Goal: Task Accomplishment & Management: Manage account settings

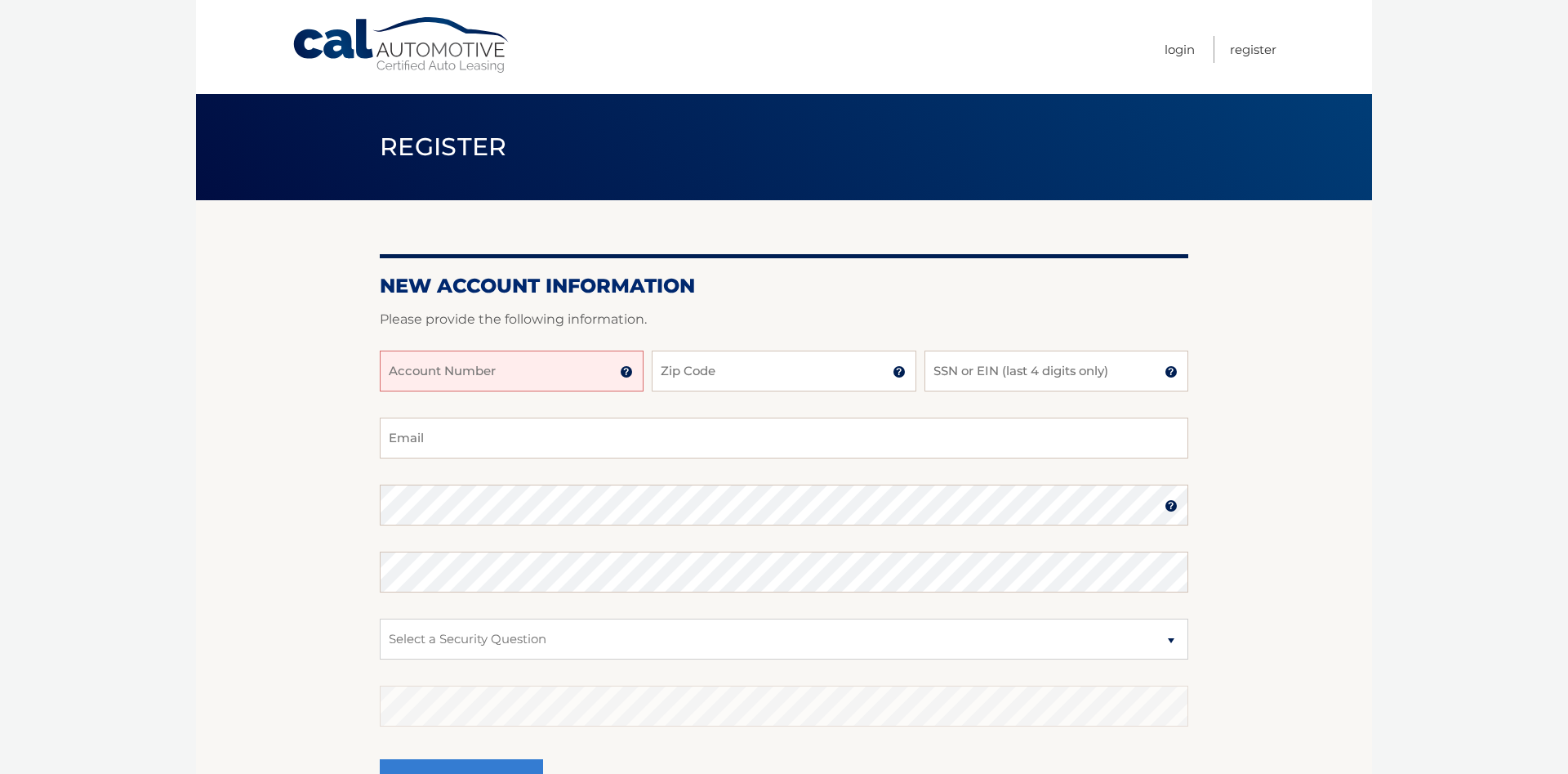
click at [526, 352] on form "New Account Information Please provide the following information. Account Numbe…" at bounding box center [784, 556] width 809 height 564
click at [522, 367] on input "Account Number" at bounding box center [512, 371] width 264 height 41
type input "44455987596"
click at [698, 372] on input "Zip Code" at bounding box center [784, 371] width 264 height 41
type input "07105"
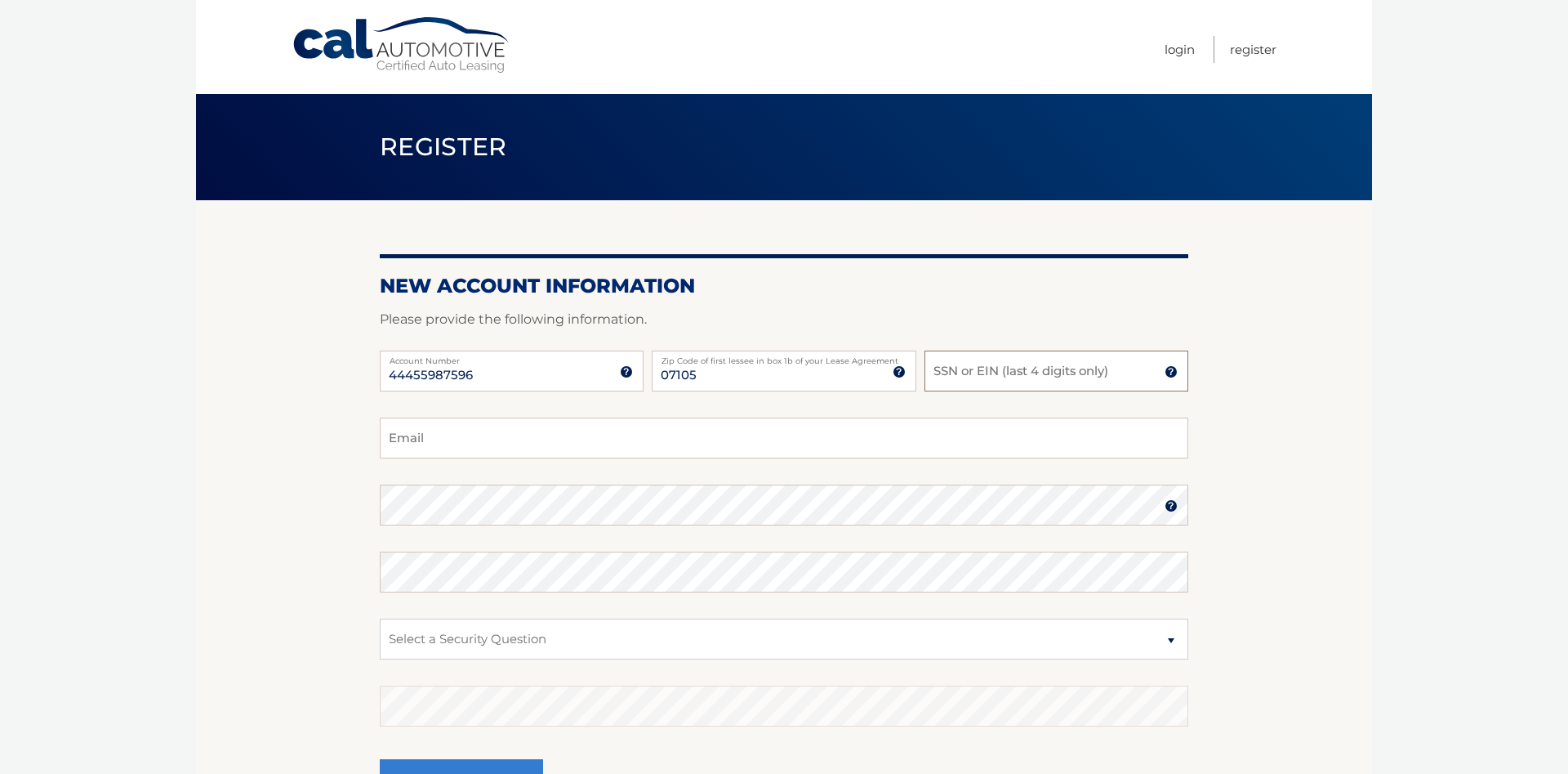
click at [1022, 371] on input "SSN or EIN (last 4 digits only)" at bounding box center [1057, 371] width 264 height 41
type input "3236"
click at [614, 444] on input "Email" at bounding box center [784, 438] width 809 height 41
type input "emilyvictorsouza509@gmail.com"
click at [380, 619] on select "Select a Security Question What was the name of your elementary school? What is…" at bounding box center [784, 639] width 809 height 41
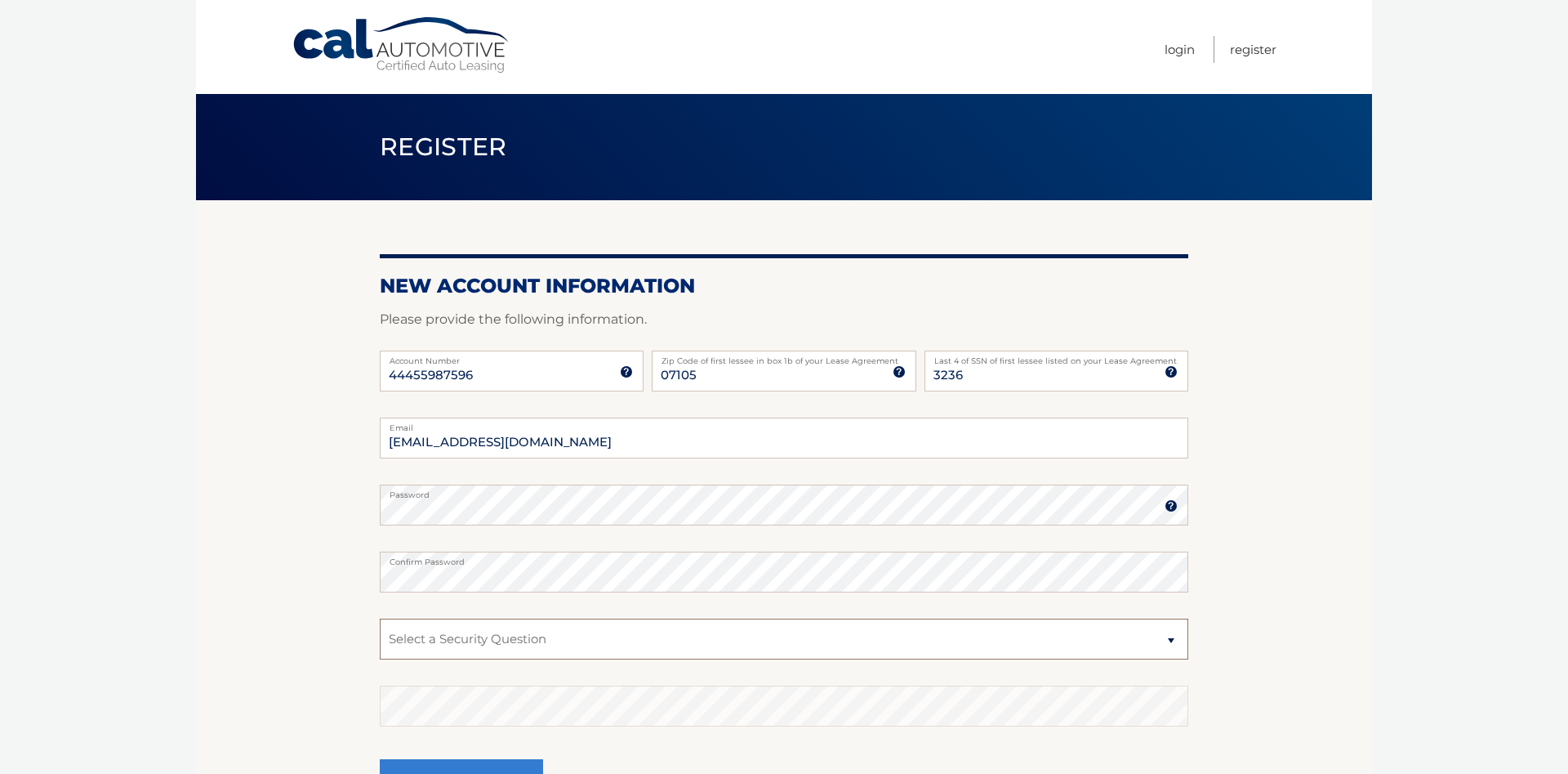
select select "1"
click option "What was the name of your elementary school?" at bounding box center [0, 0] width 0 height 0
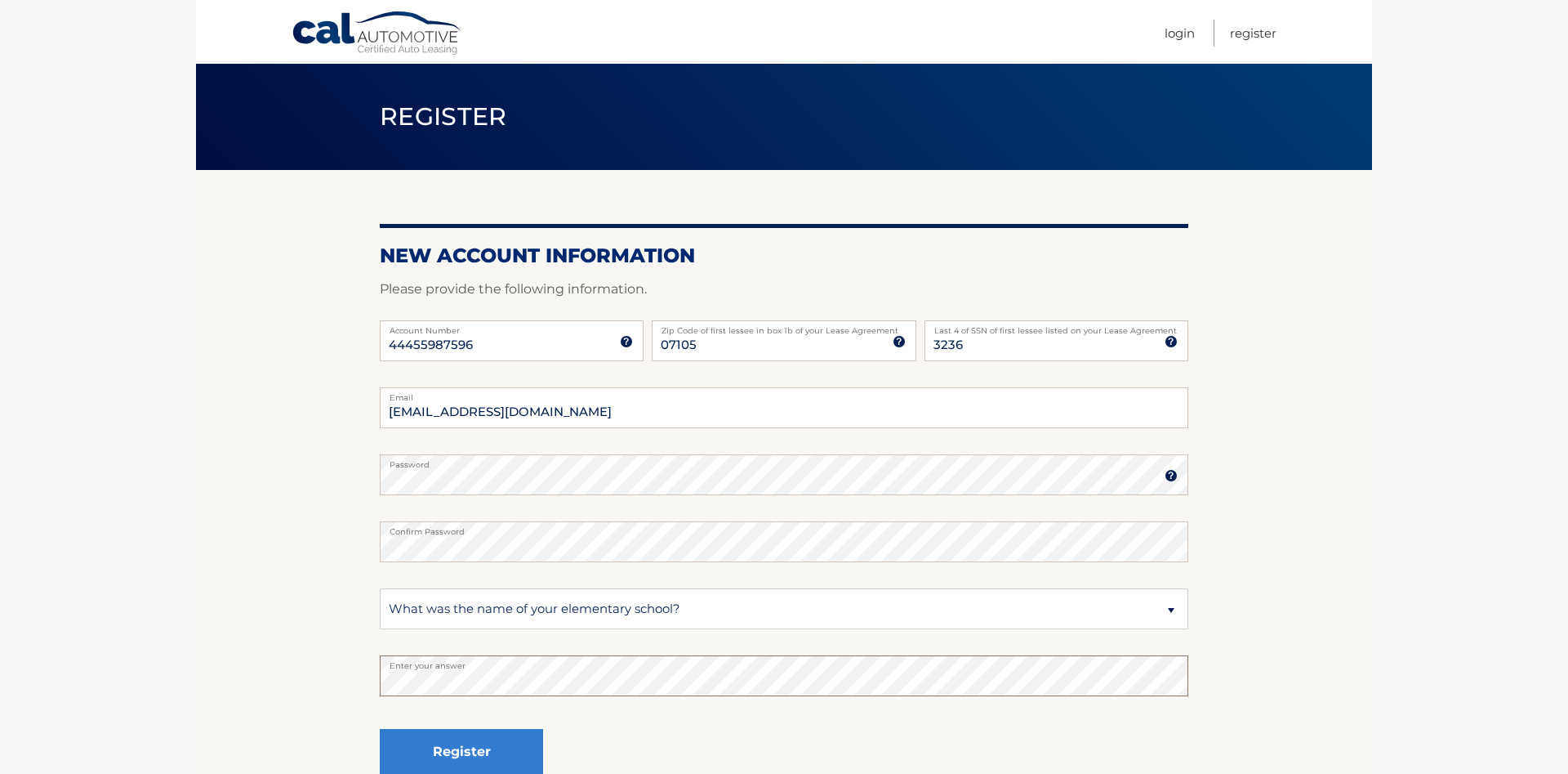
scroll to position [189, 0]
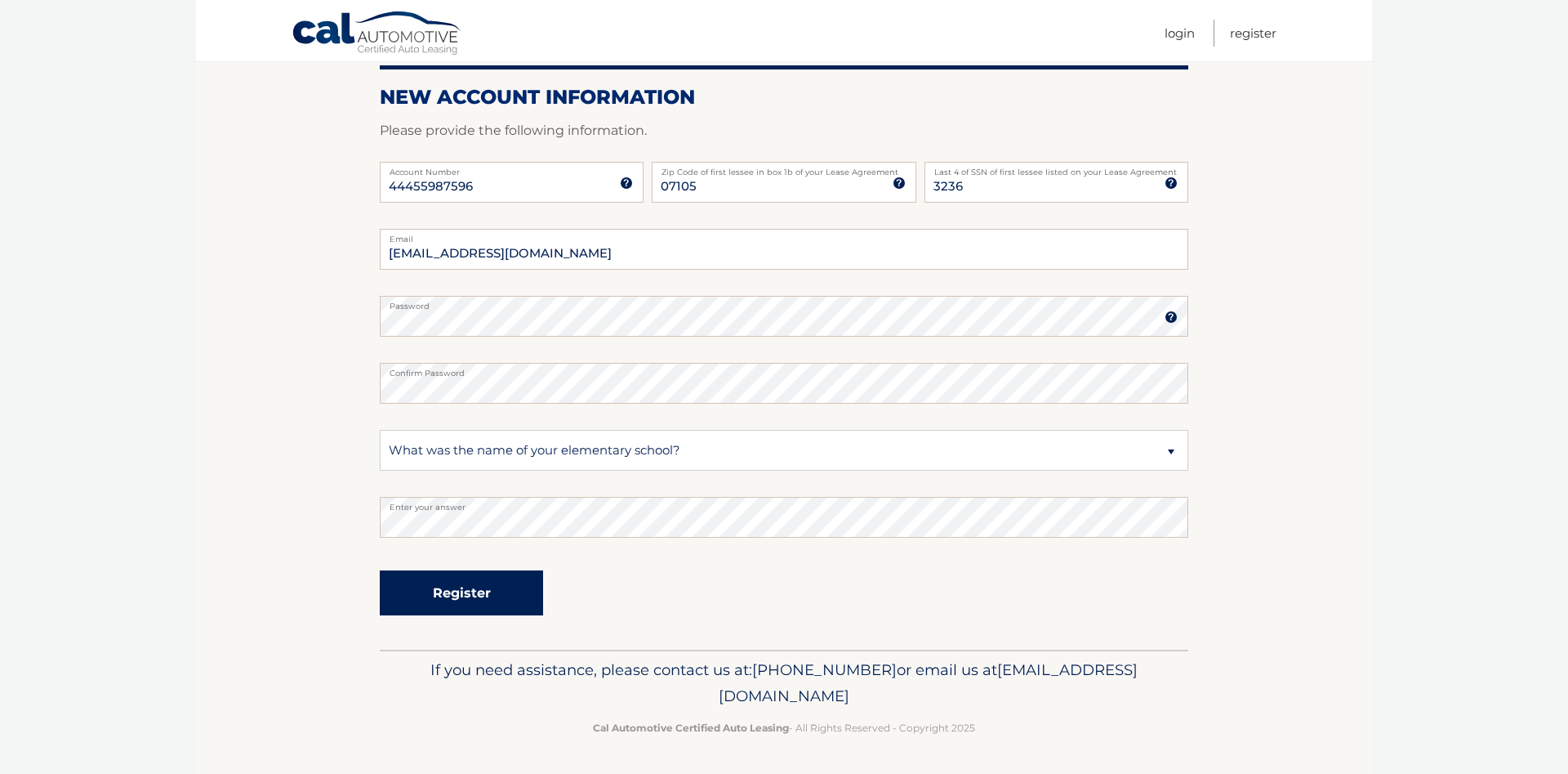
click at [479, 601] on button "Register" at bounding box center [462, 593] width 164 height 45
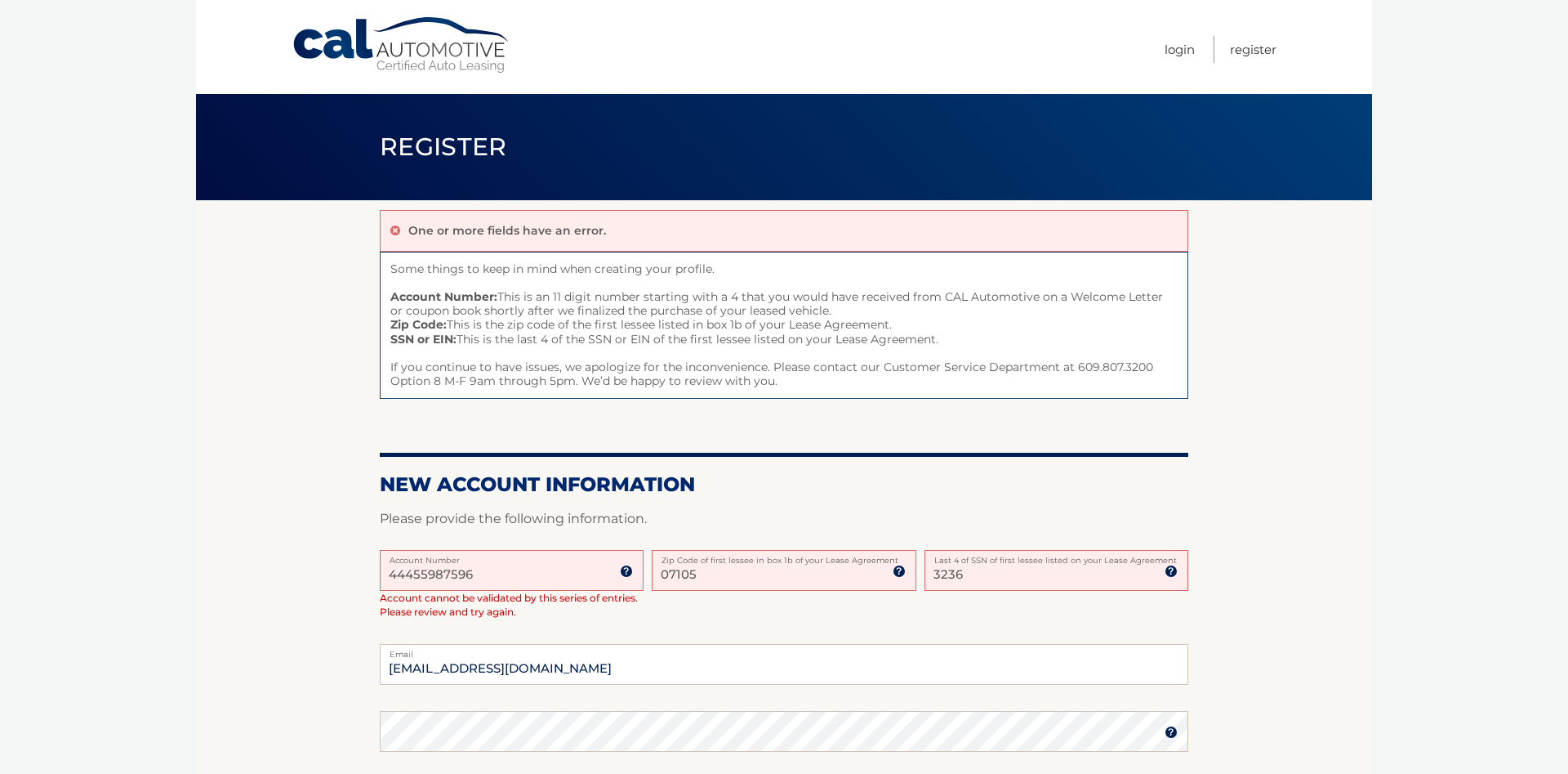
drag, startPoint x: 735, startPoint y: 576, endPoint x: 651, endPoint y: 584, distance: 84.4
click at [652, 584] on input "07105" at bounding box center [784, 569] width 264 height 41
type input "07002"
click at [952, 572] on input "3236" at bounding box center [1057, 569] width 264 height 41
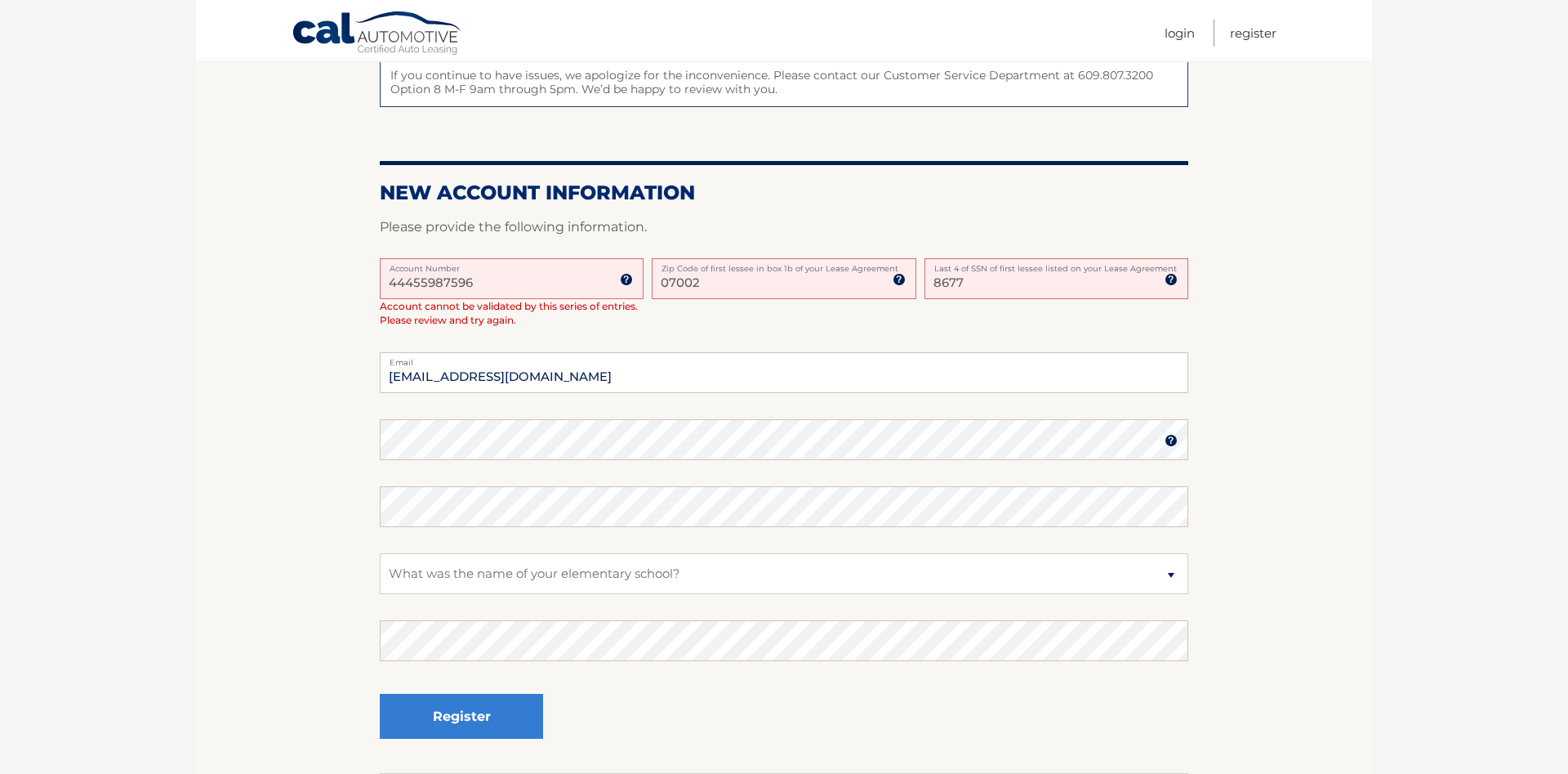
scroll to position [414, 0]
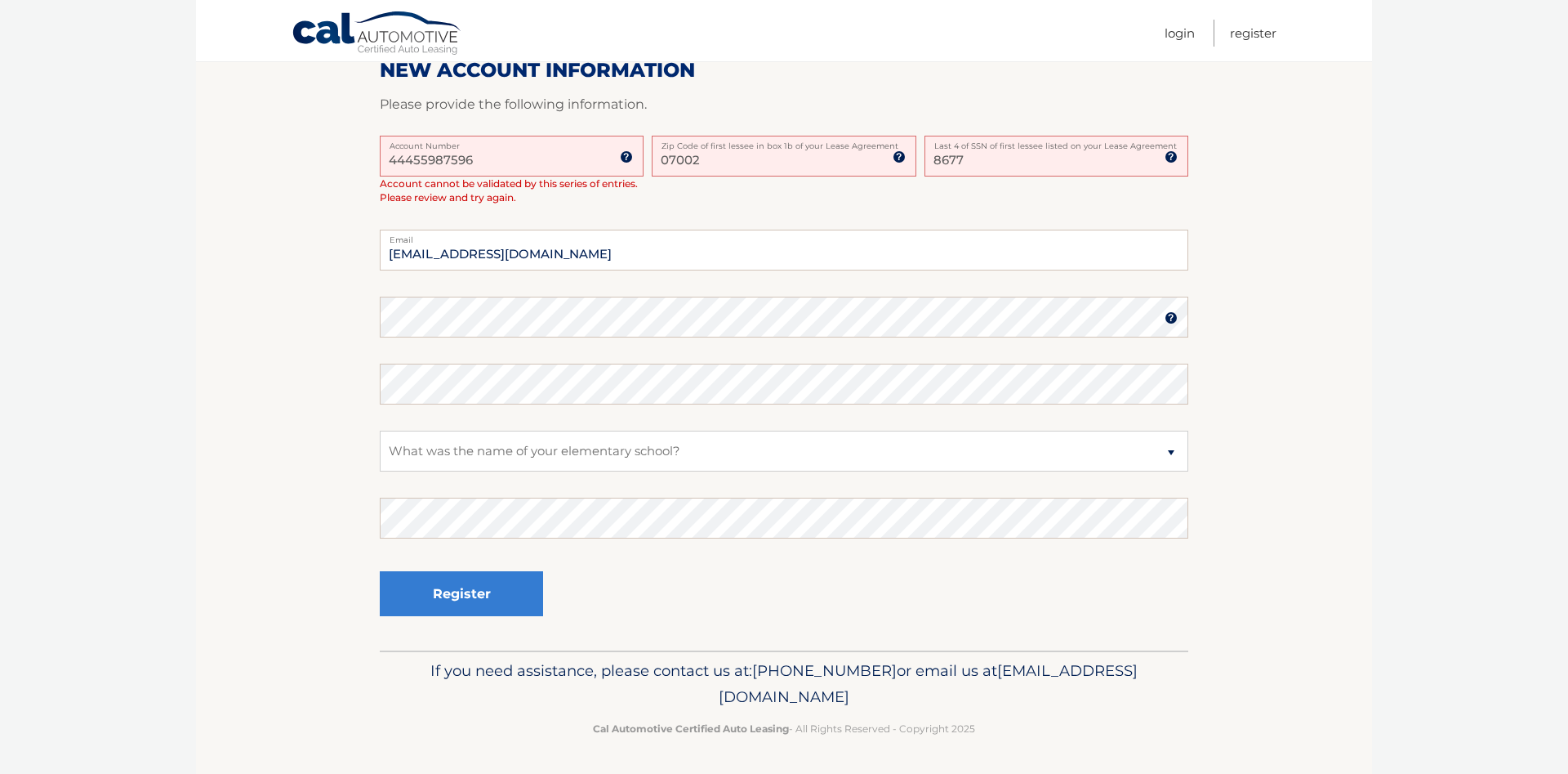
type input "8677"
click at [380, 431] on select "Select a Security Question What was the name of your elementary school? What is…" at bounding box center [784, 451] width 809 height 41
click option "What was the name of your elementary school?" at bounding box center [0, 0] width 0 height 0
click at [464, 586] on button "Register" at bounding box center [462, 594] width 164 height 45
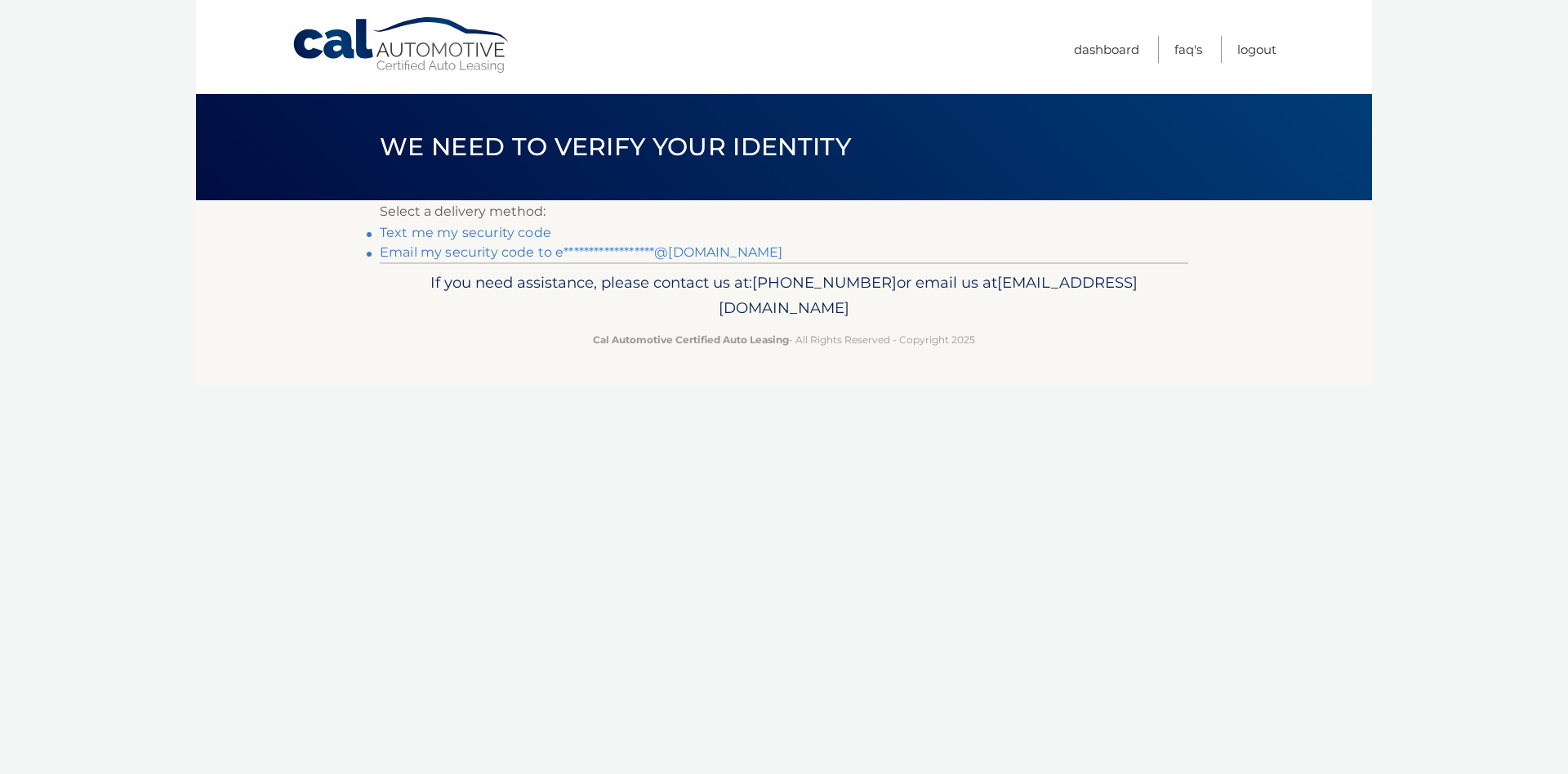
click at [463, 251] on link "**********" at bounding box center [581, 252] width 402 height 16
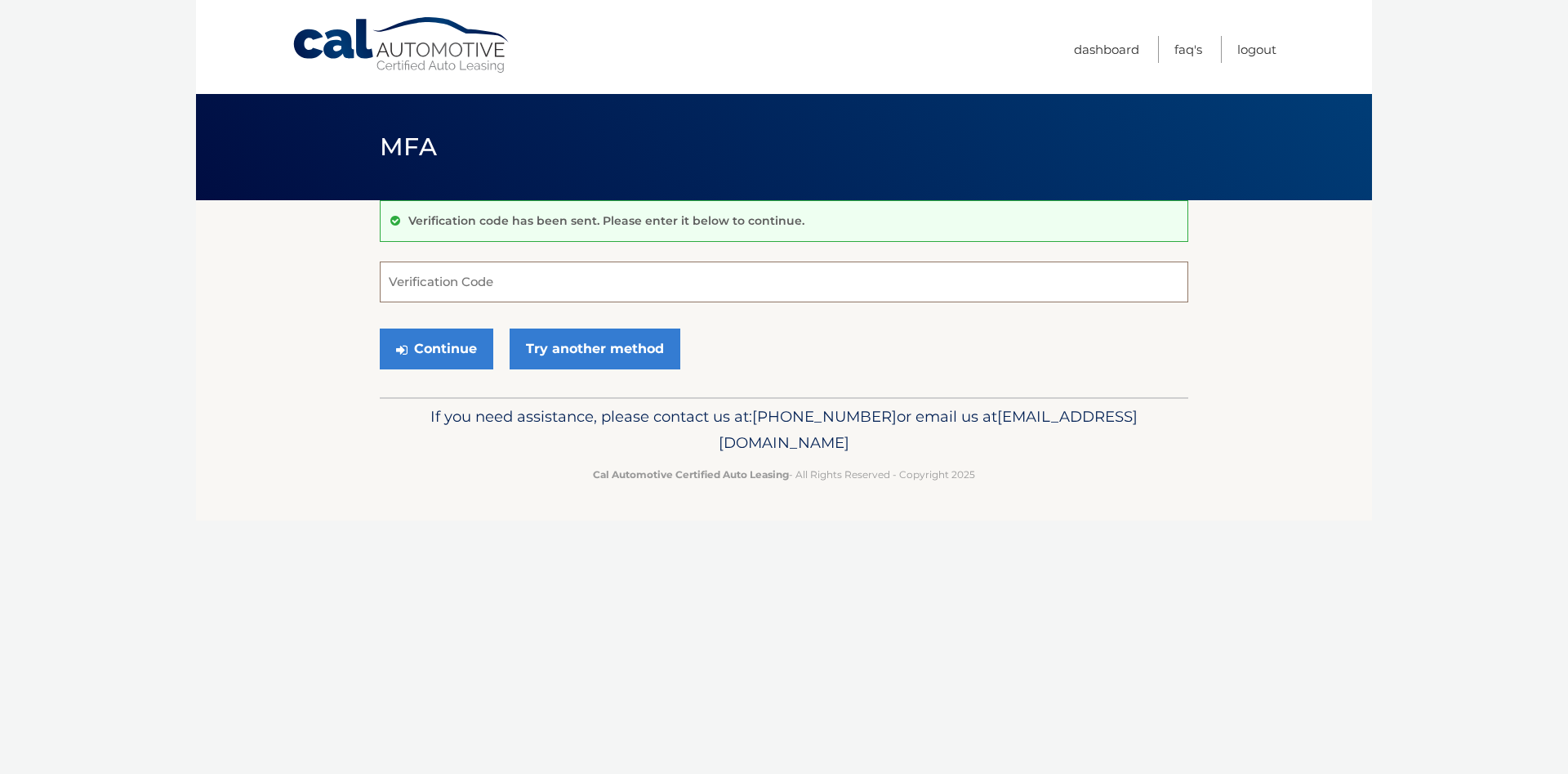
click at [492, 288] on input "Verification Code" at bounding box center [784, 281] width 809 height 41
click at [598, 279] on input "Verification Code" at bounding box center [784, 281] width 809 height 41
type input "268109"
click at [463, 344] on button "Continue" at bounding box center [437, 348] width 114 height 41
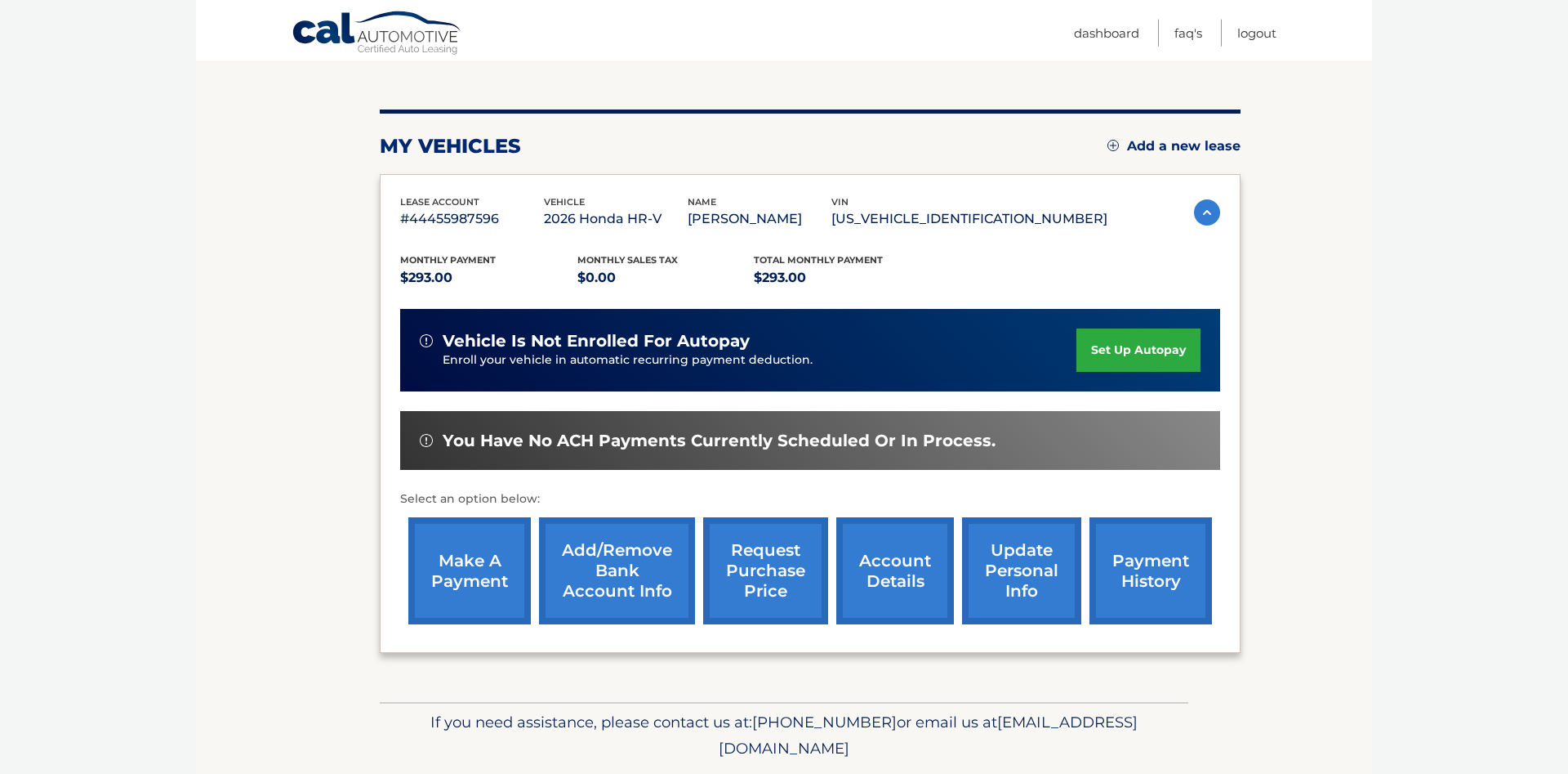
scroll to position [167, 0]
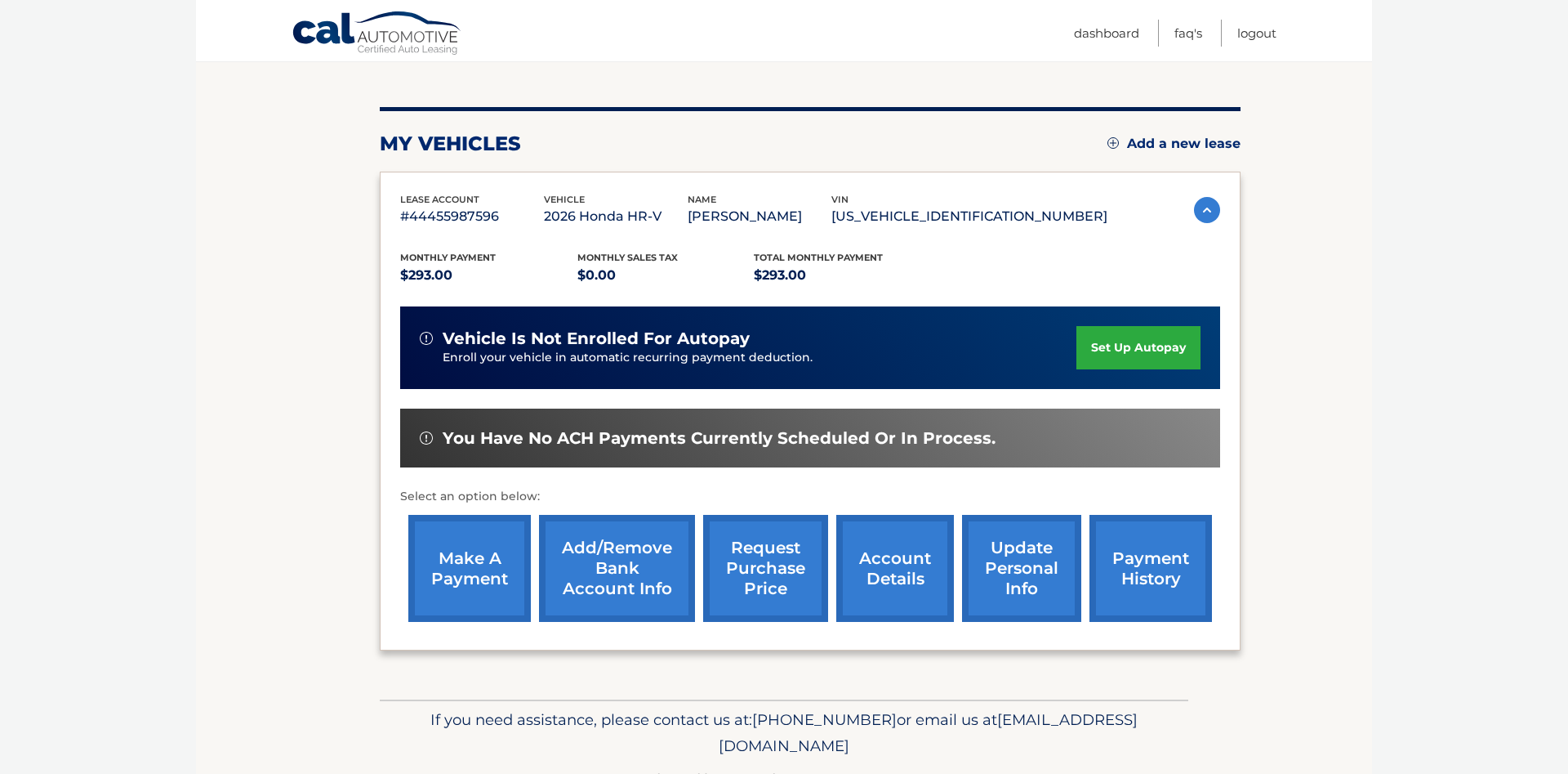
click at [1097, 347] on link "set up autopay" at bounding box center [1139, 347] width 124 height 43
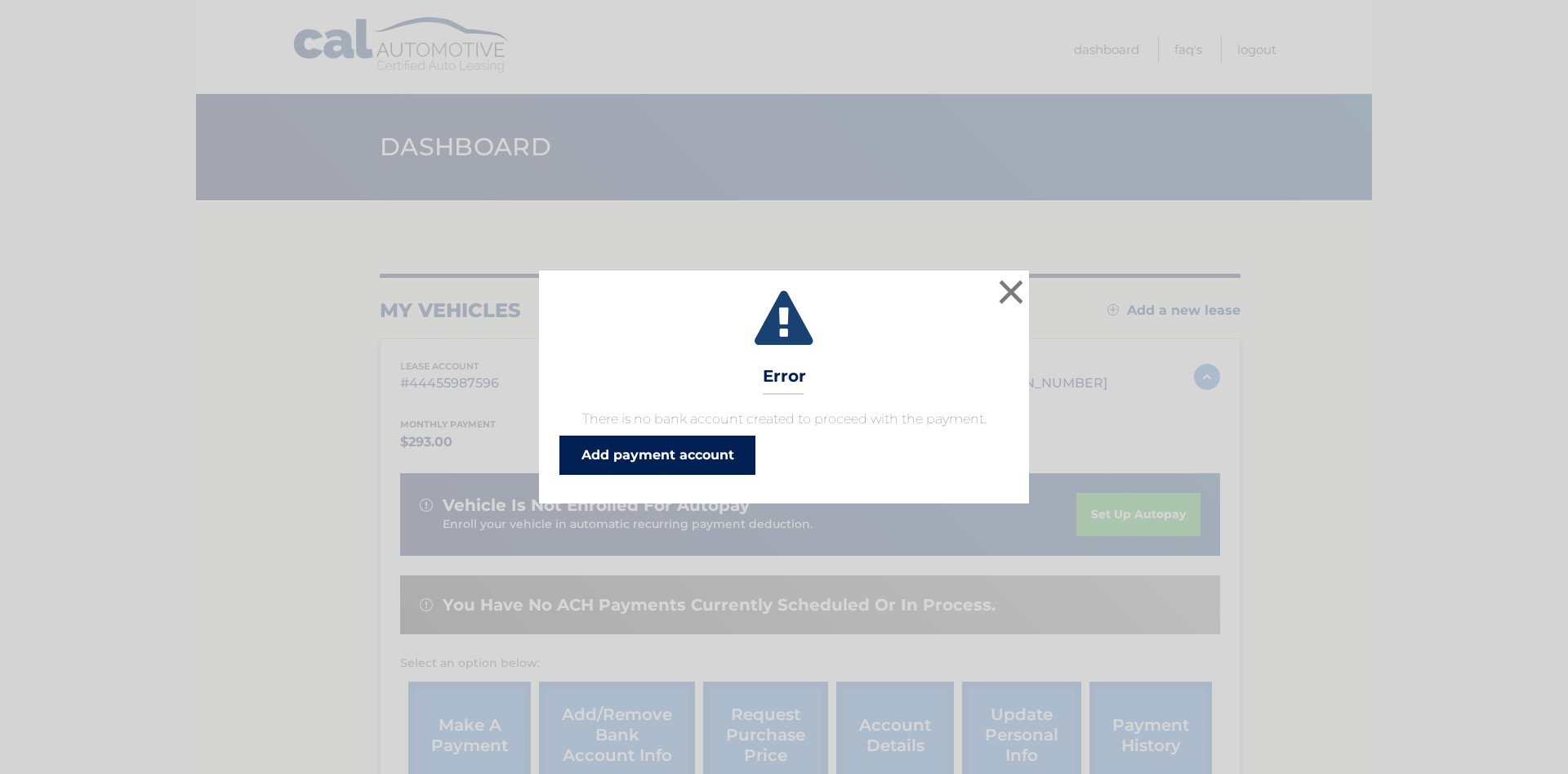
click at [700, 465] on link "Add payment account" at bounding box center [657, 454] width 196 height 39
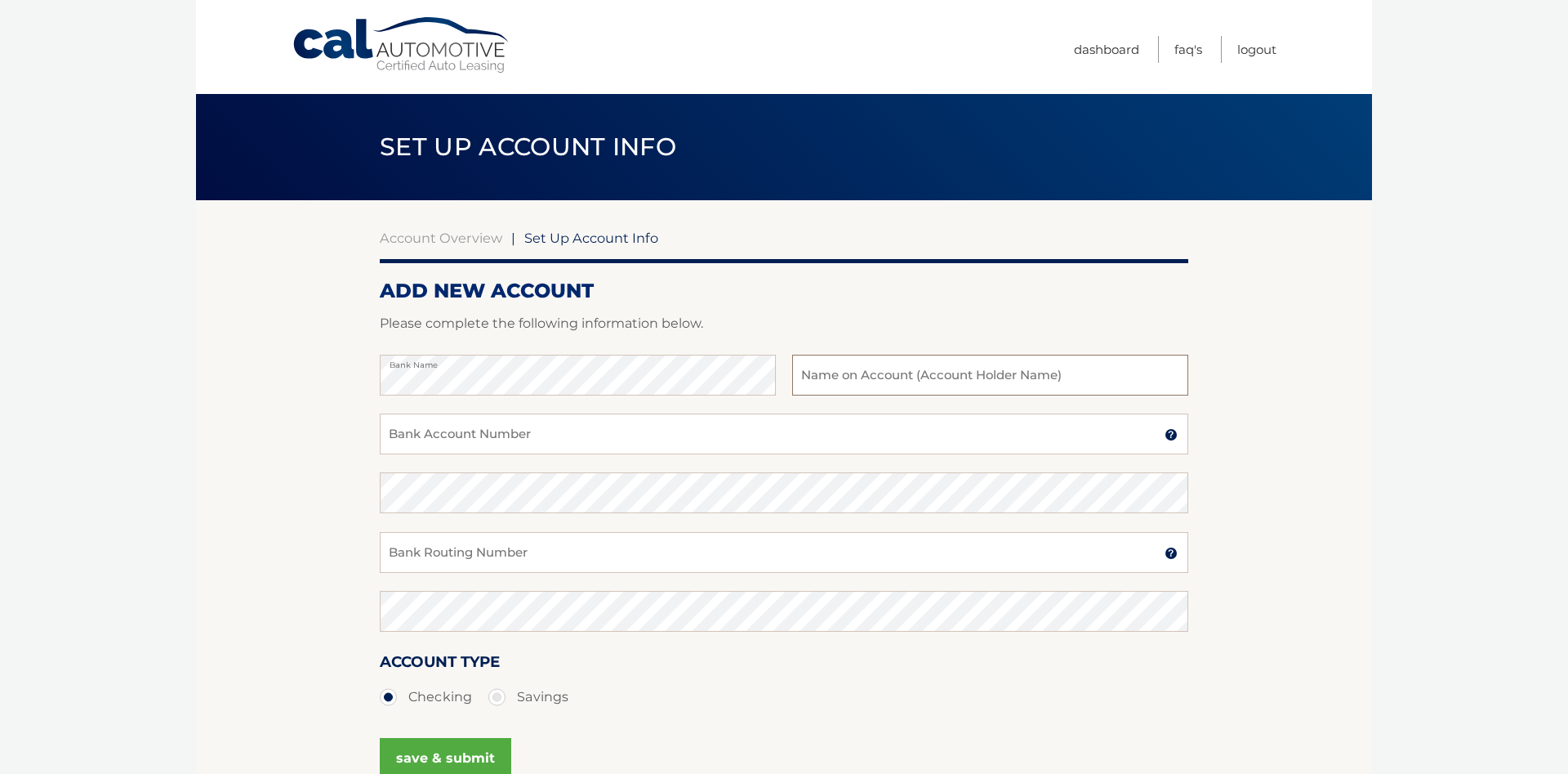
click at [930, 377] on input "text" at bounding box center [990, 375] width 397 height 41
type input "Luciana Souza"
click at [661, 435] on input "Bank Account Number" at bounding box center [784, 433] width 809 height 41
type input "8145376318"
click at [560, 548] on input "Bank Routing Number" at bounding box center [784, 552] width 809 height 41
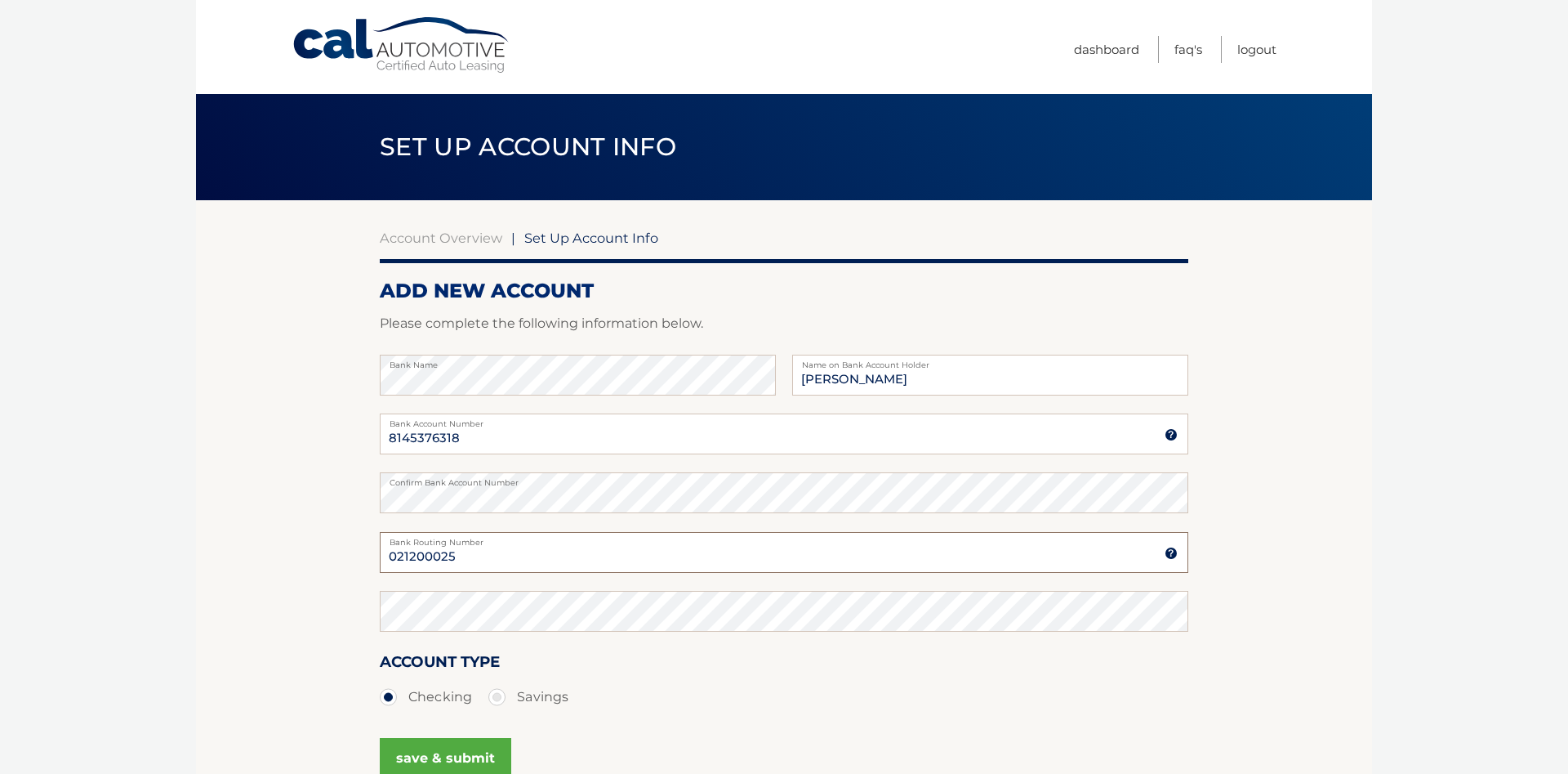
type input "021200025"
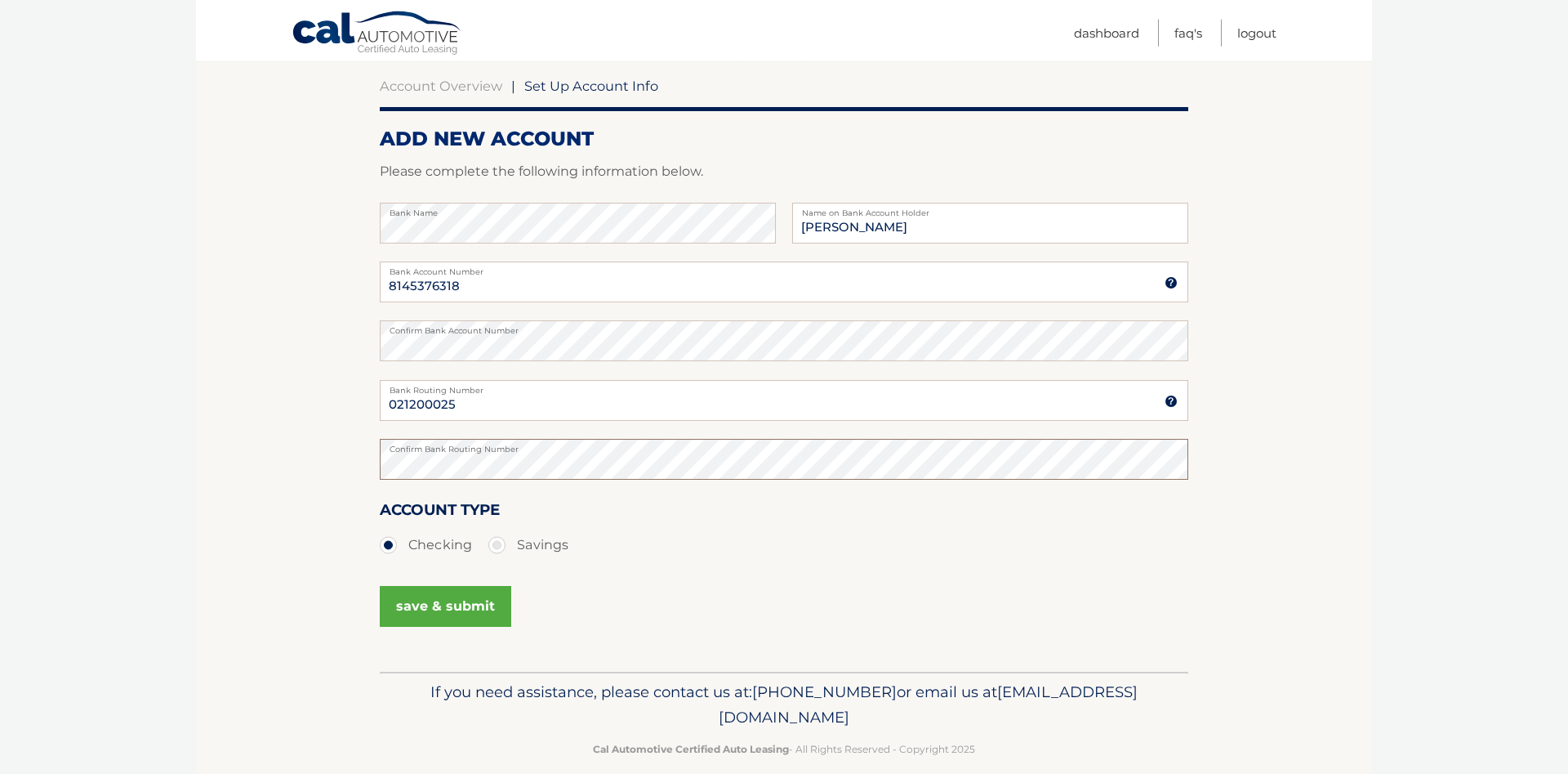
scroll to position [167, 0]
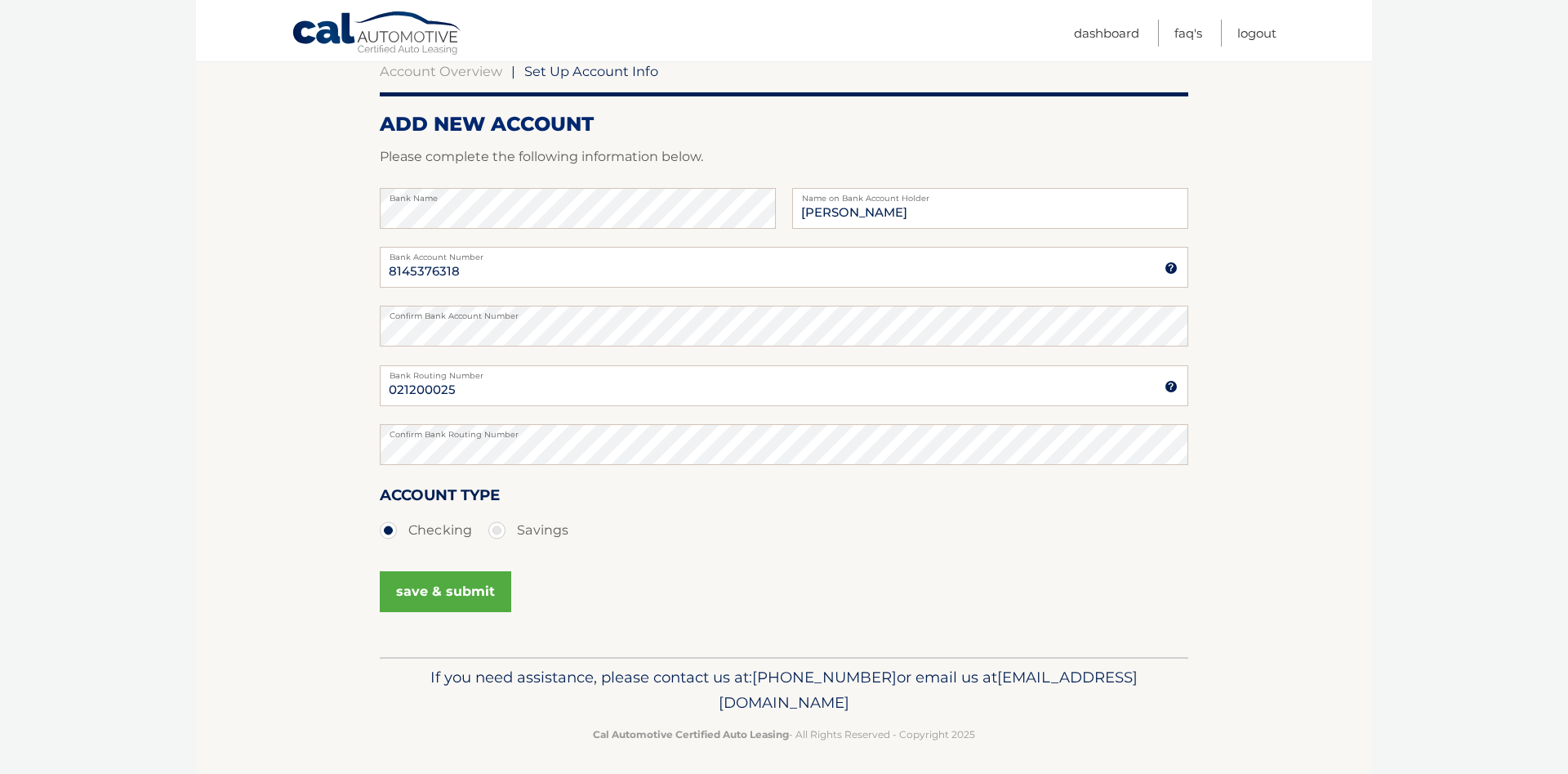
click at [442, 590] on button "save & submit" at bounding box center [446, 591] width 132 height 41
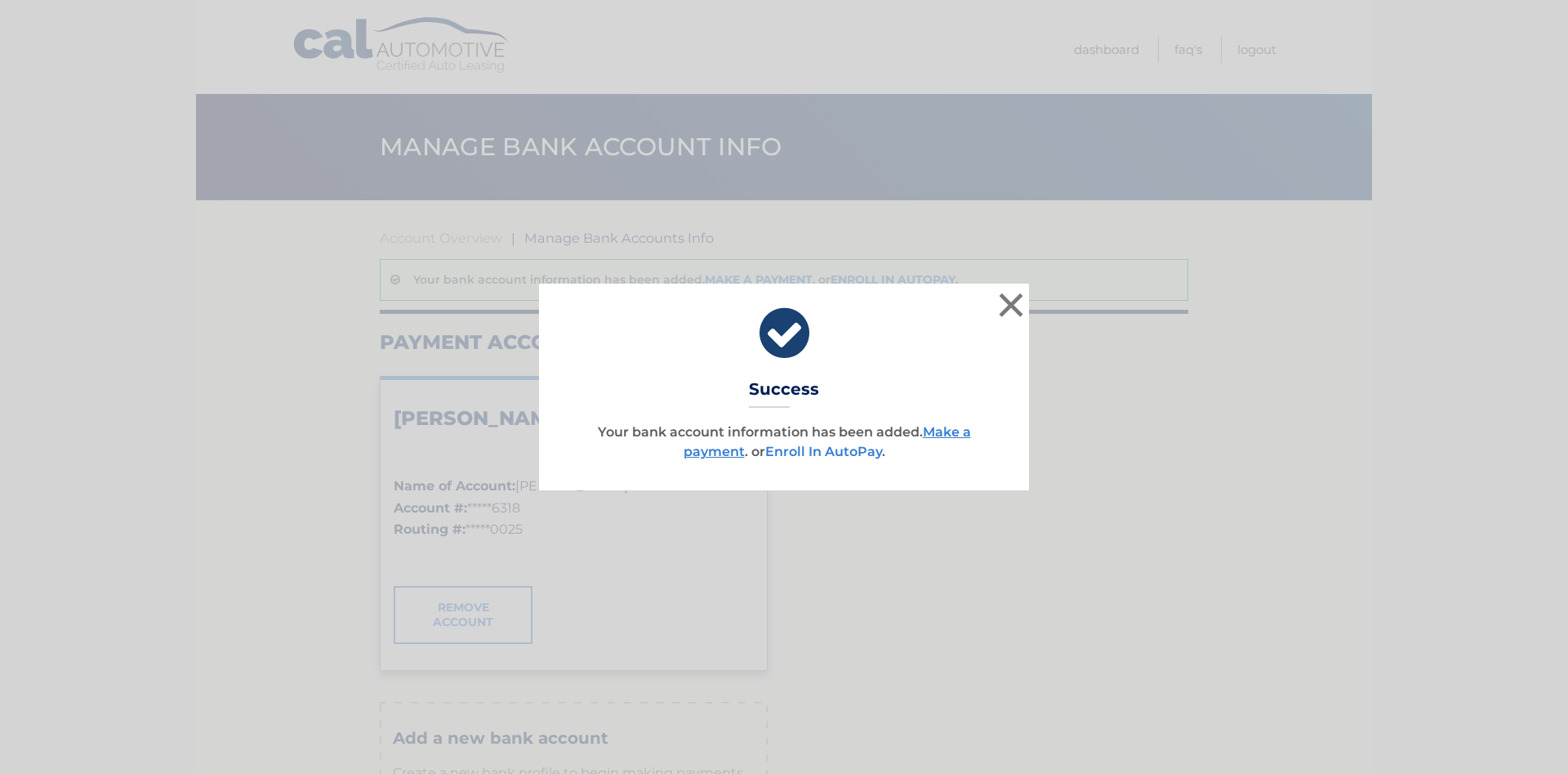
click at [820, 451] on link "Enroll In AutoPay" at bounding box center [824, 451] width 117 height 16
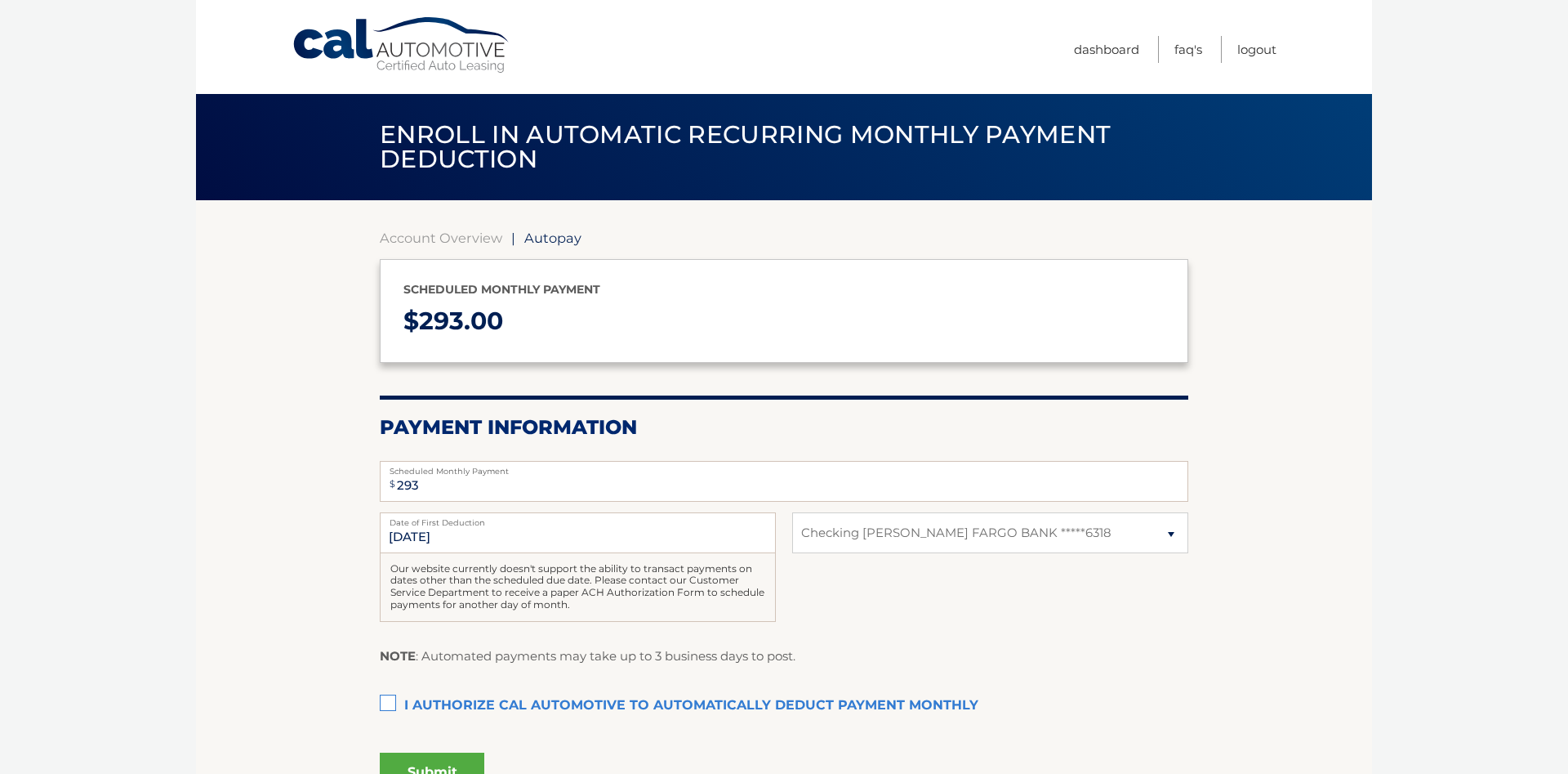
select select "ZGM3YTlmYjktYWFmOC00NmYzLTlmMTUtYTkyZDhiZTdhODRk"
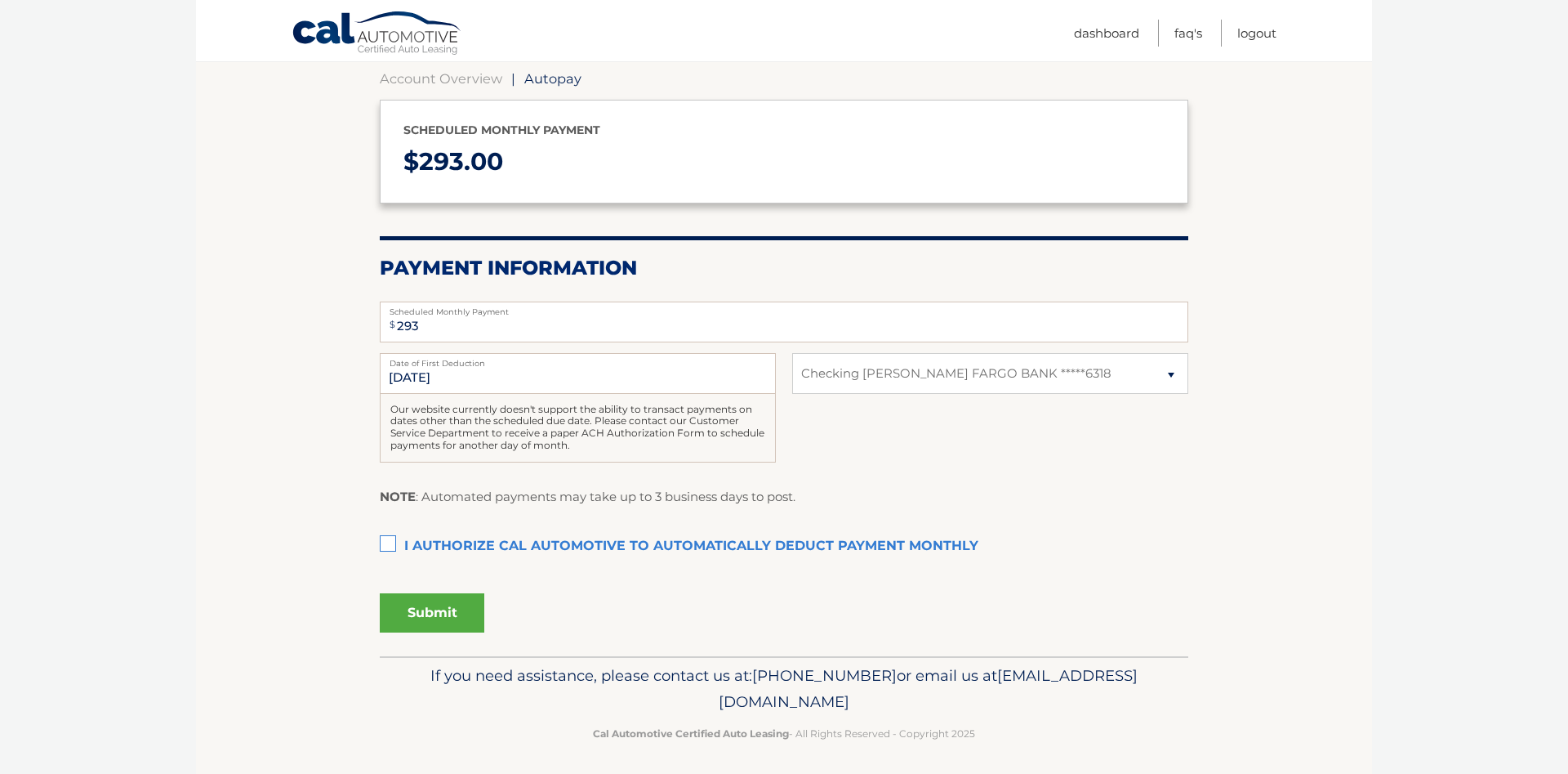
scroll to position [165, 0]
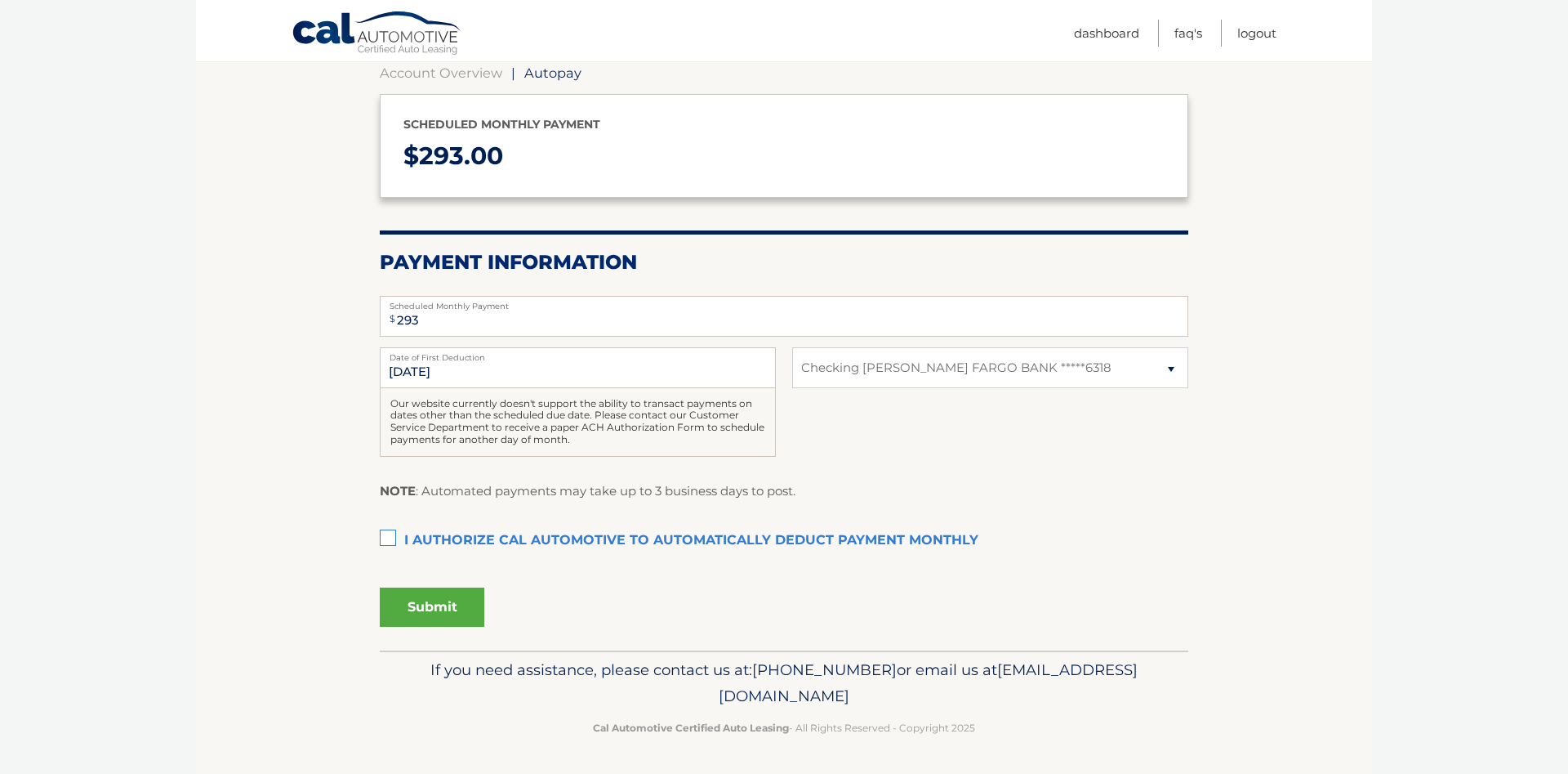
click at [393, 533] on label "I authorize cal automotive to automatically deduct payment monthly This checkbo…" at bounding box center [784, 540] width 809 height 33
click at [0, 0] on input "I authorize cal automotive to automatically deduct payment monthly This checkbo…" at bounding box center [0, 0] width 0 height 0
click at [434, 607] on button "Submit" at bounding box center [432, 606] width 104 height 39
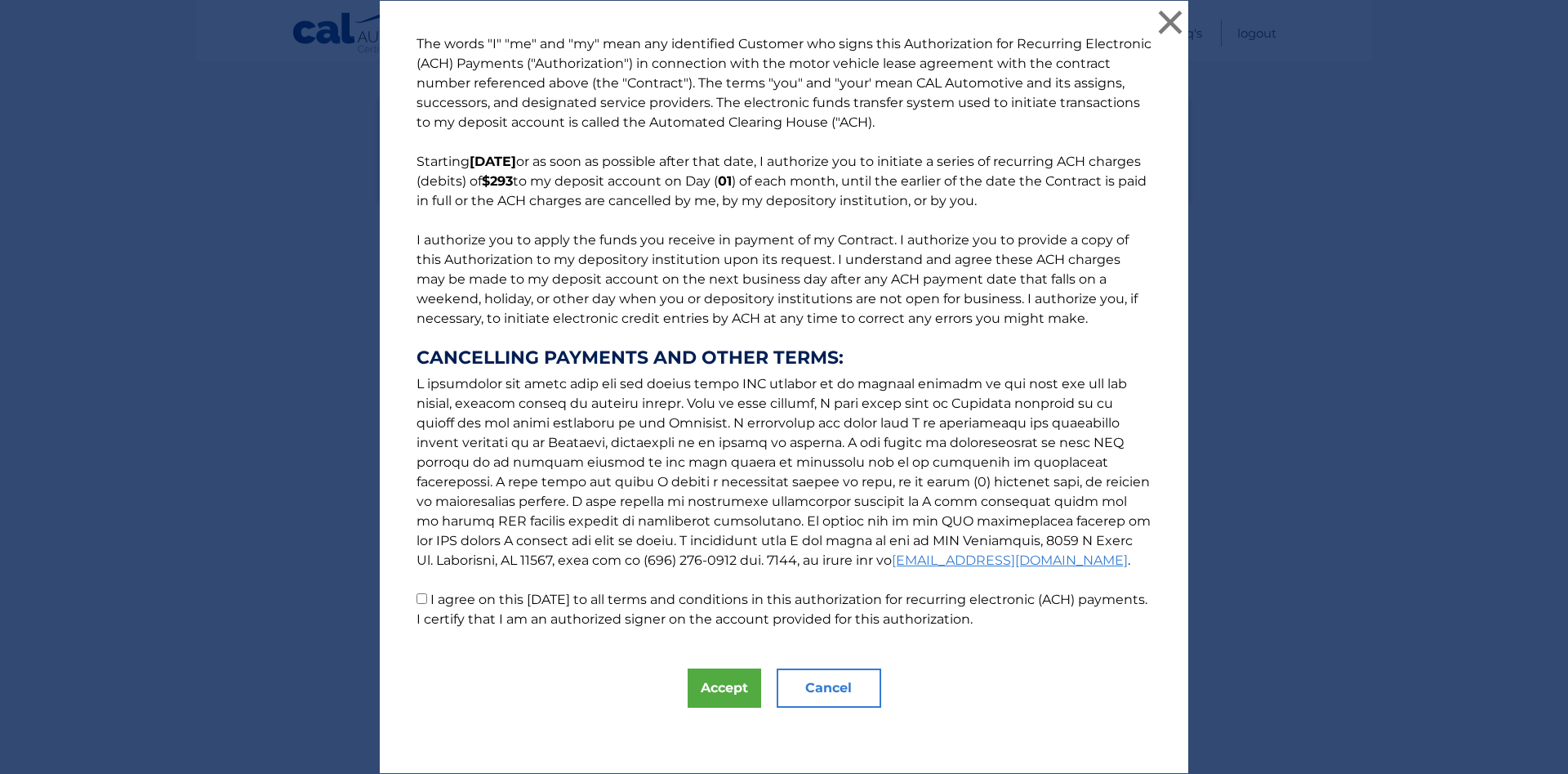
click at [420, 602] on input "I agree on this [DATE] to all terms and conditions in this authorization for re…" at bounding box center [422, 598] width 11 height 11
checkbox input "true"
click at [716, 696] on button "Accept" at bounding box center [725, 687] width 73 height 39
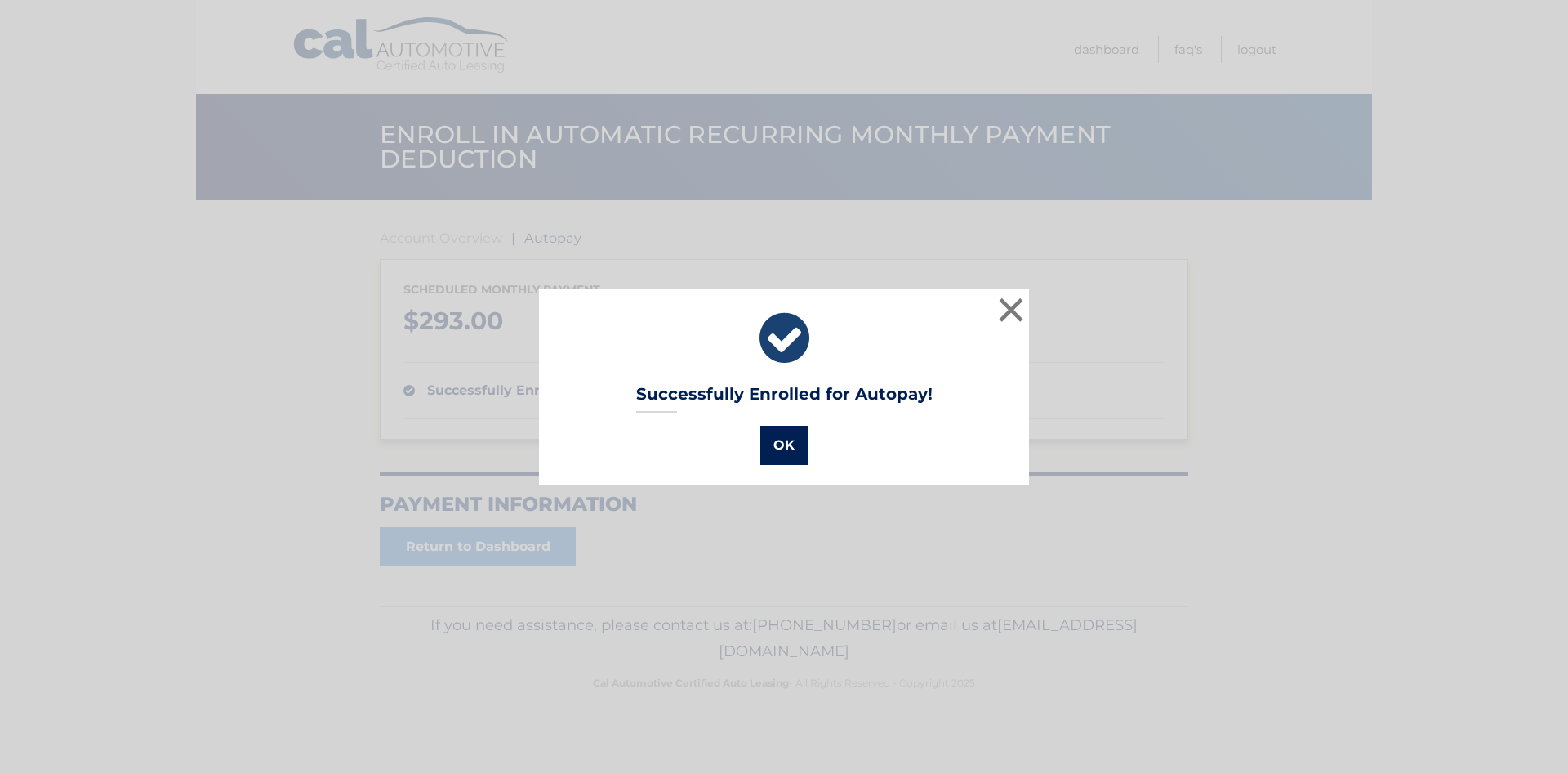
click at [777, 434] on button "OK" at bounding box center [784, 445] width 48 height 39
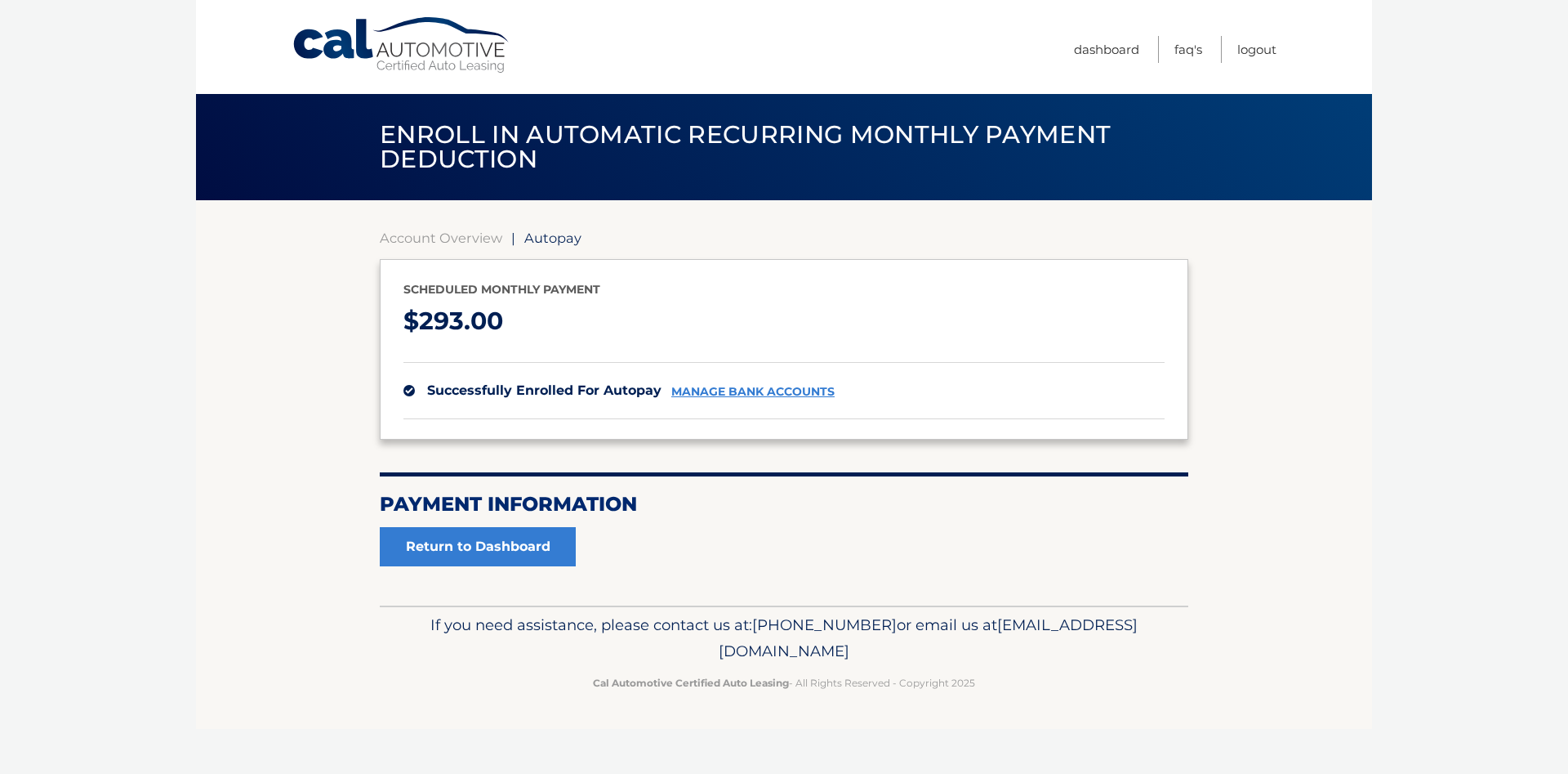
click at [554, 241] on span "Autopay" at bounding box center [553, 238] width 57 height 17
click at [524, 549] on link "Return to Dashboard" at bounding box center [478, 546] width 196 height 39
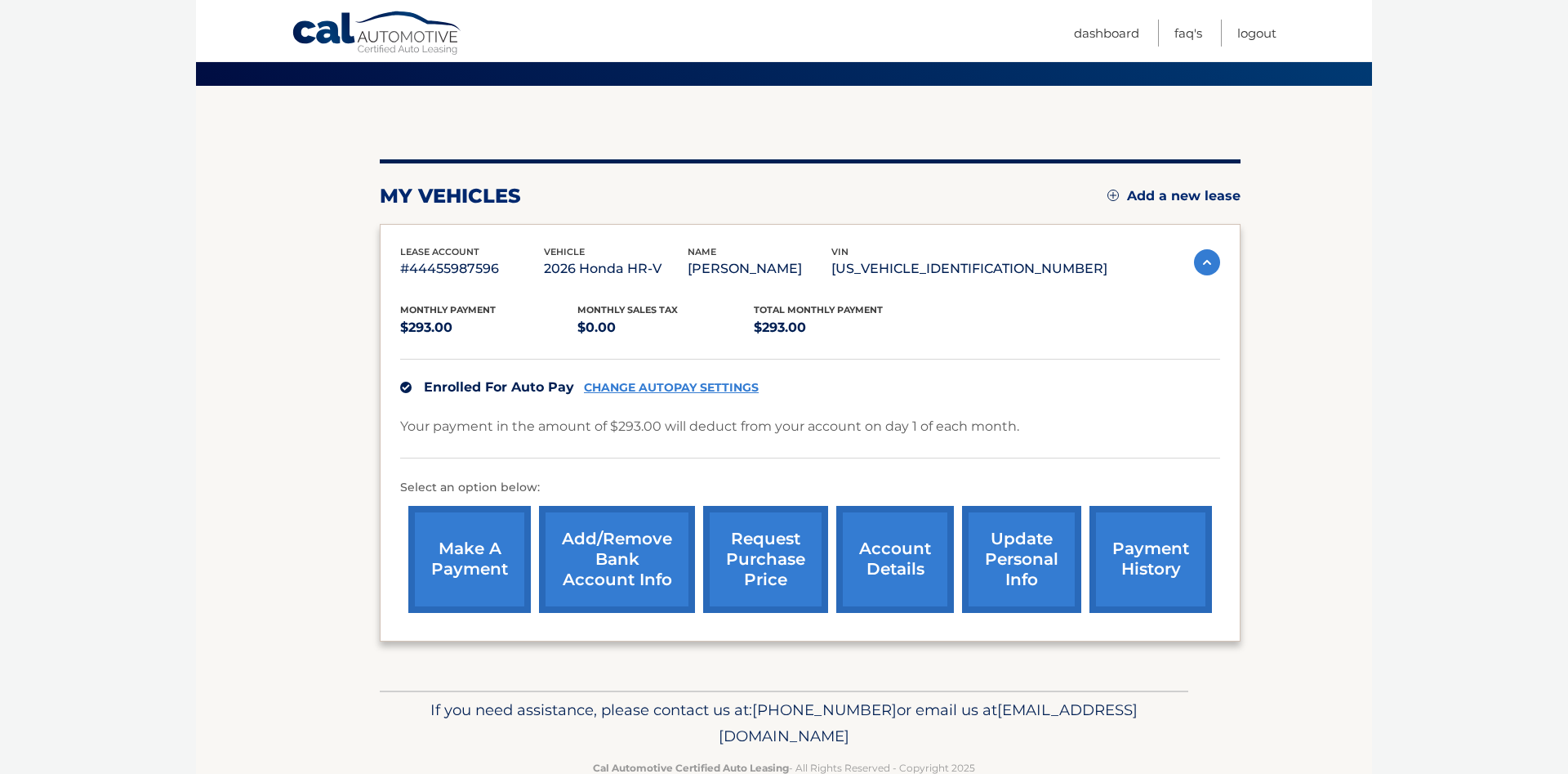
scroll to position [167, 0]
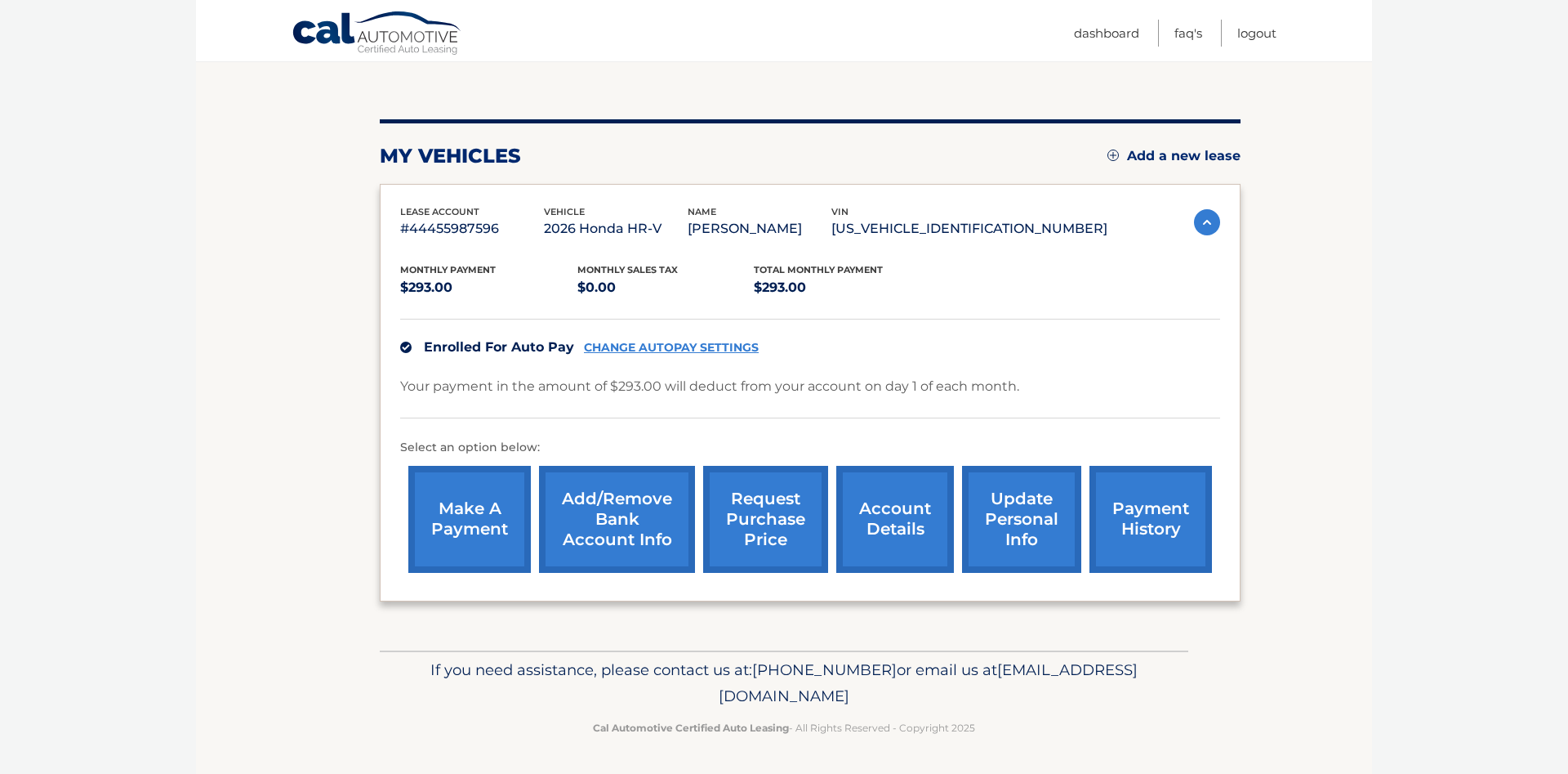
click at [478, 525] on link "make a payment" at bounding box center [469, 519] width 123 height 107
click at [1136, 543] on link "payment history" at bounding box center [1151, 519] width 123 height 107
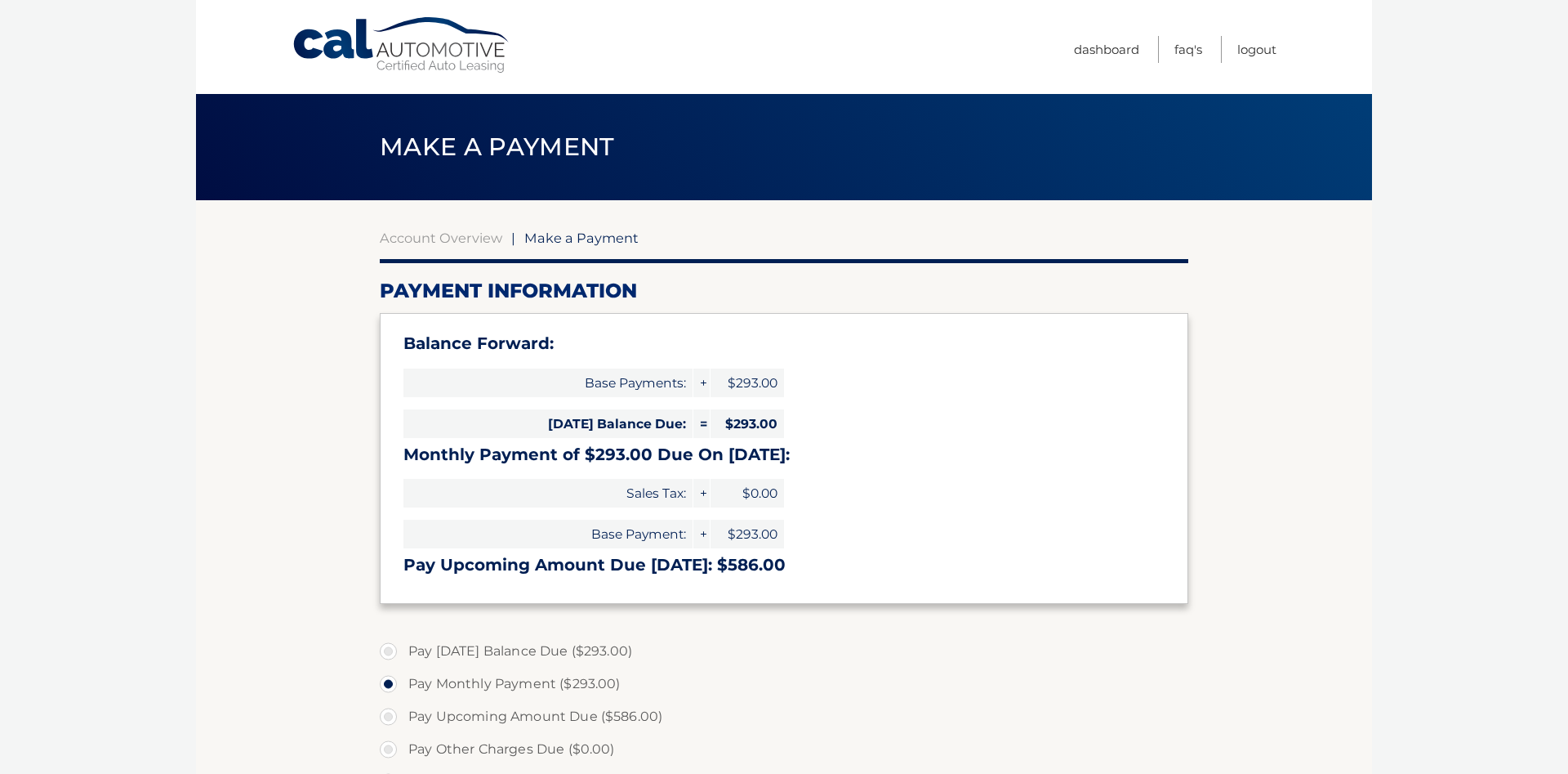
select select "ZGM3YTlmYjktYWFmOC00NmYzLTlmMTUtYTkyZDhiZTdhODRk"
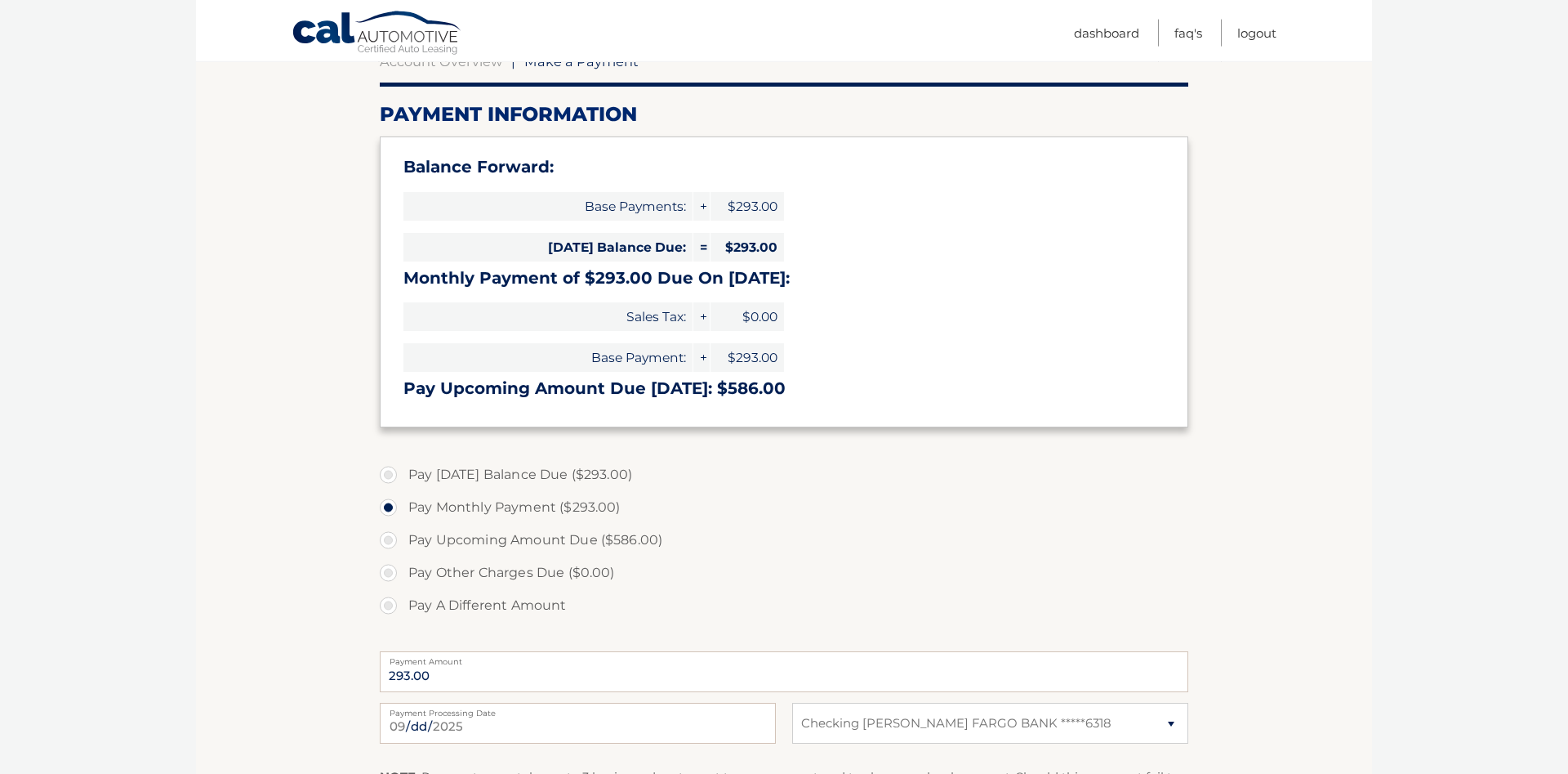
scroll to position [333, 0]
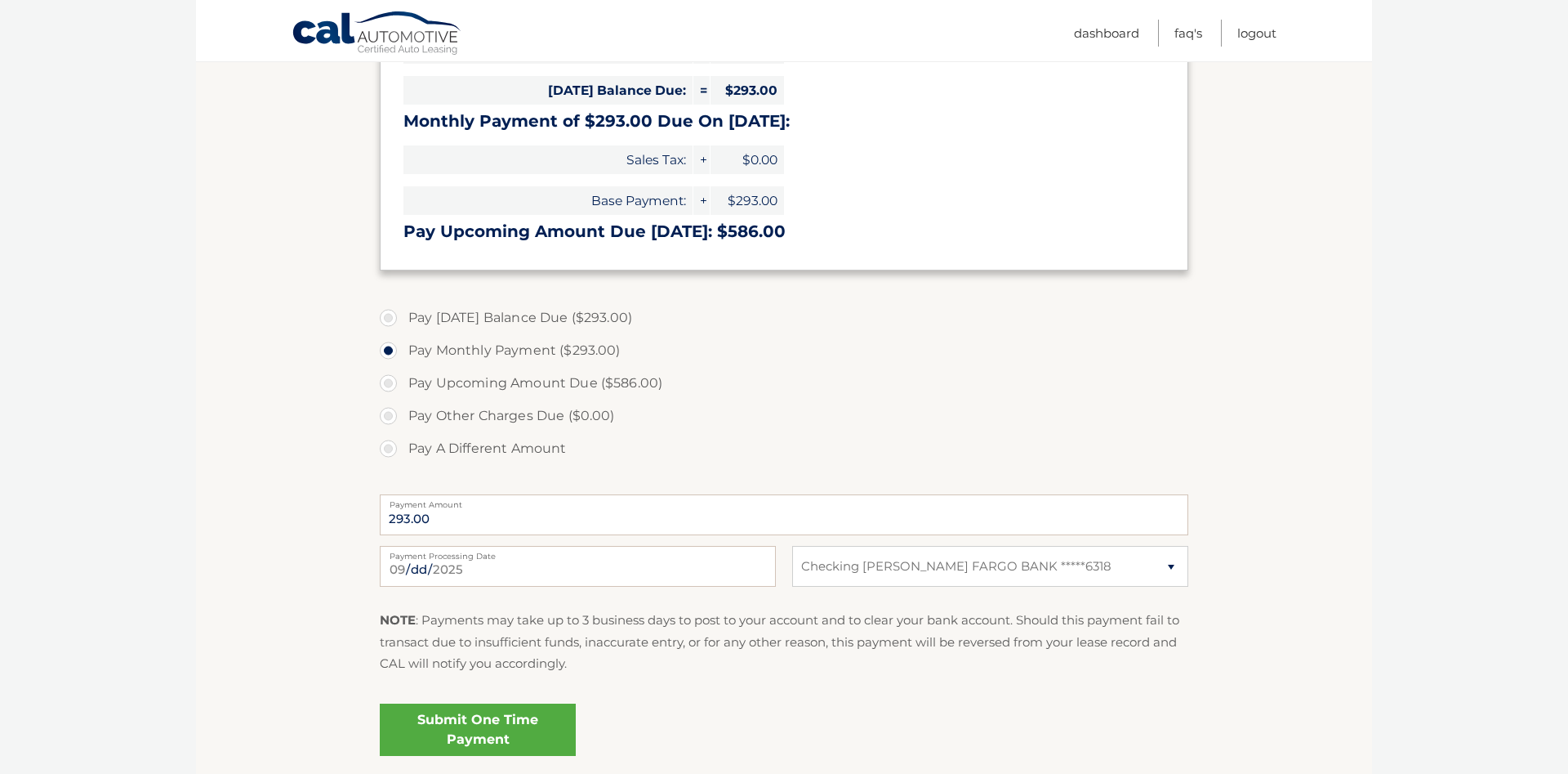
click at [389, 379] on label "Pay Upcoming Amount Due ($586.00)" at bounding box center [784, 382] width 809 height 33
click at [389, 379] on input "Pay Upcoming Amount Due ($586.00)" at bounding box center [395, 379] width 17 height 26
radio input "true"
type input "586.00"
click at [400, 352] on label "Pay Monthly Payment ($293.00)" at bounding box center [784, 350] width 809 height 33
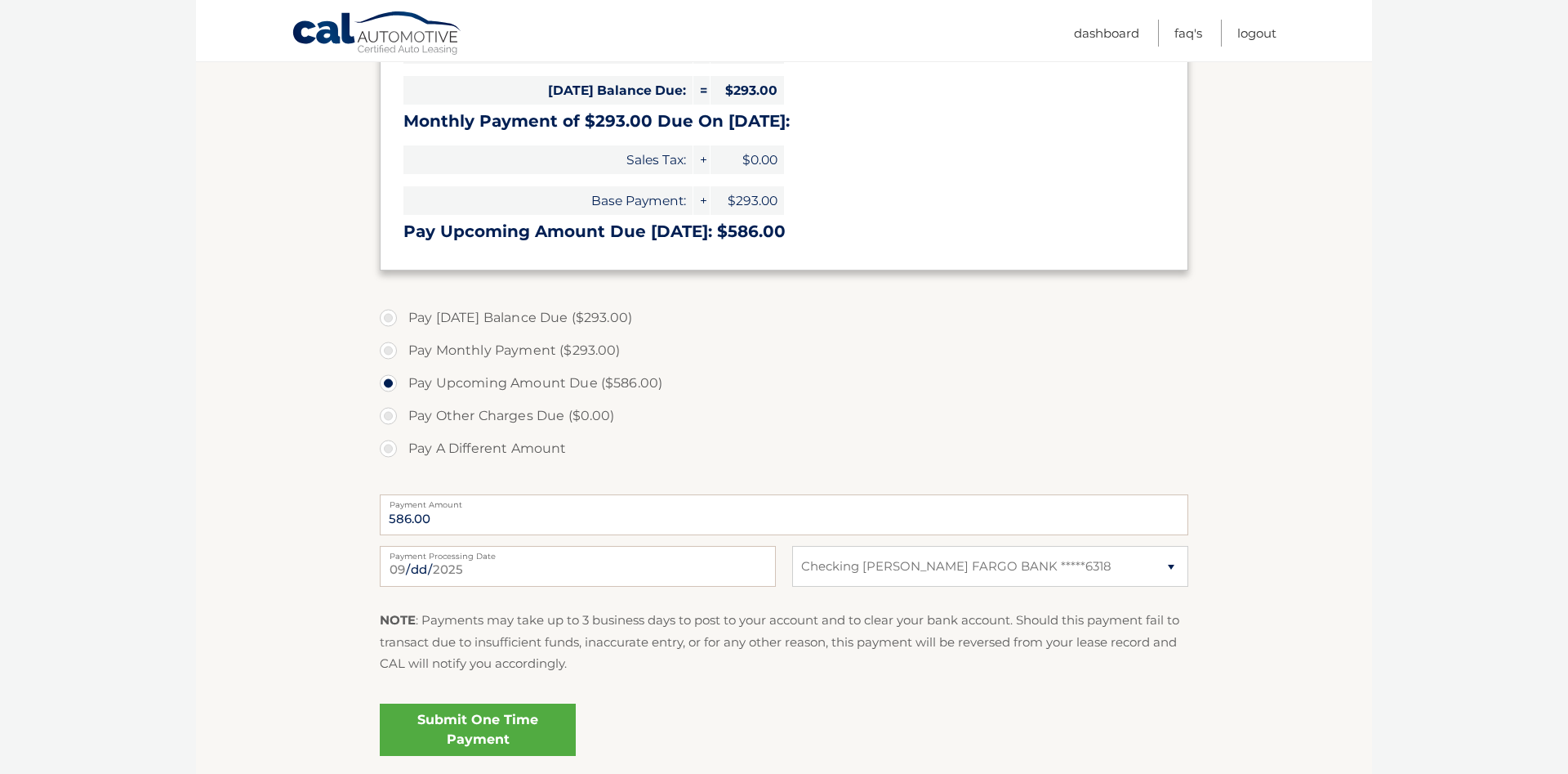
click at [400, 352] on input "Pay Monthly Payment ($293.00)" at bounding box center [395, 347] width 17 height 26
radio input "true"
type input "293.00"
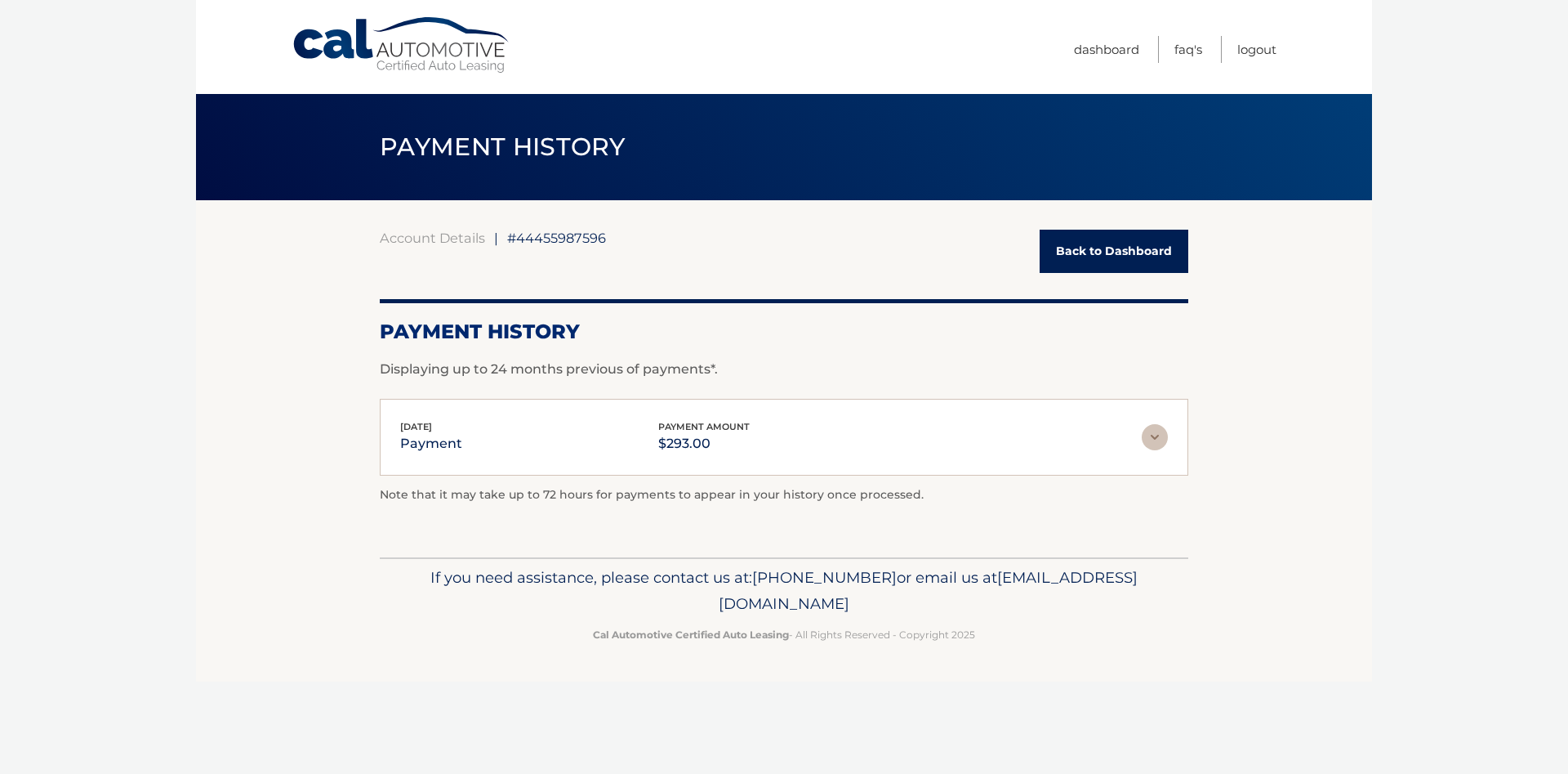
click at [437, 448] on p "payment" at bounding box center [431, 443] width 62 height 23
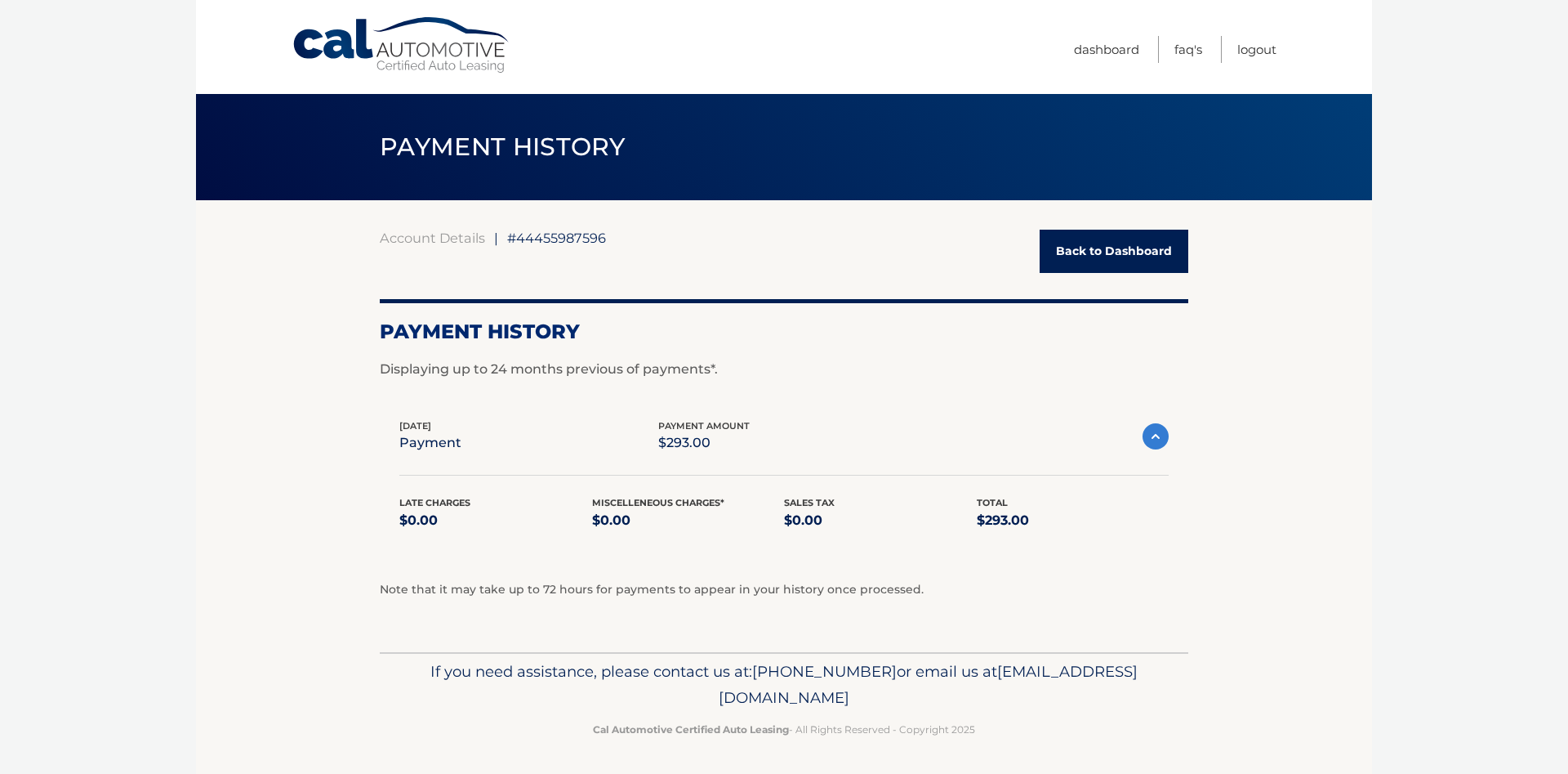
click at [480, 436] on div "Jul 30, 2025 payment payment amount $293.00" at bounding box center [771, 437] width 743 height 37
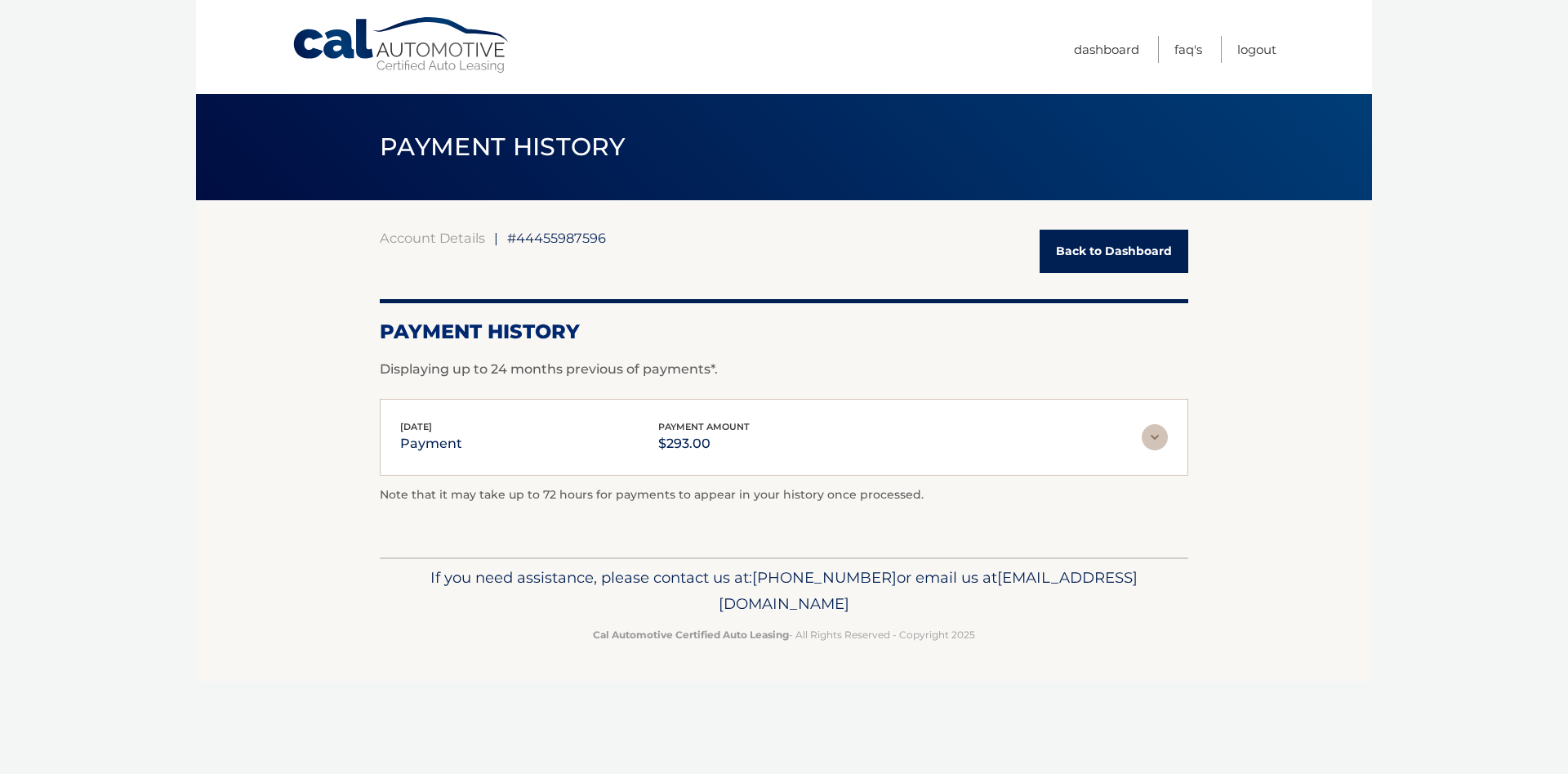
click at [1123, 262] on link "Back to Dashboard" at bounding box center [1114, 251] width 149 height 43
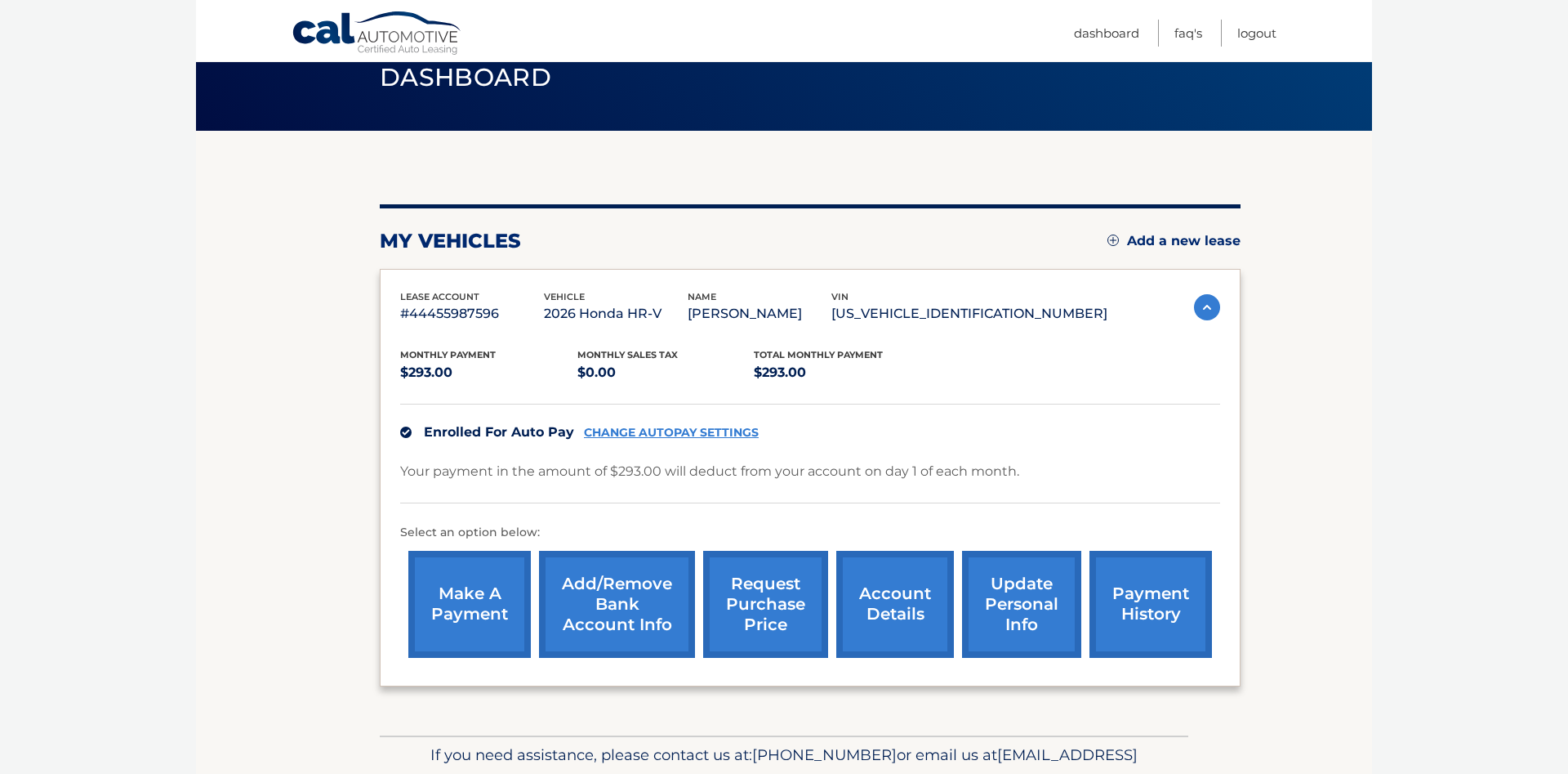
scroll to position [195, 0]
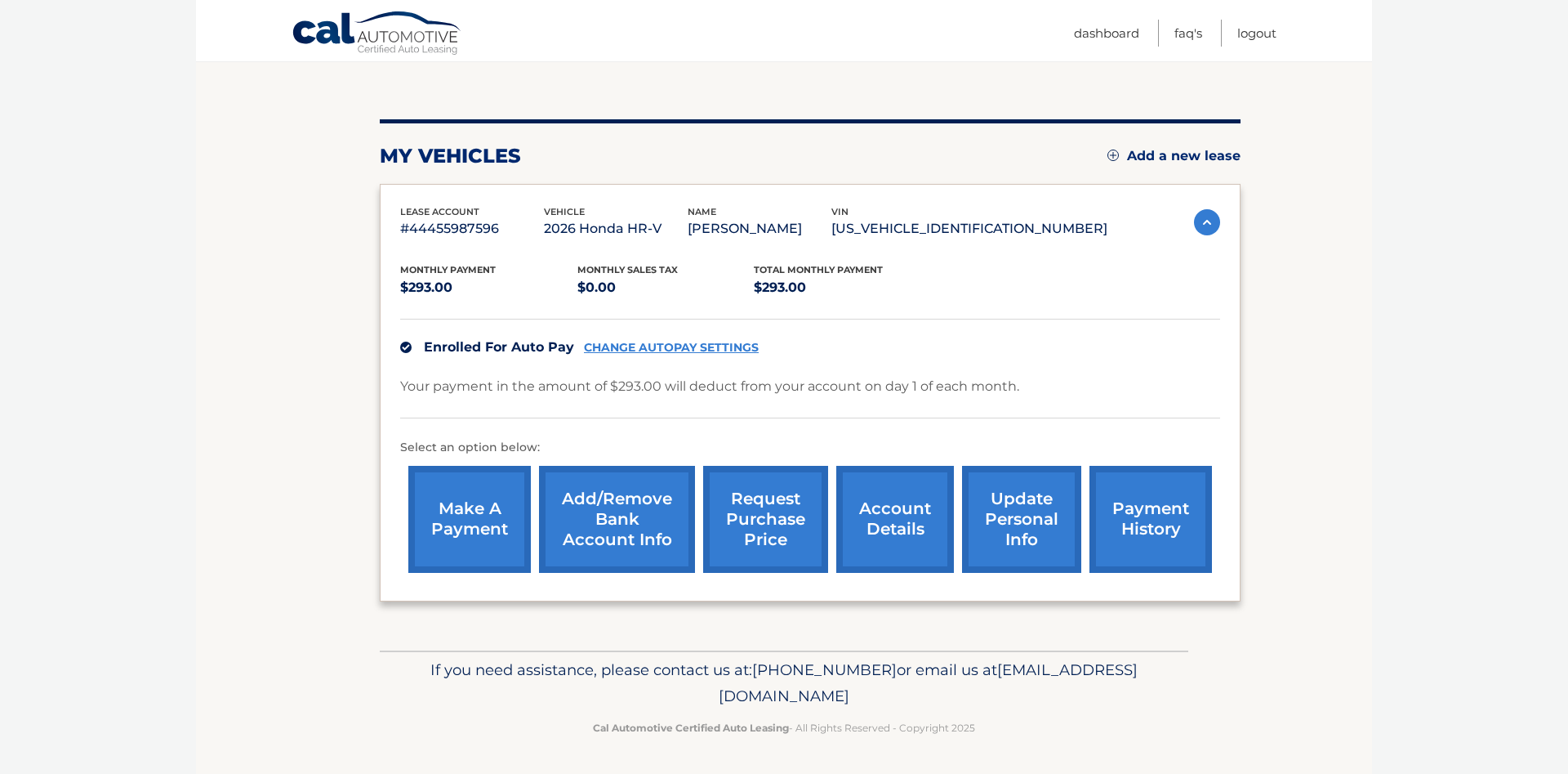
click at [488, 466] on link "make a payment" at bounding box center [469, 519] width 123 height 107
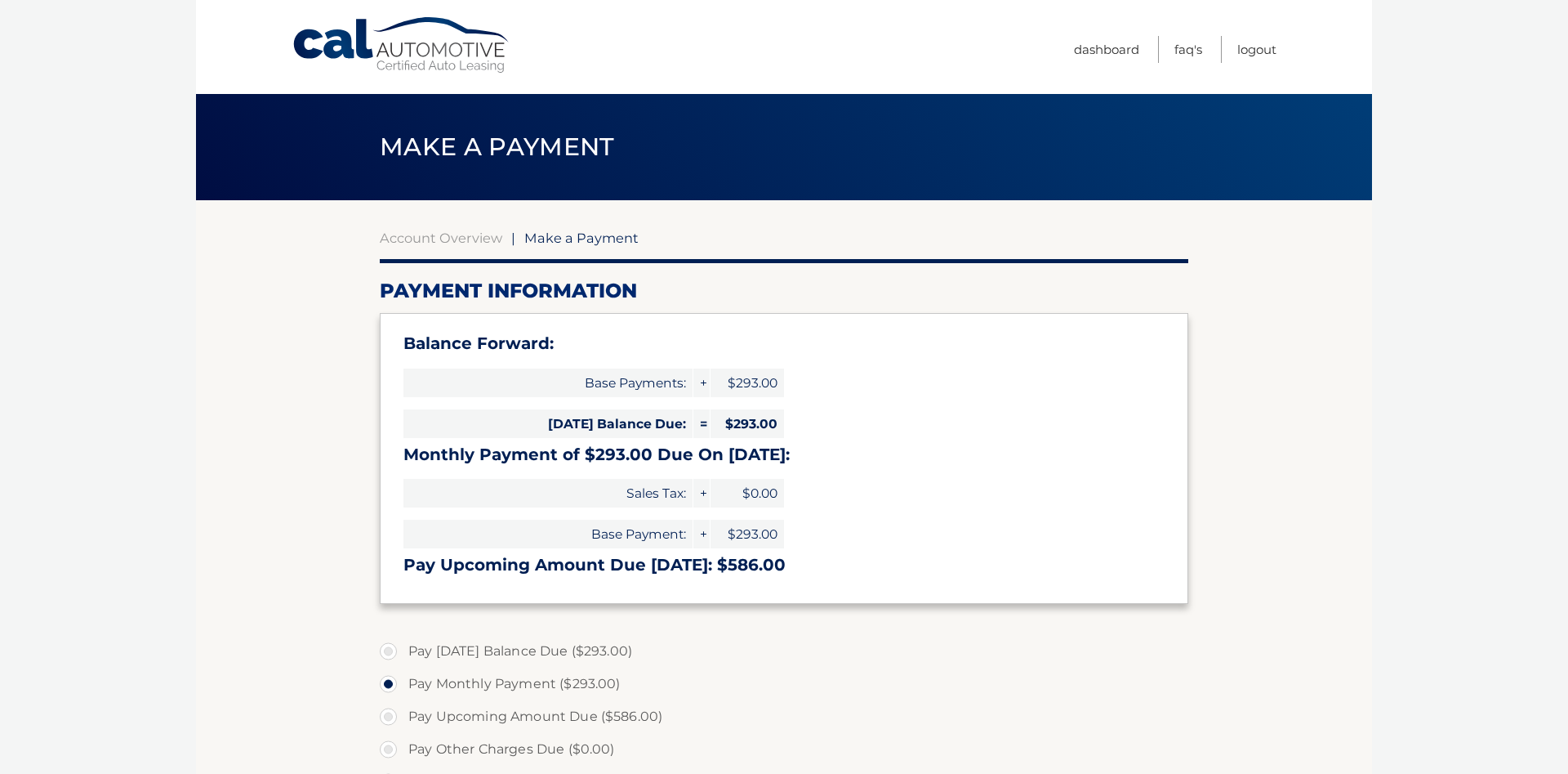
select select "ZGM3YTlmYjktYWFmOC00NmYzLTlmMTUtYTkyZDhiZTdhODRk"
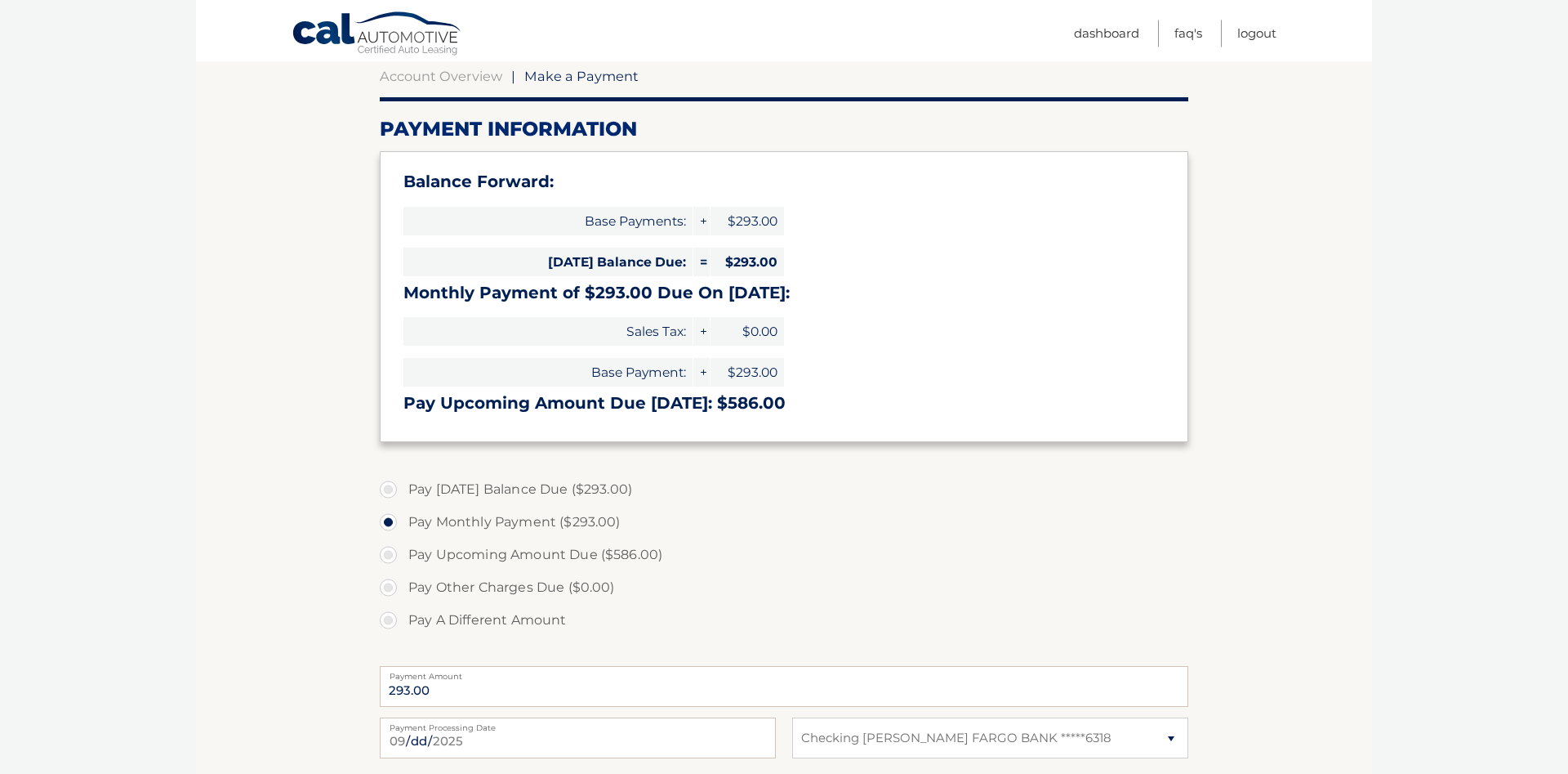
scroll to position [167, 0]
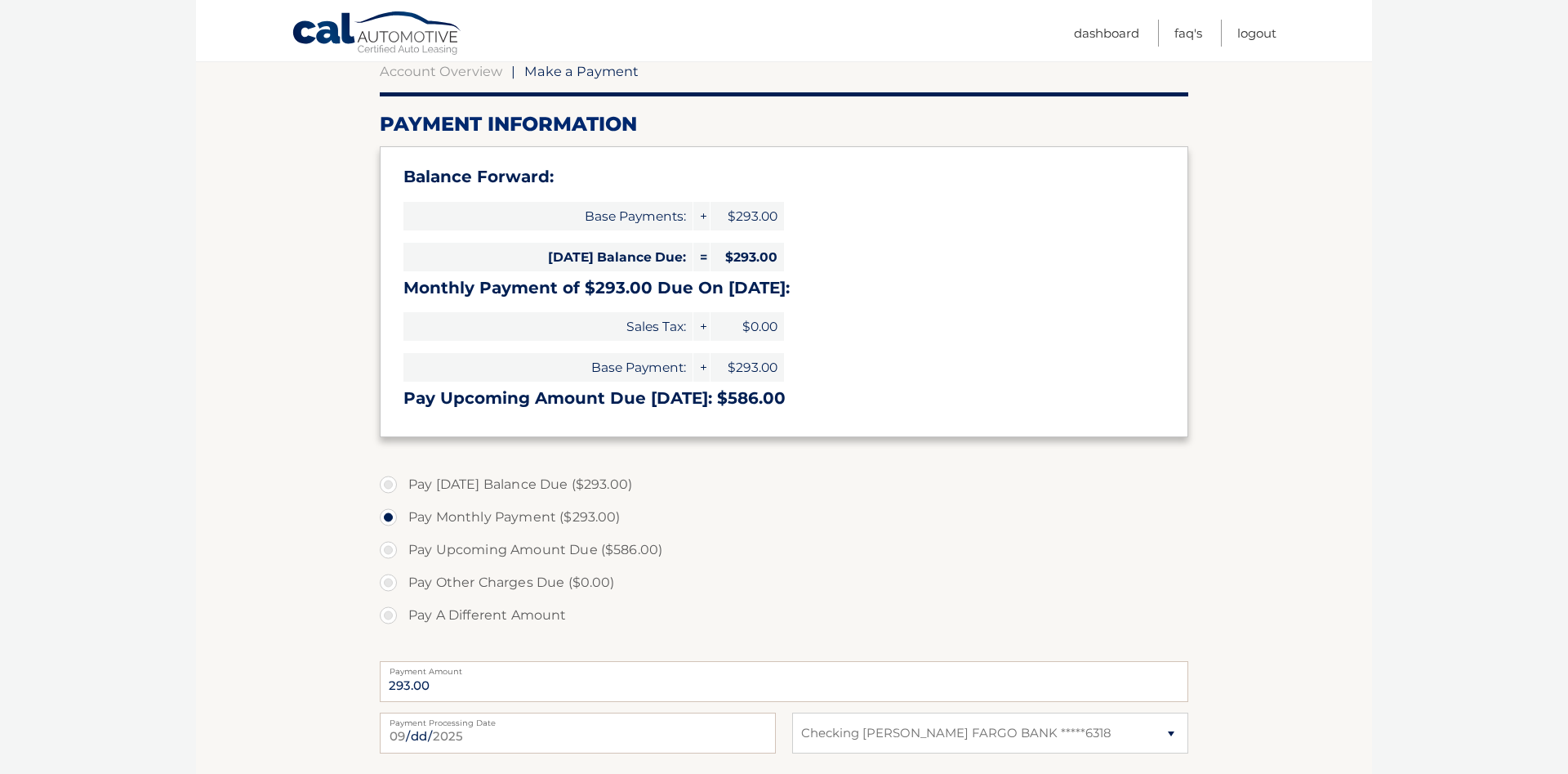
click at [527, 546] on label "Pay Upcoming Amount Due ($586.00)" at bounding box center [784, 549] width 809 height 33
click at [402, 546] on input "Pay Upcoming Amount Due ($586.00)" at bounding box center [395, 546] width 17 height 26
radio input "true"
type input "586.00"
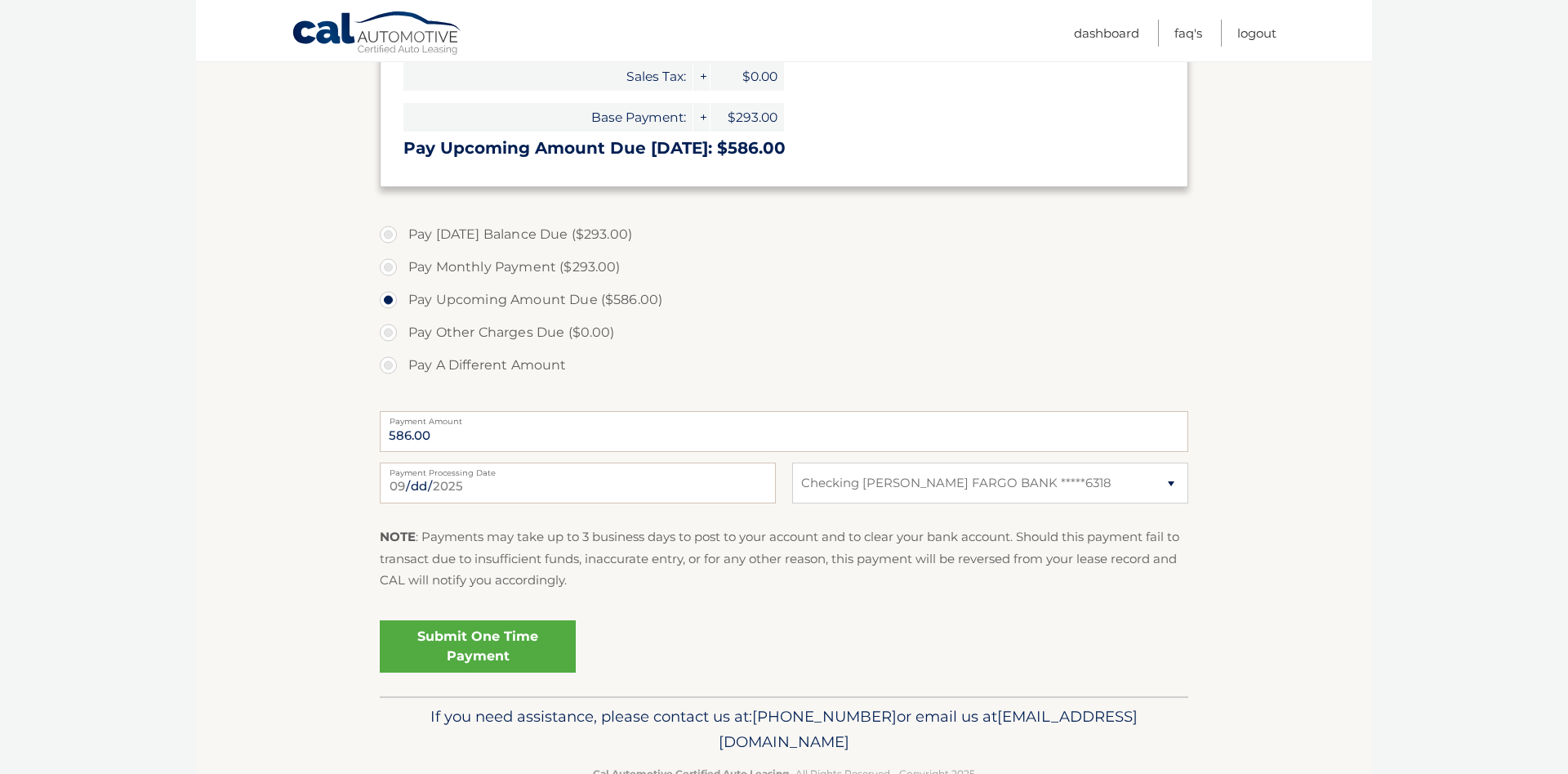
click at [510, 646] on link "Submit One Time Payment" at bounding box center [478, 646] width 196 height 53
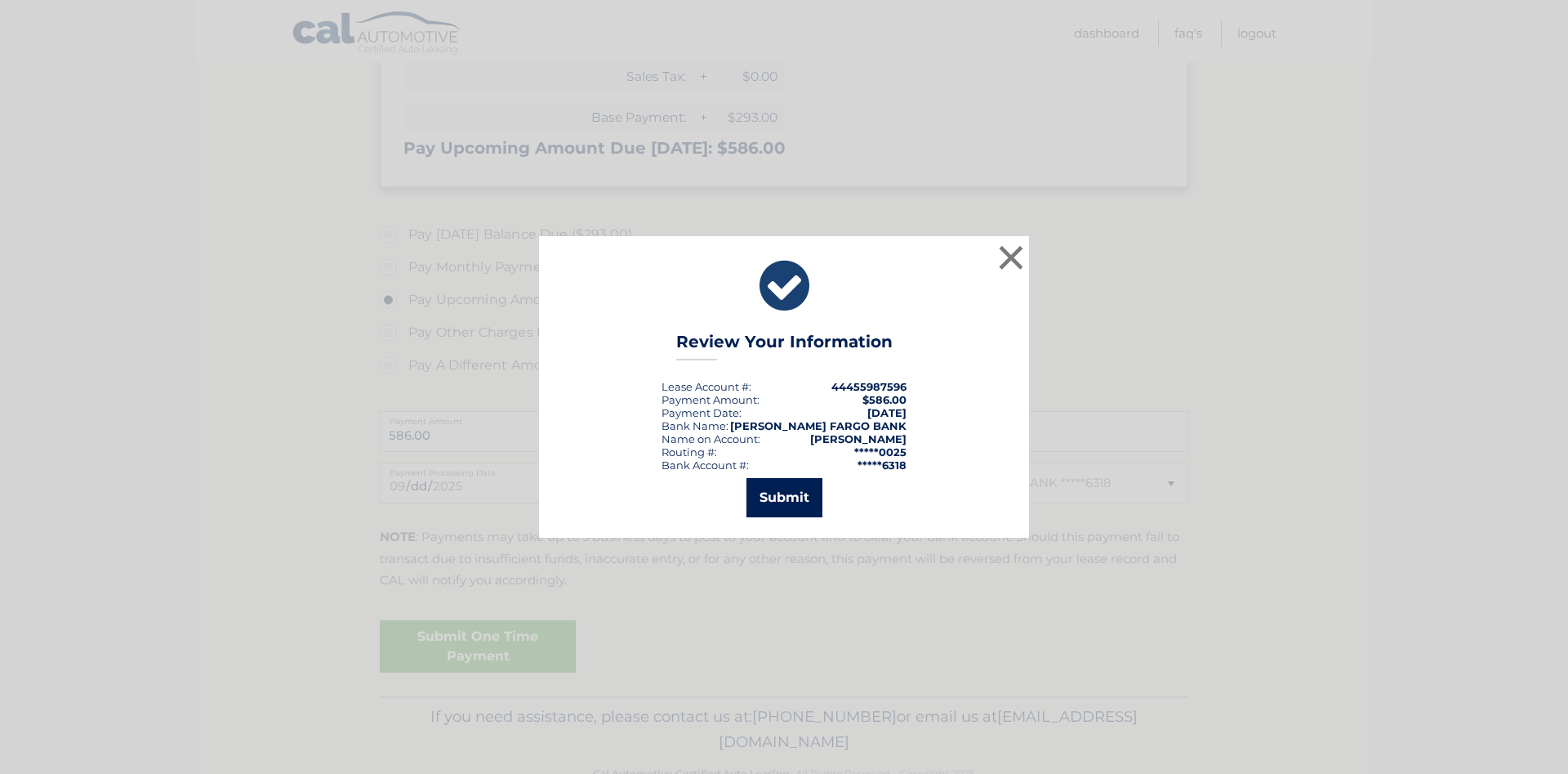
click at [779, 495] on button "Submit" at bounding box center [784, 497] width 76 height 39
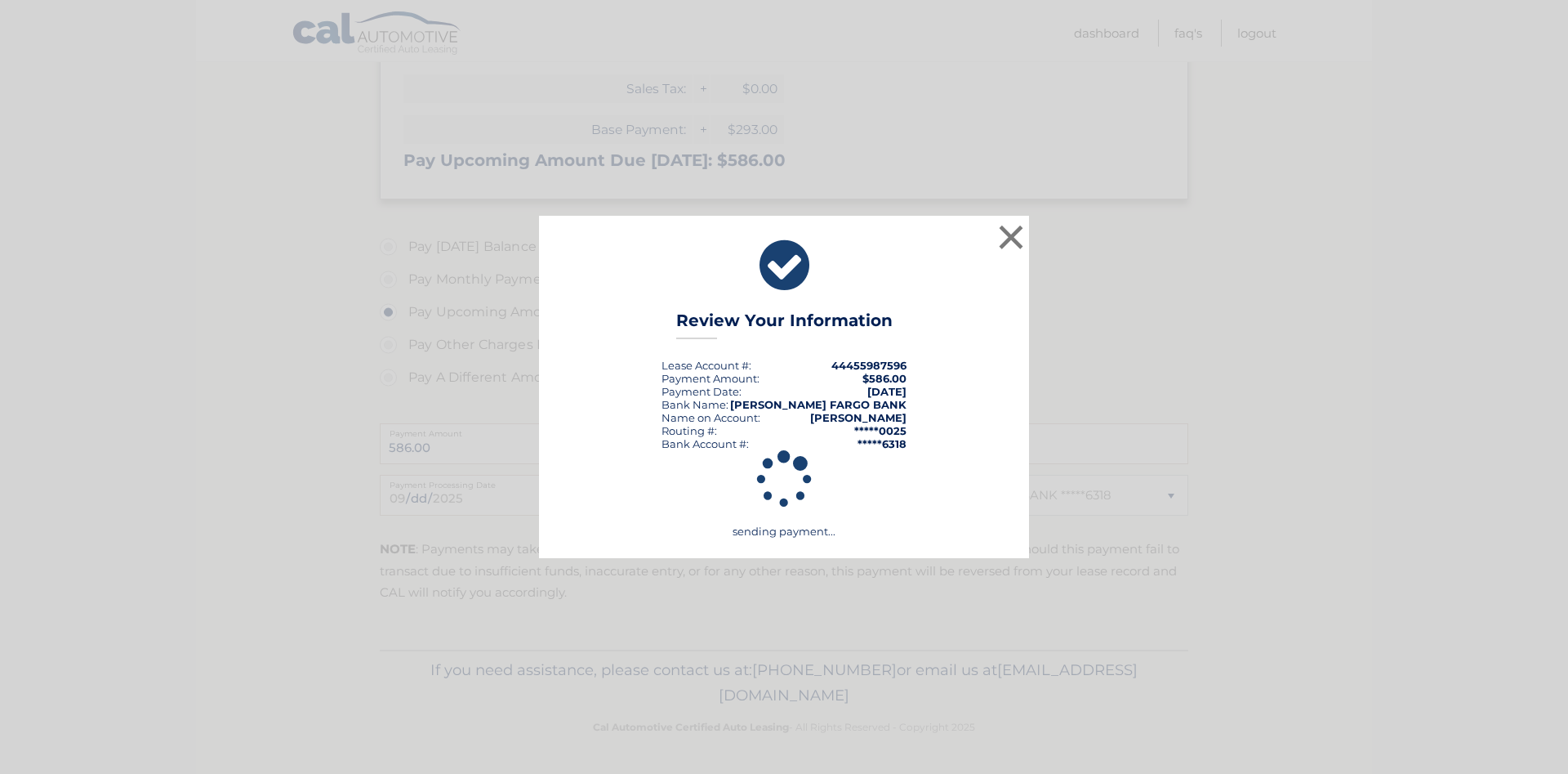
scroll to position [404, 0]
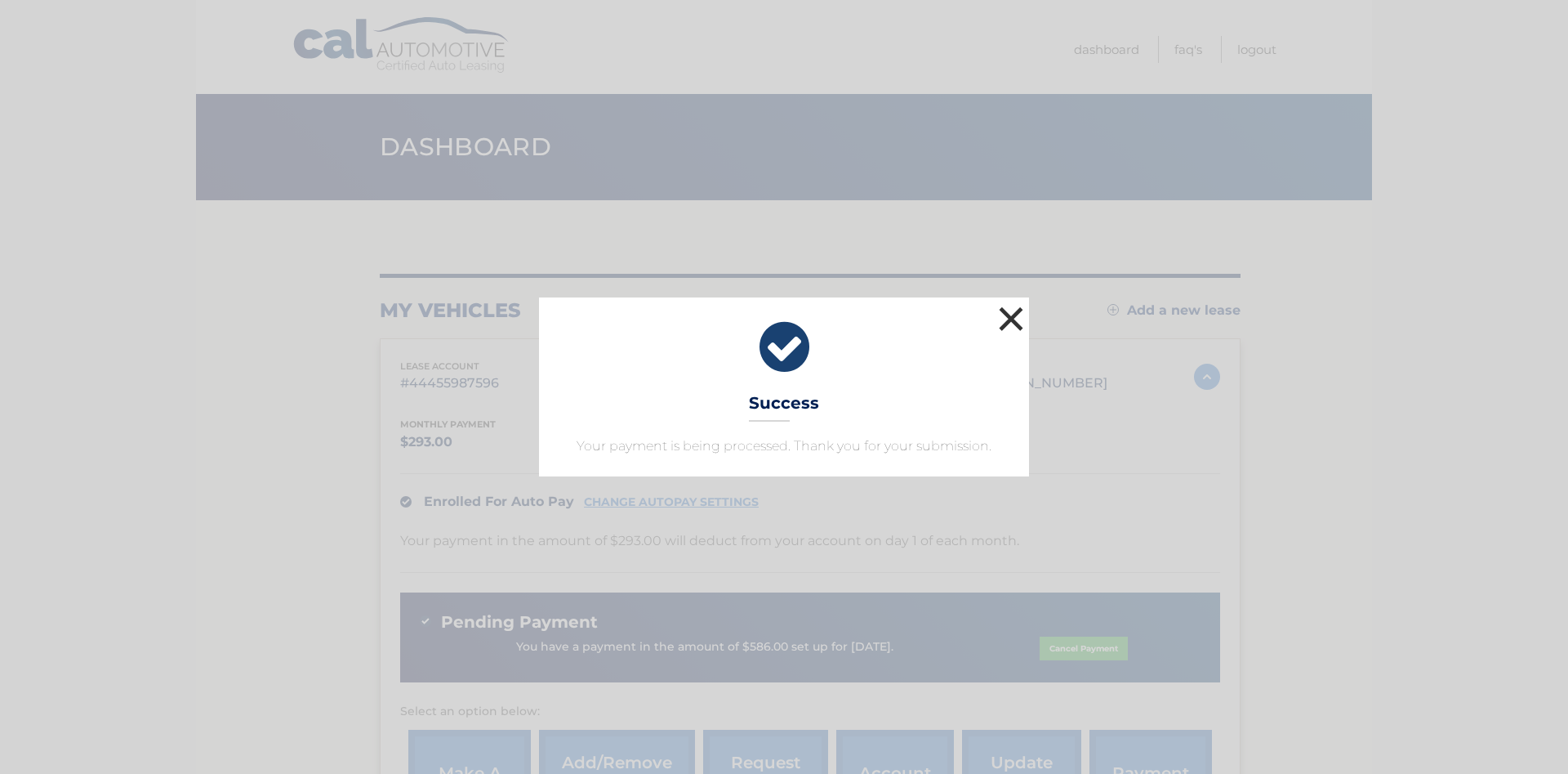
click at [1008, 322] on button "×" at bounding box center [1011, 318] width 33 height 33
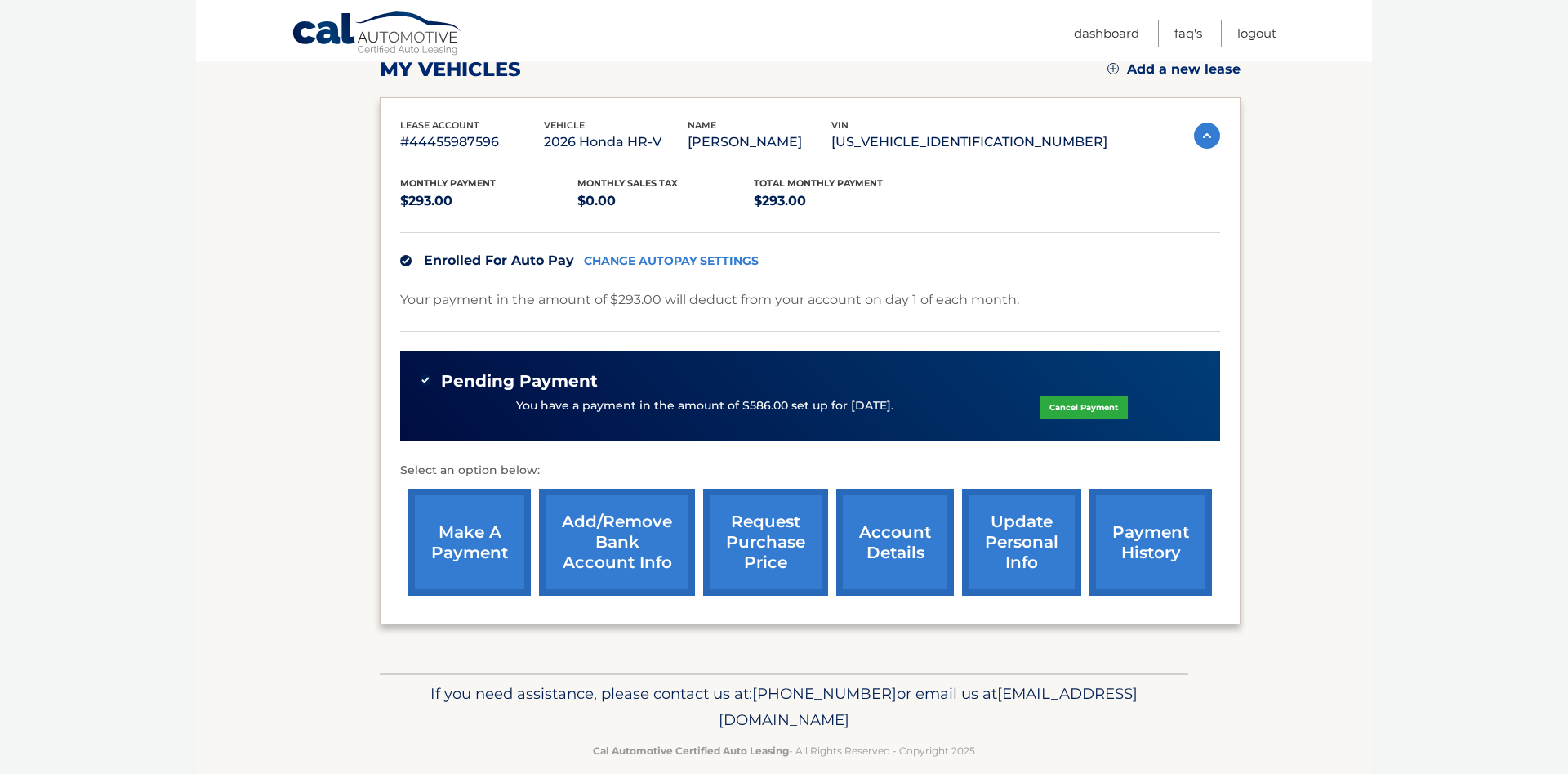
scroll to position [250, 0]
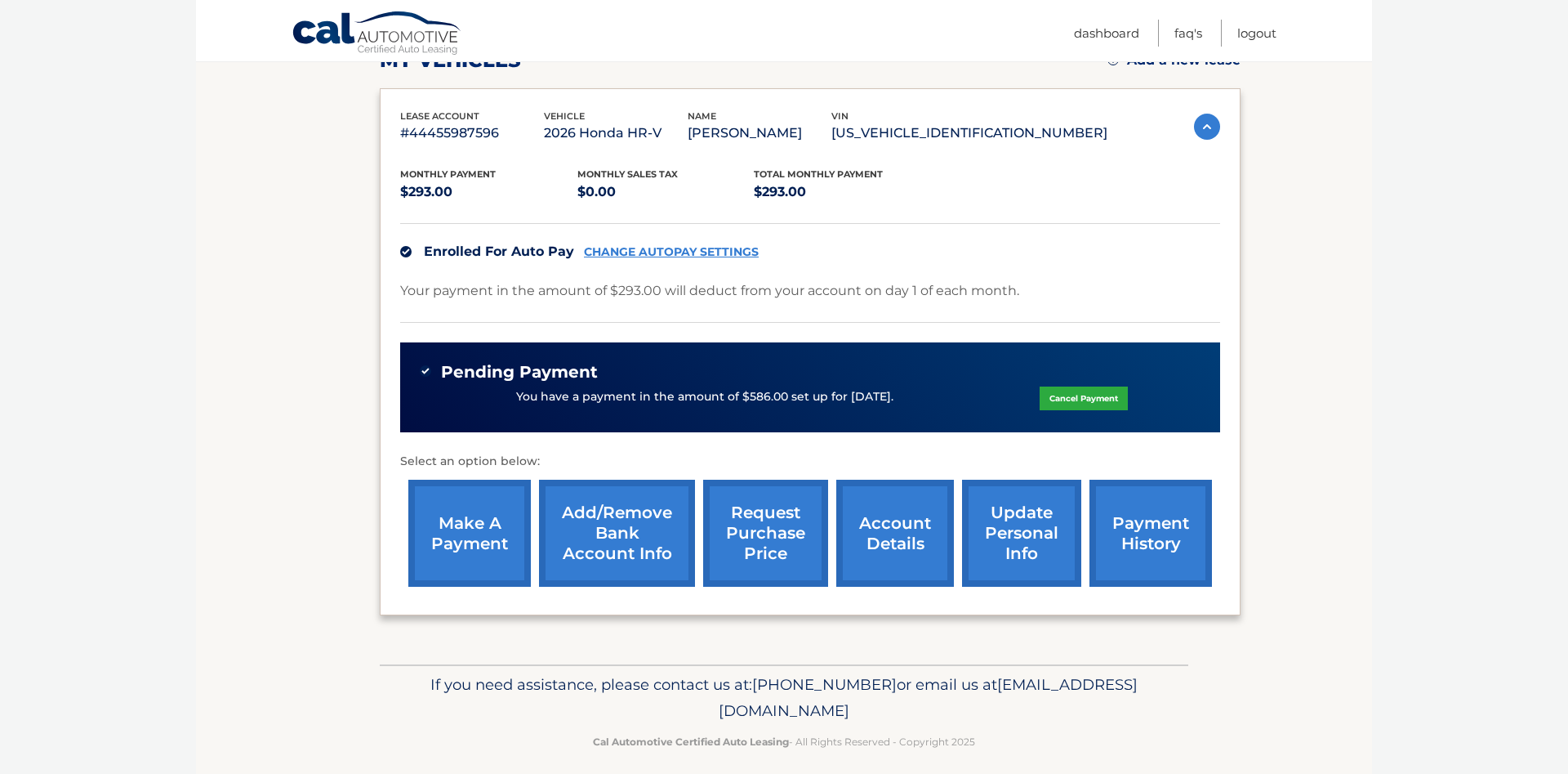
click at [454, 549] on link "make a payment" at bounding box center [469, 533] width 123 height 107
click at [837, 554] on link "account details" at bounding box center [895, 533] width 118 height 107
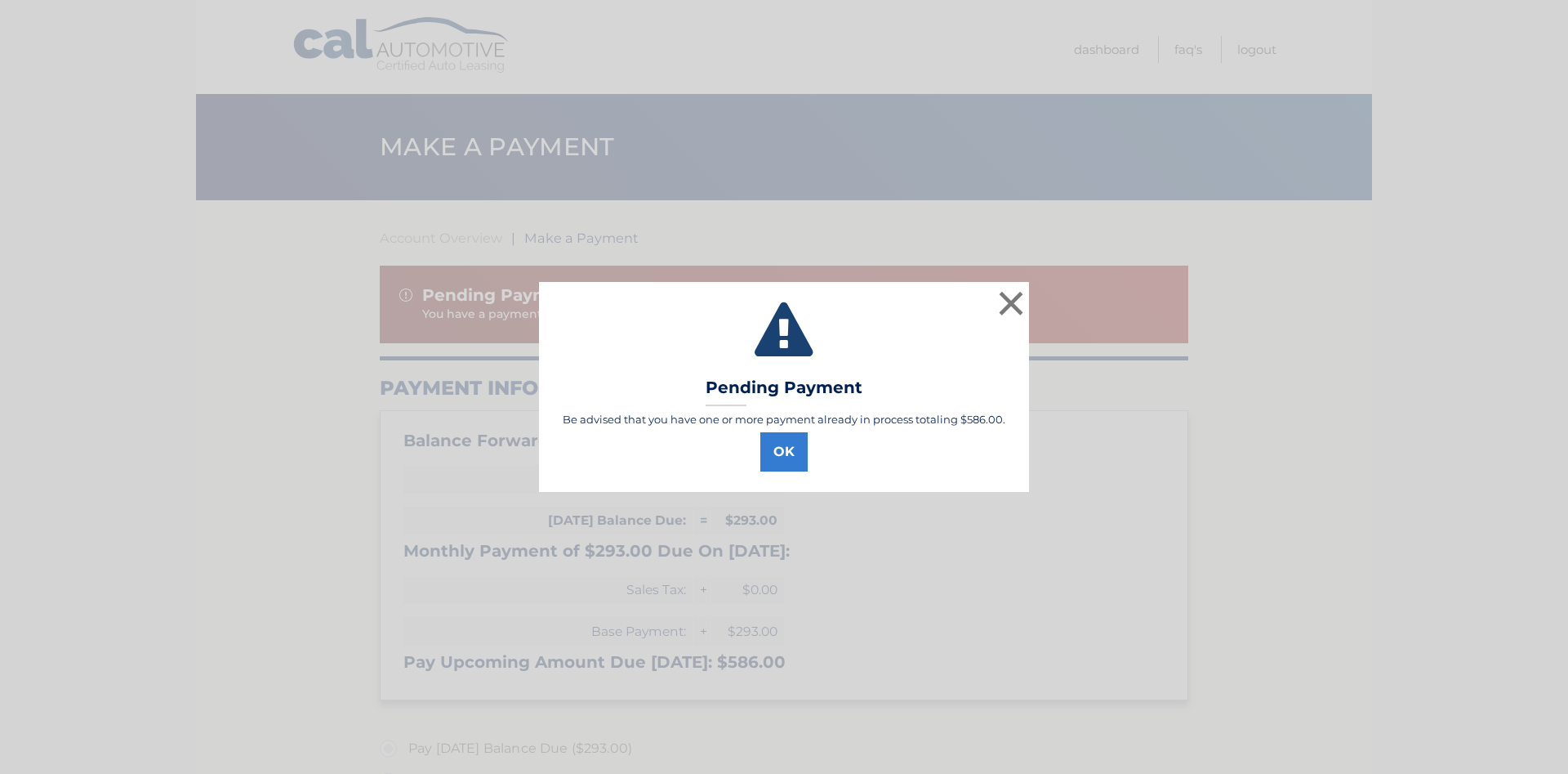
select select "ZGM3YTlmYjktYWFmOC00NmYzLTlmMTUtYTkyZDhiZTdhODRk"
click at [793, 451] on button "OK" at bounding box center [784, 452] width 48 height 39
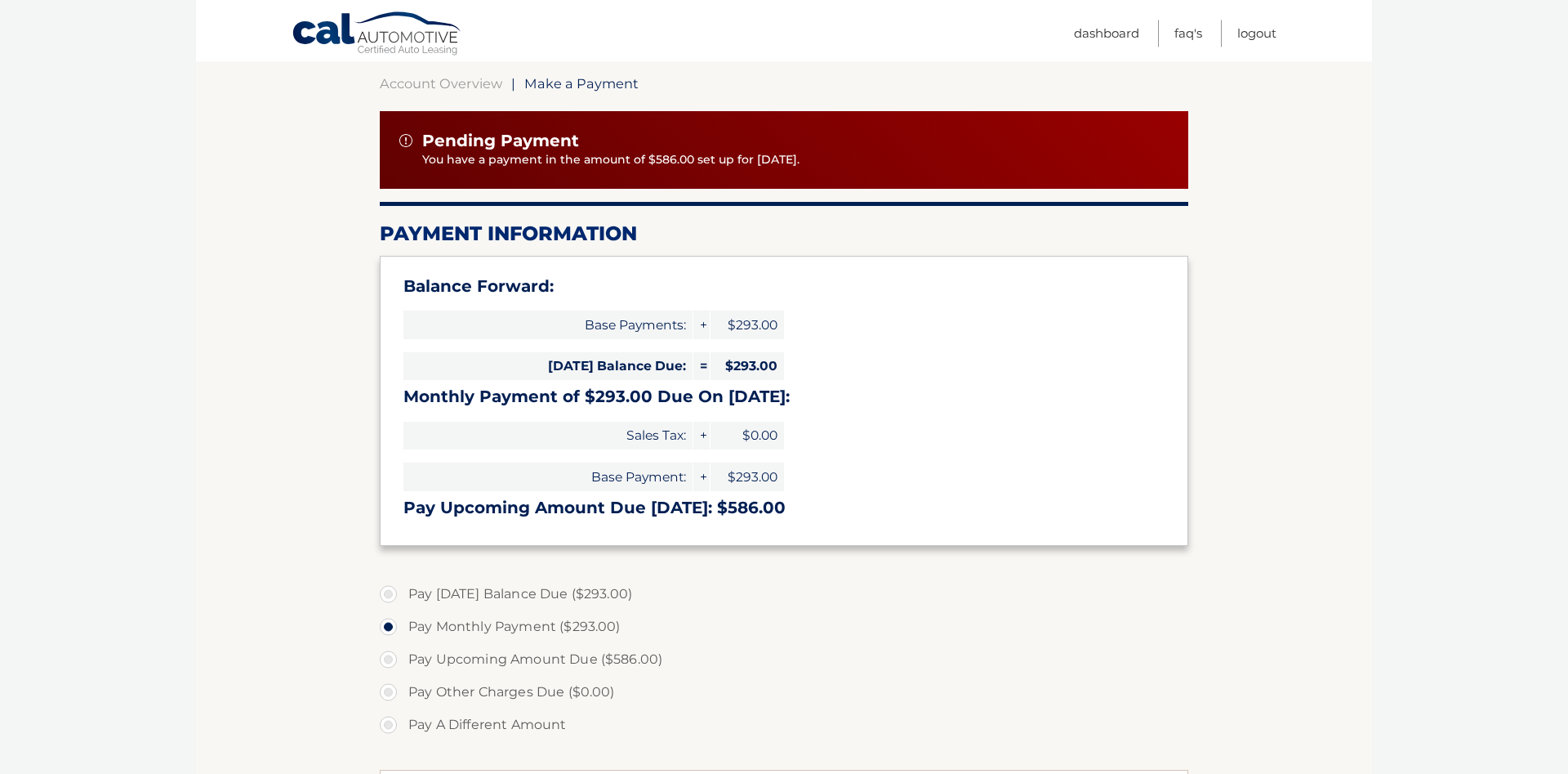
scroll to position [83, 0]
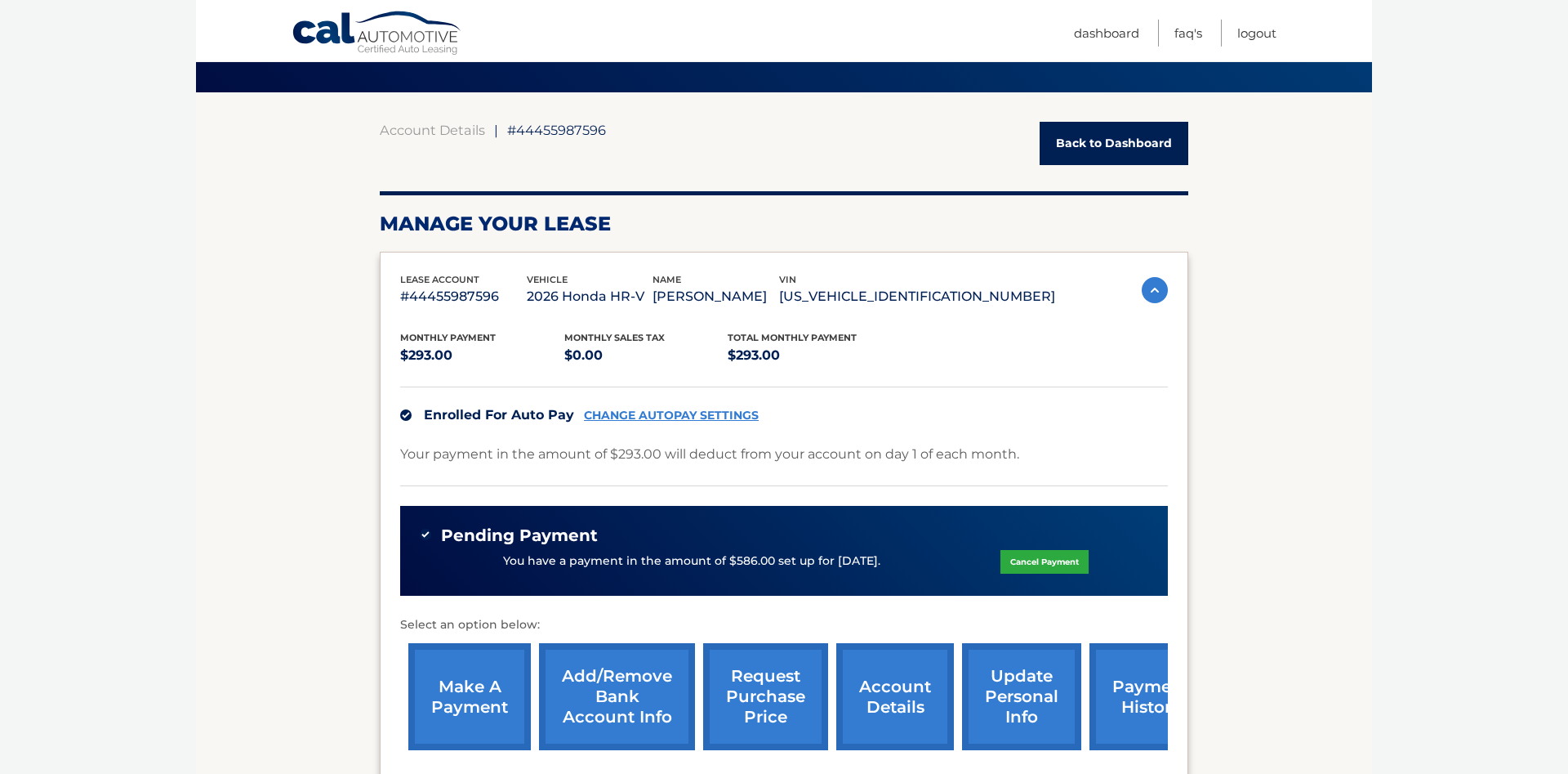
scroll to position [83, 0]
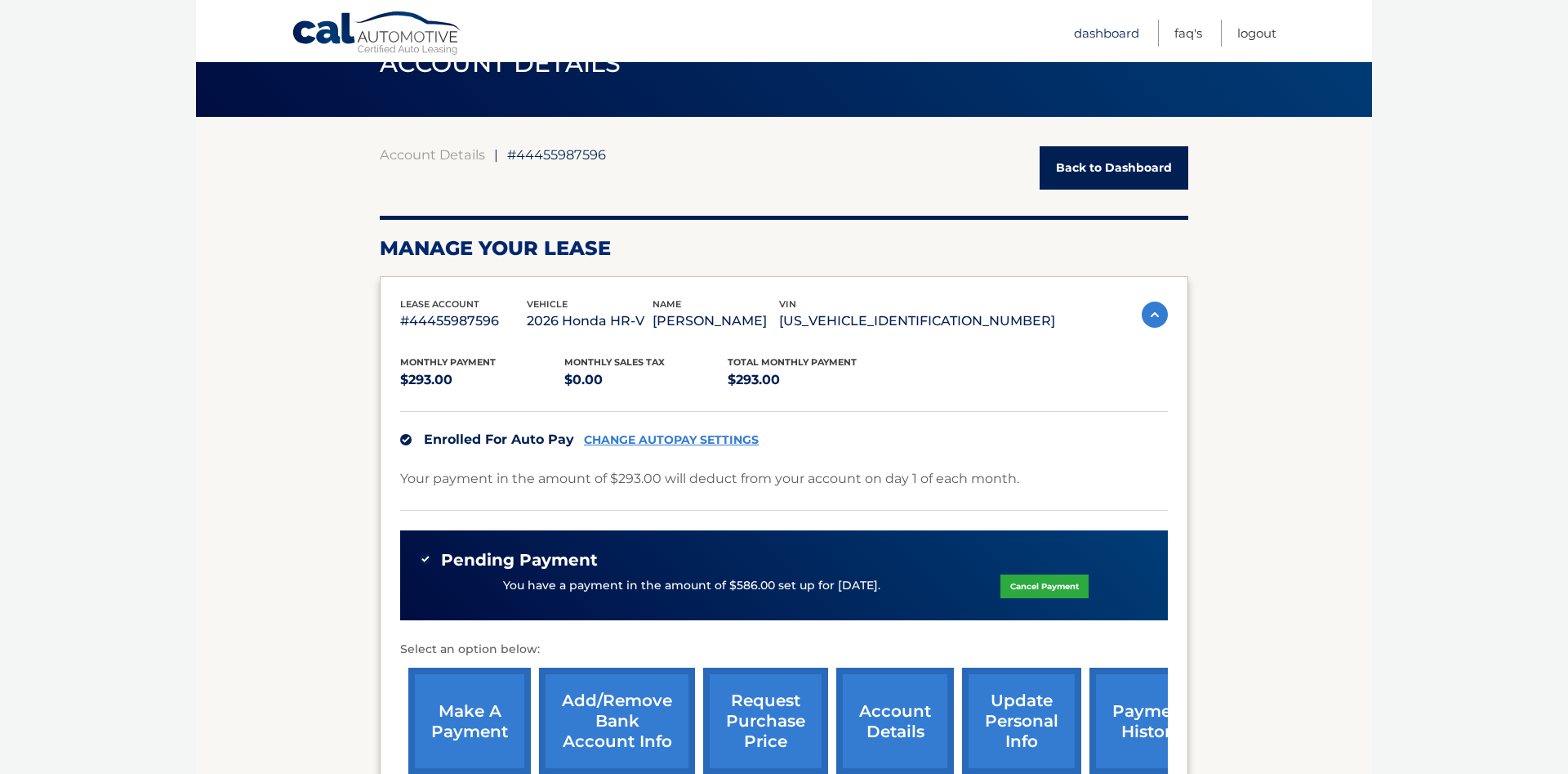
click at [1103, 43] on link "Dashboard" at bounding box center [1107, 33] width 65 height 27
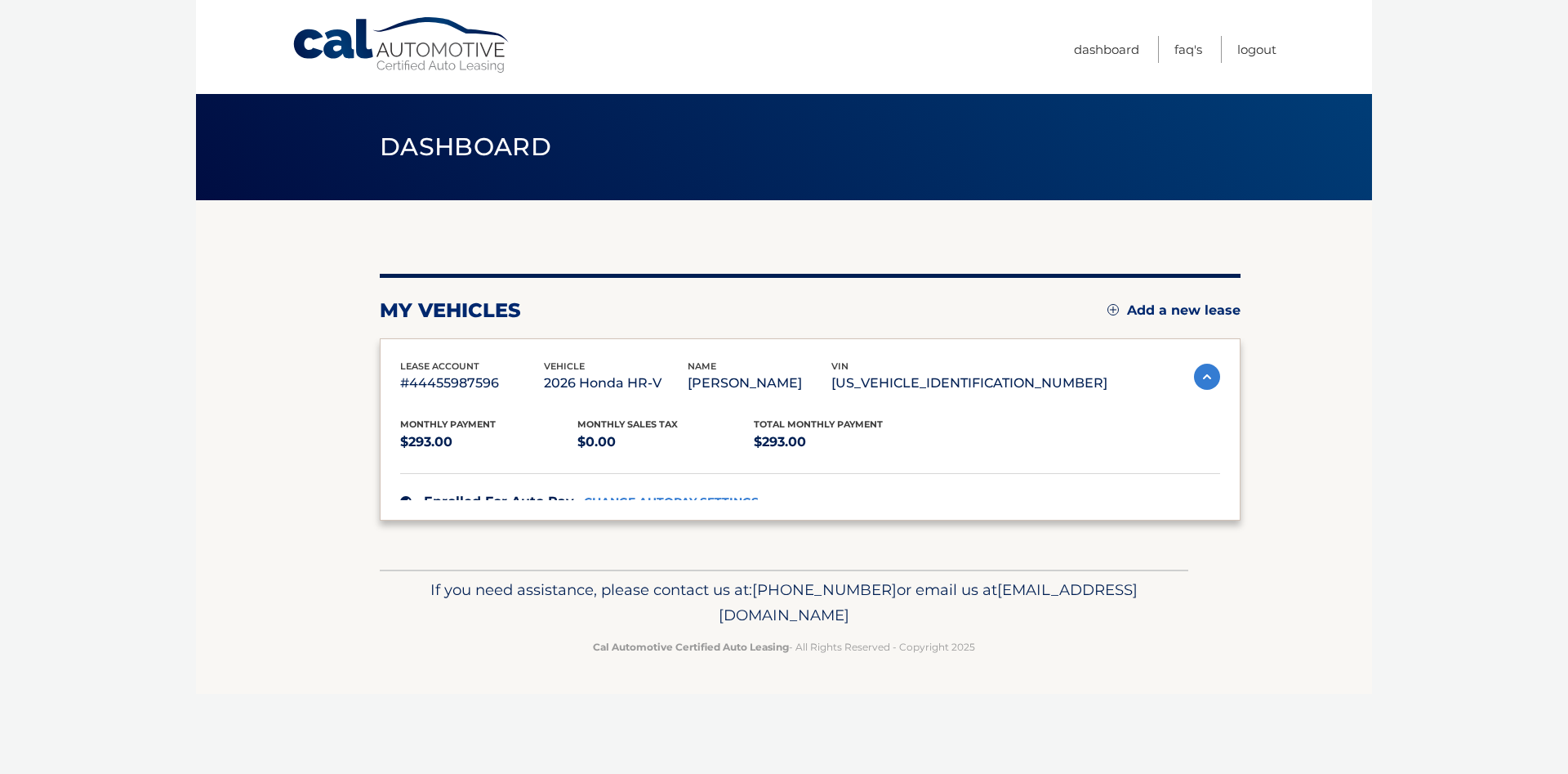
click at [809, 318] on div "my vehicles Add a new lease" at bounding box center [810, 310] width 861 height 24
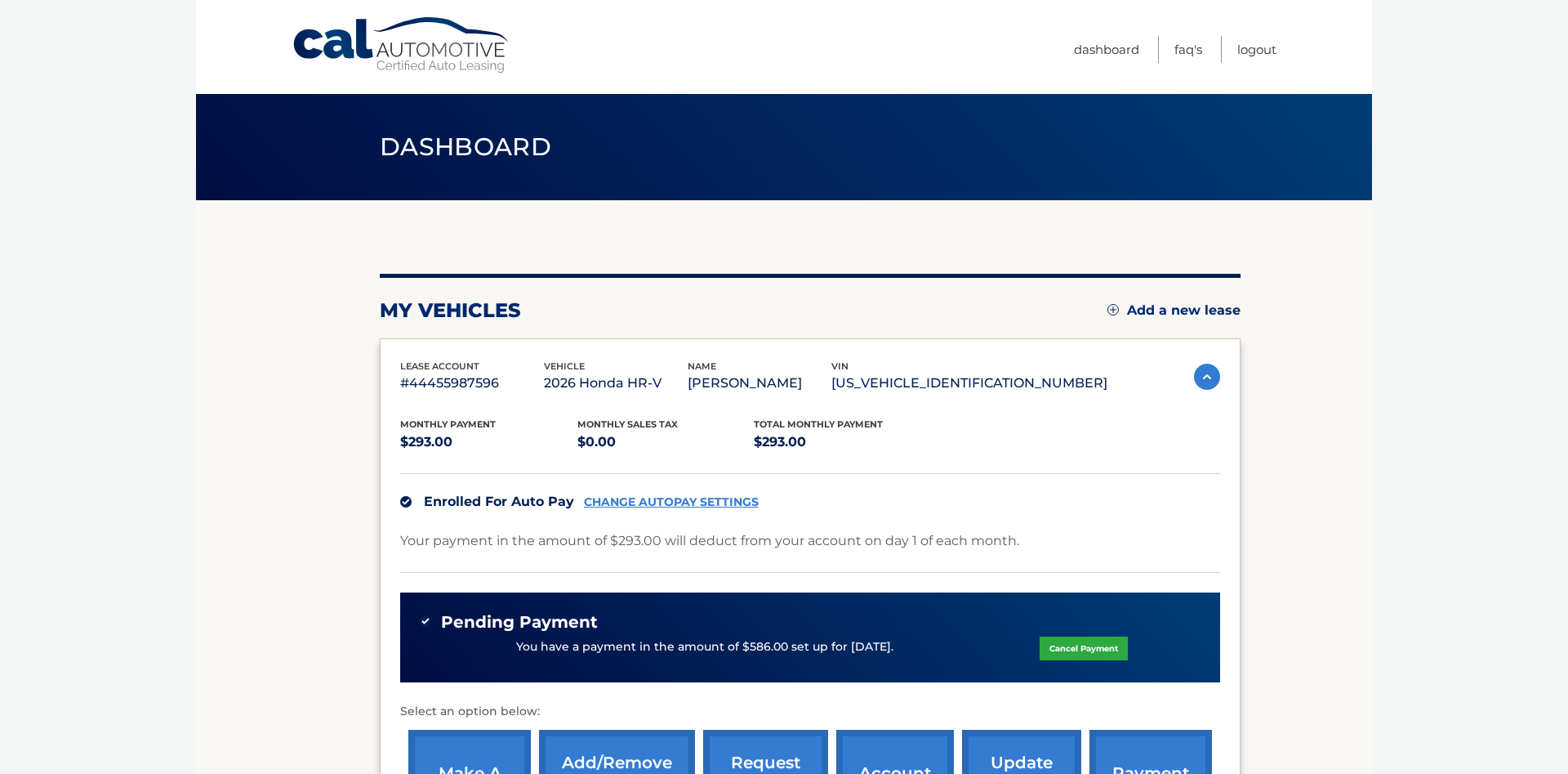
click at [801, 376] on p "PHILIP MACRE" at bounding box center [760, 382] width 144 height 23
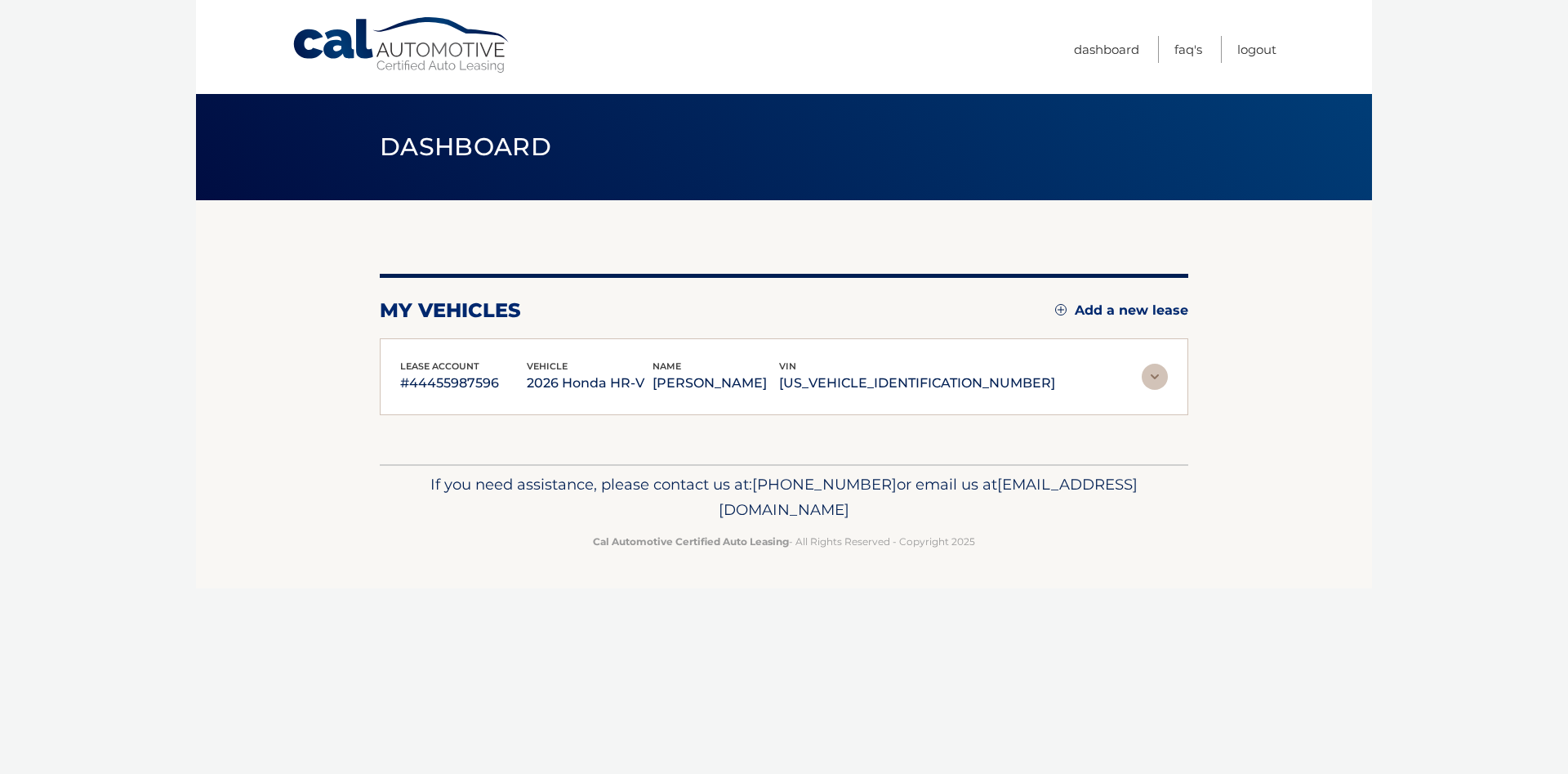
click at [779, 382] on p "PHILIP MACRE" at bounding box center [716, 382] width 127 height 23
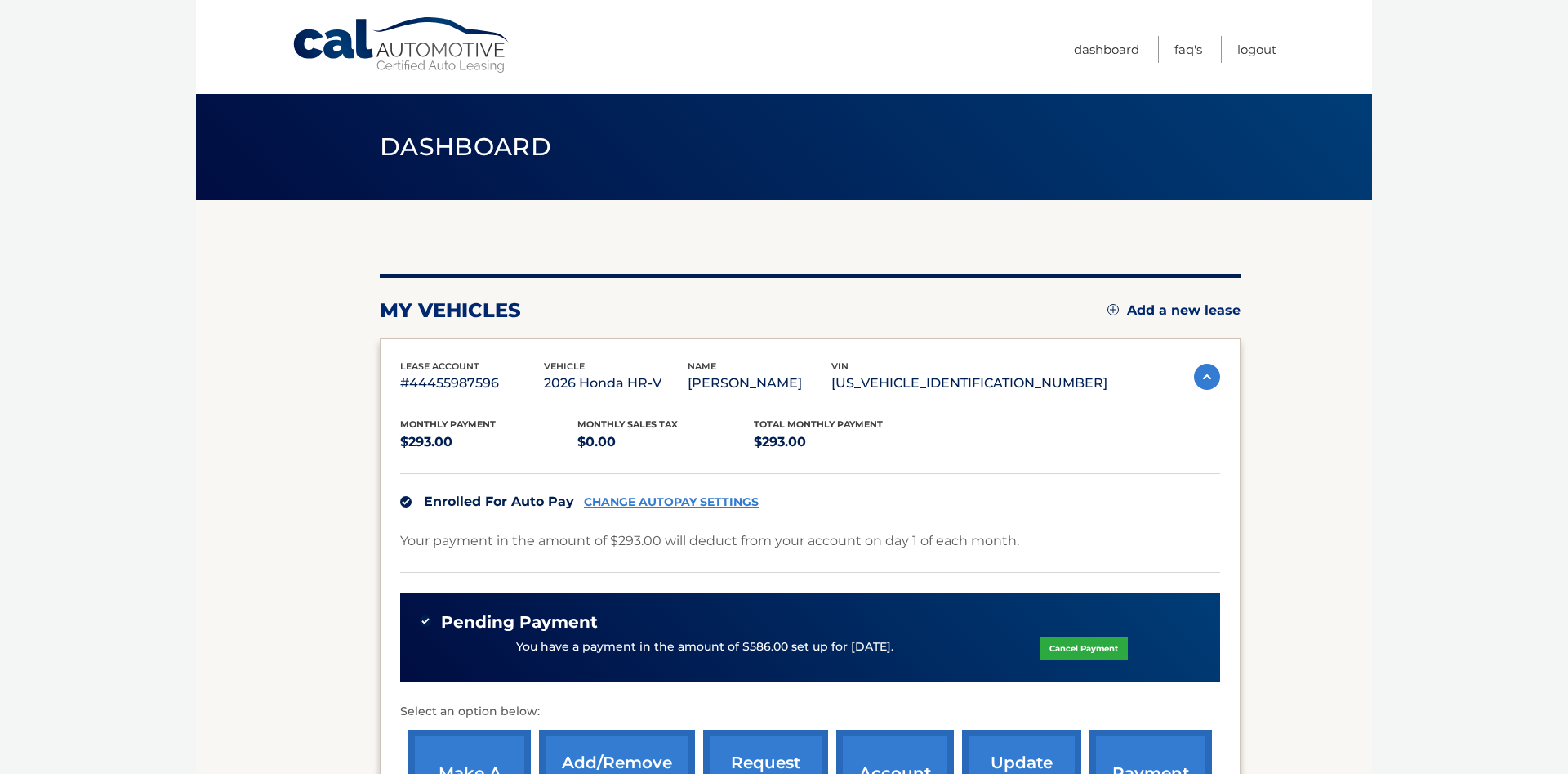
scroll to position [305, 0]
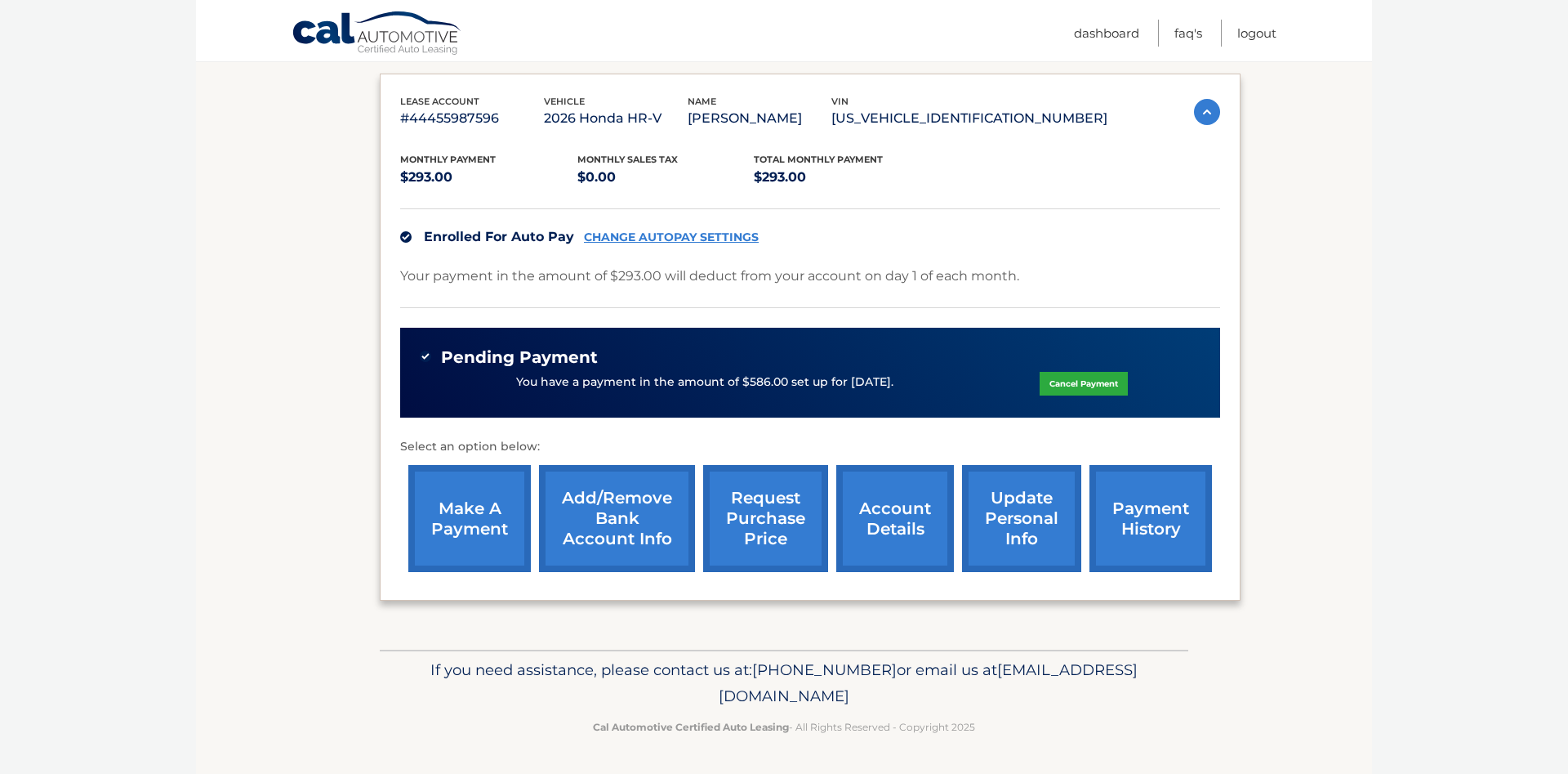
click at [853, 483] on link "account details" at bounding box center [895, 519] width 118 height 107
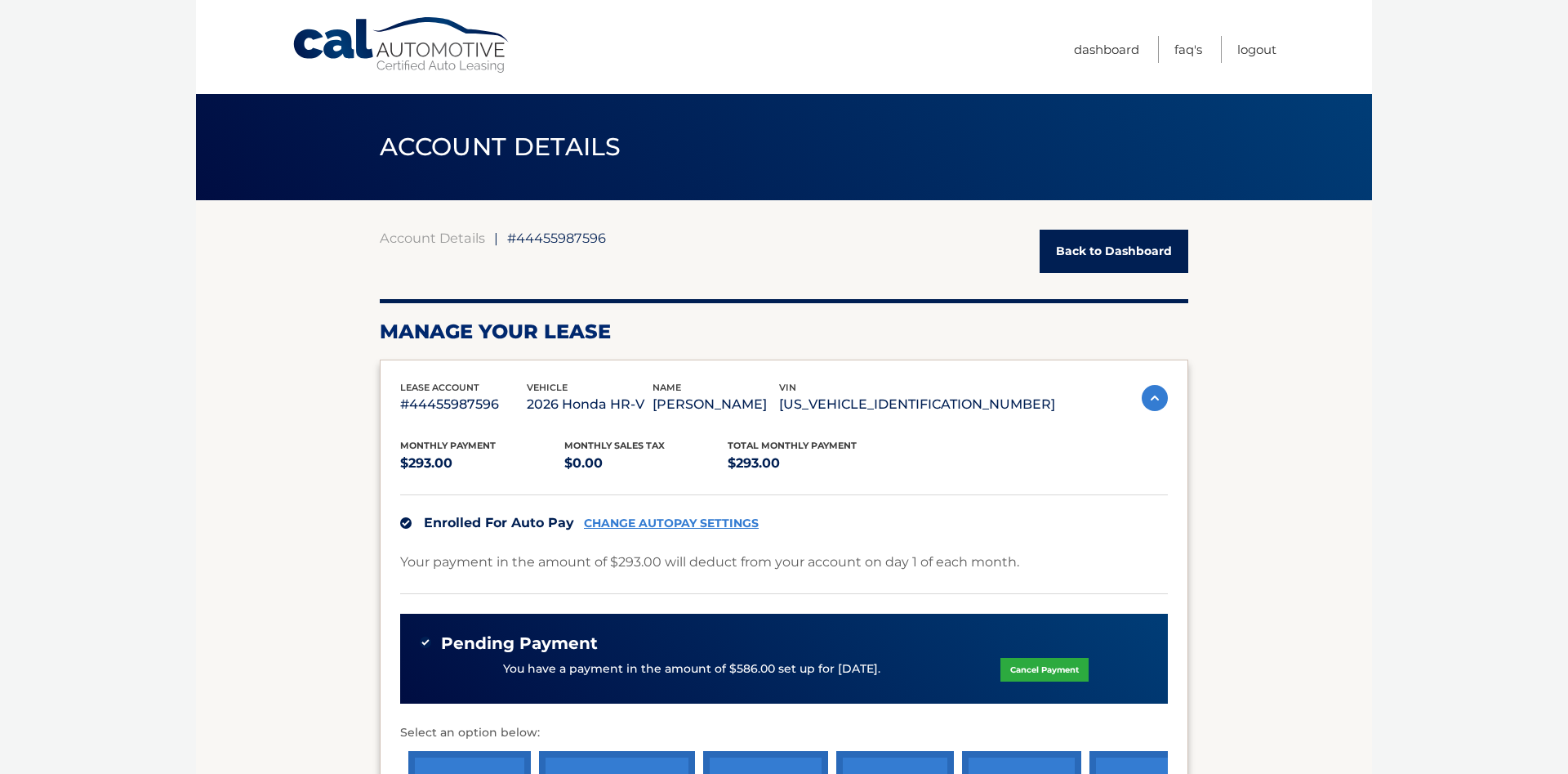
click at [779, 399] on p "[PERSON_NAME]" at bounding box center [716, 404] width 127 height 23
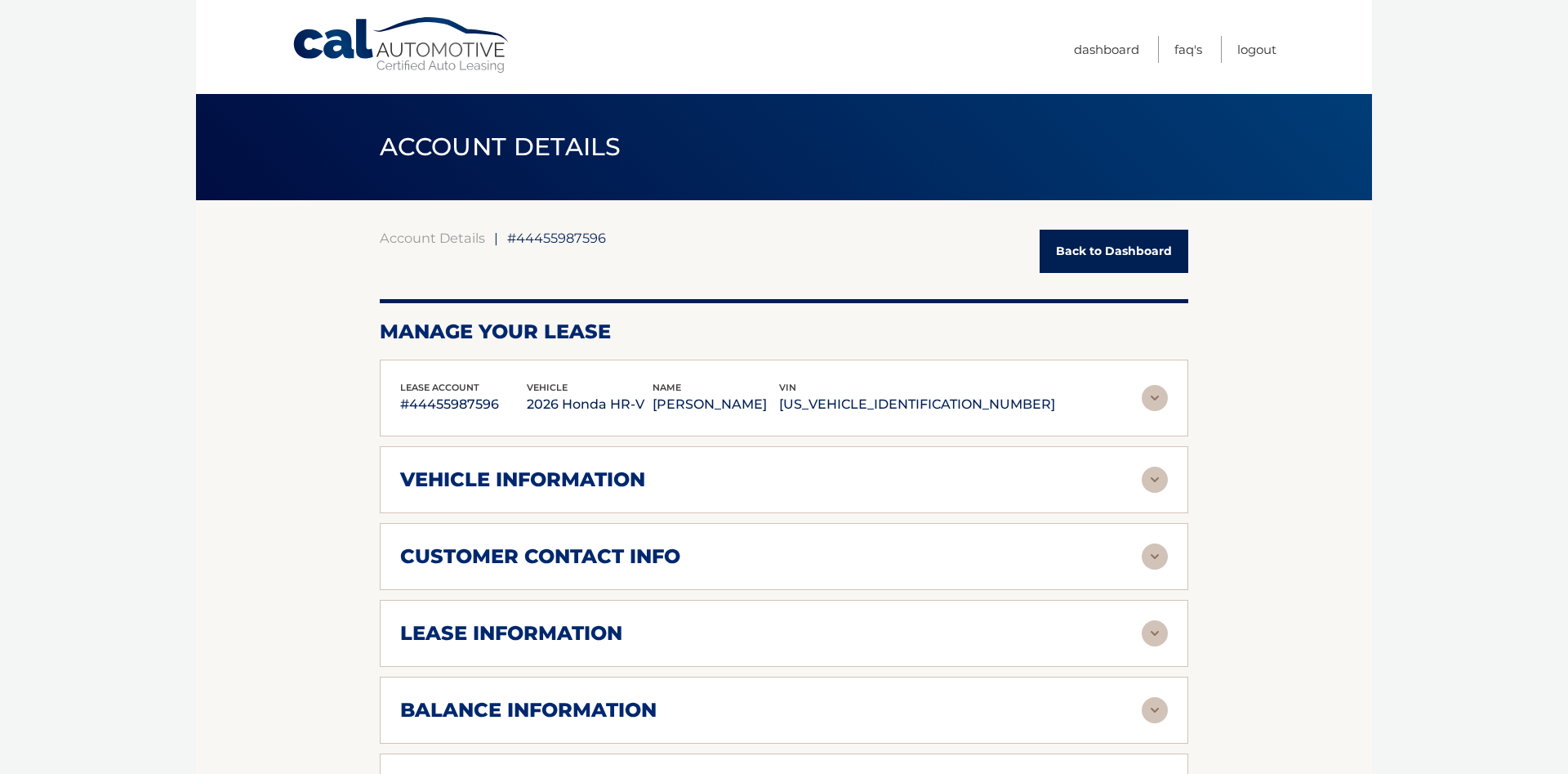
click at [779, 402] on p "[PERSON_NAME]" at bounding box center [716, 404] width 127 height 23
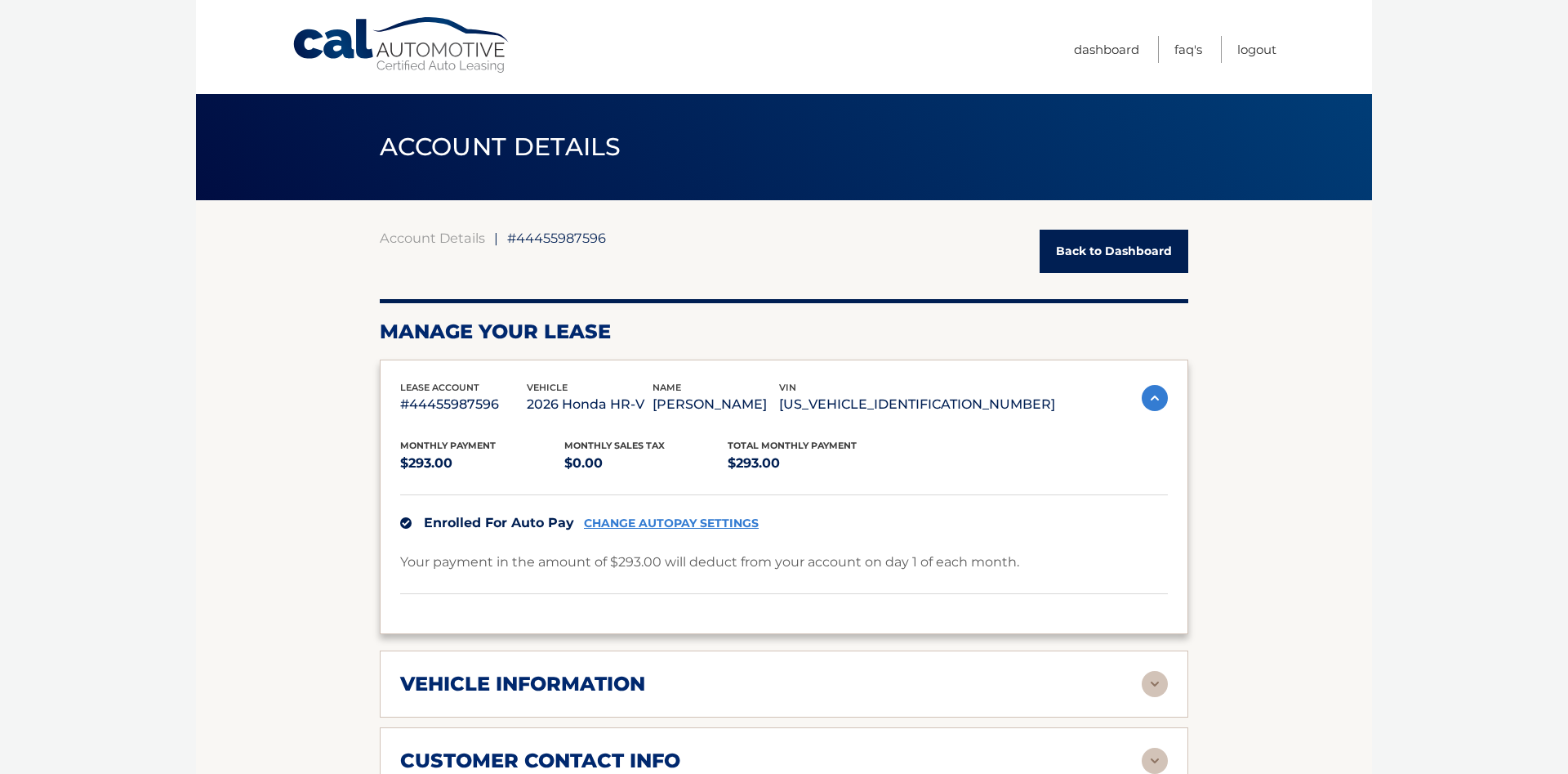
click at [779, 402] on p "[PERSON_NAME]" at bounding box center [716, 404] width 127 height 23
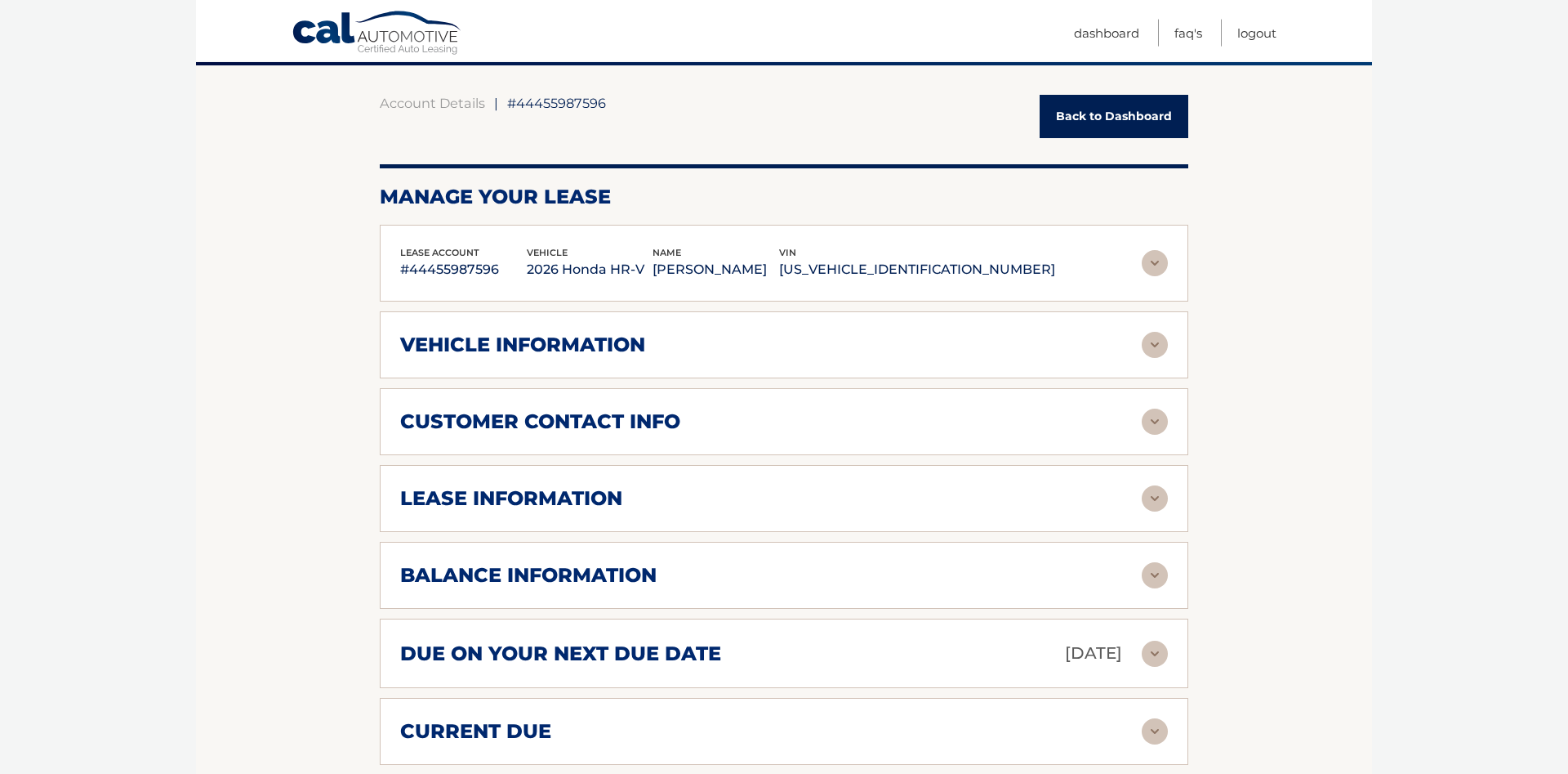
scroll to position [167, 0]
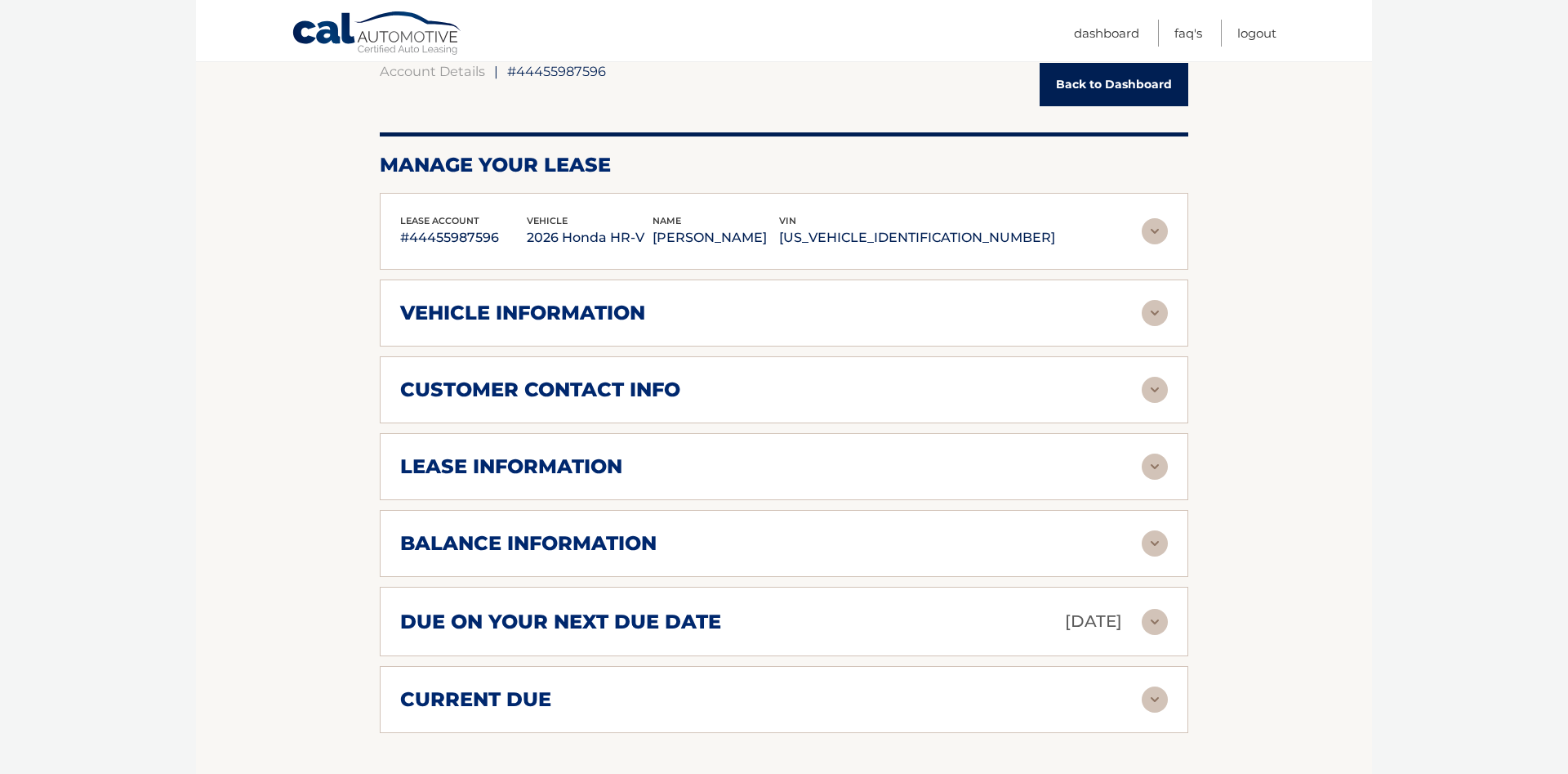
click at [807, 357] on div "customer contact info full name [PERSON_NAME] street address [STREET_ADDRESS] c…" at bounding box center [784, 390] width 809 height 67
click at [818, 336] on div "vehicle information vehicle Year [DATE] vehicle make Honda vehicle model HR-V v…" at bounding box center [784, 313] width 809 height 67
click at [1155, 308] on img at bounding box center [1155, 312] width 26 height 26
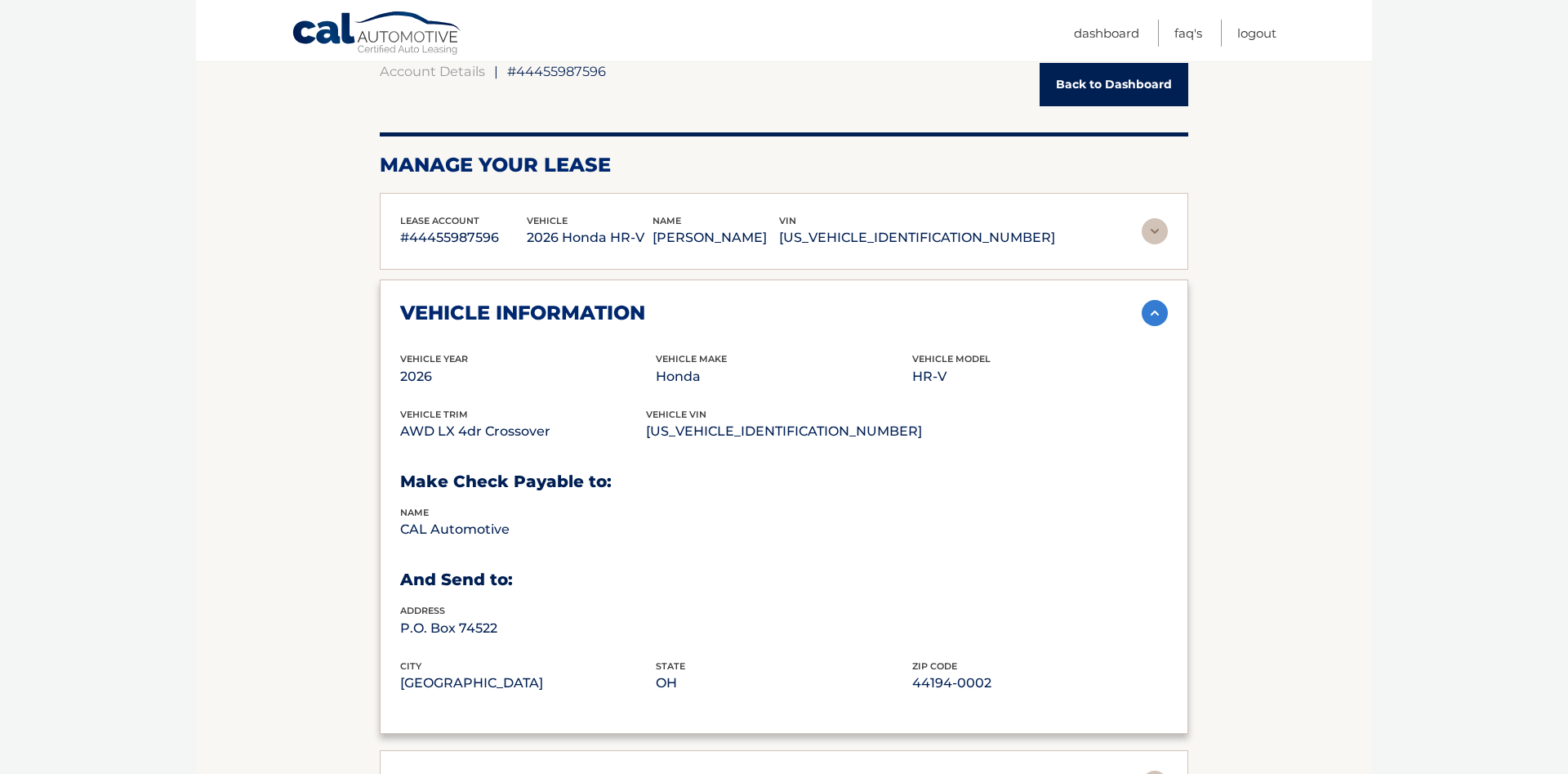
click at [1151, 318] on img at bounding box center [1155, 312] width 26 height 26
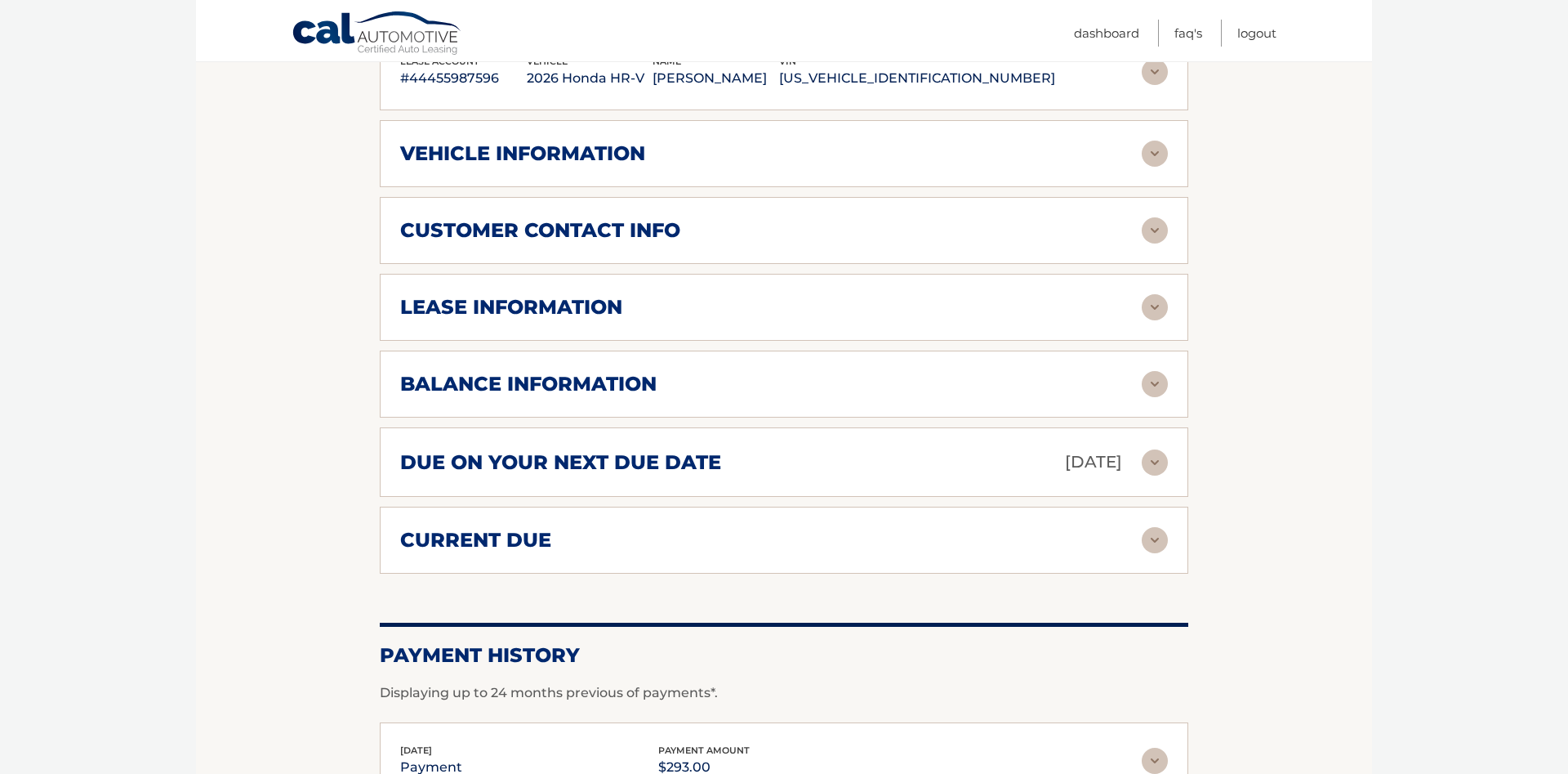
scroll to position [333, 0]
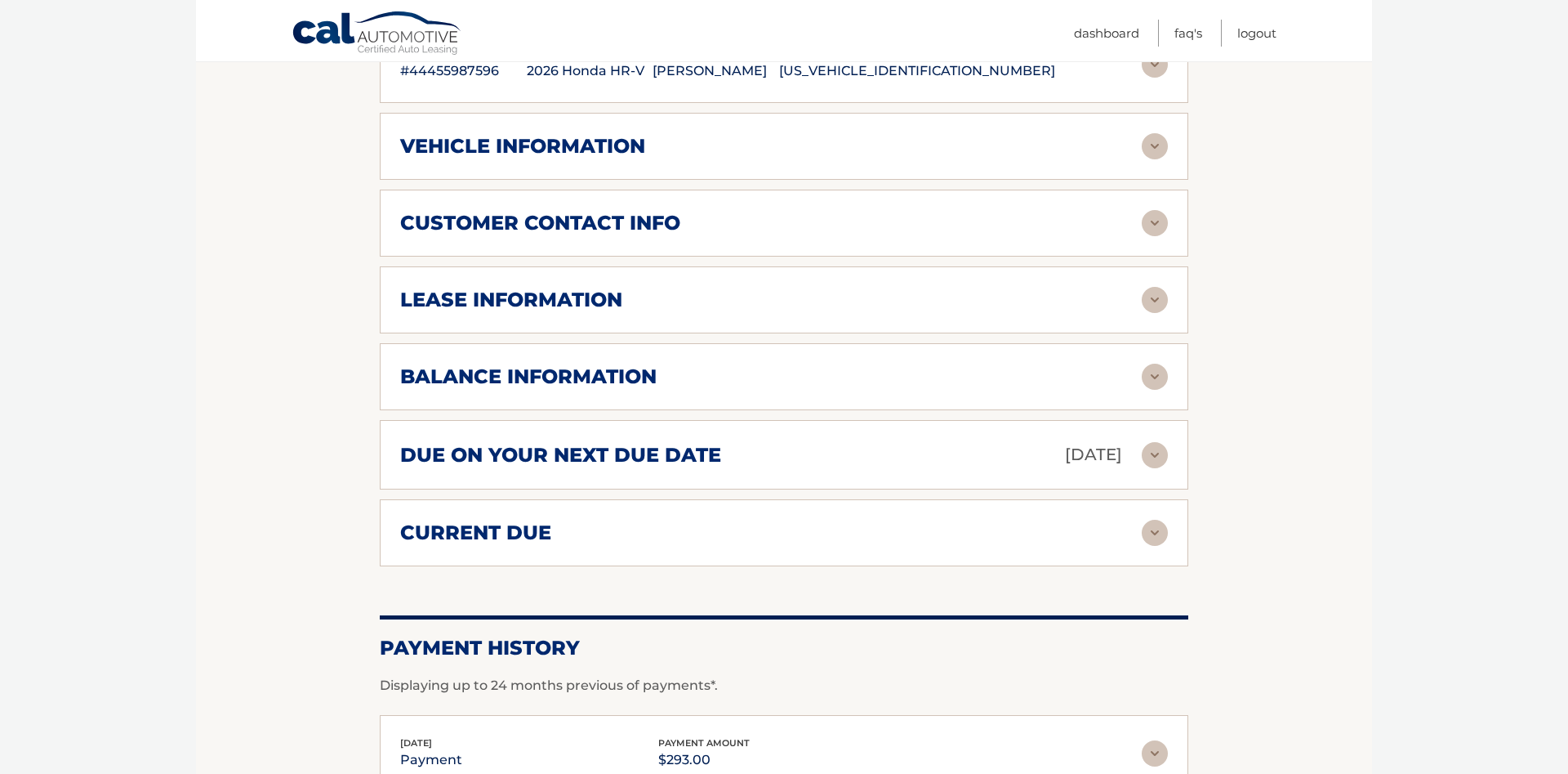
click at [1161, 528] on img at bounding box center [1155, 532] width 26 height 26
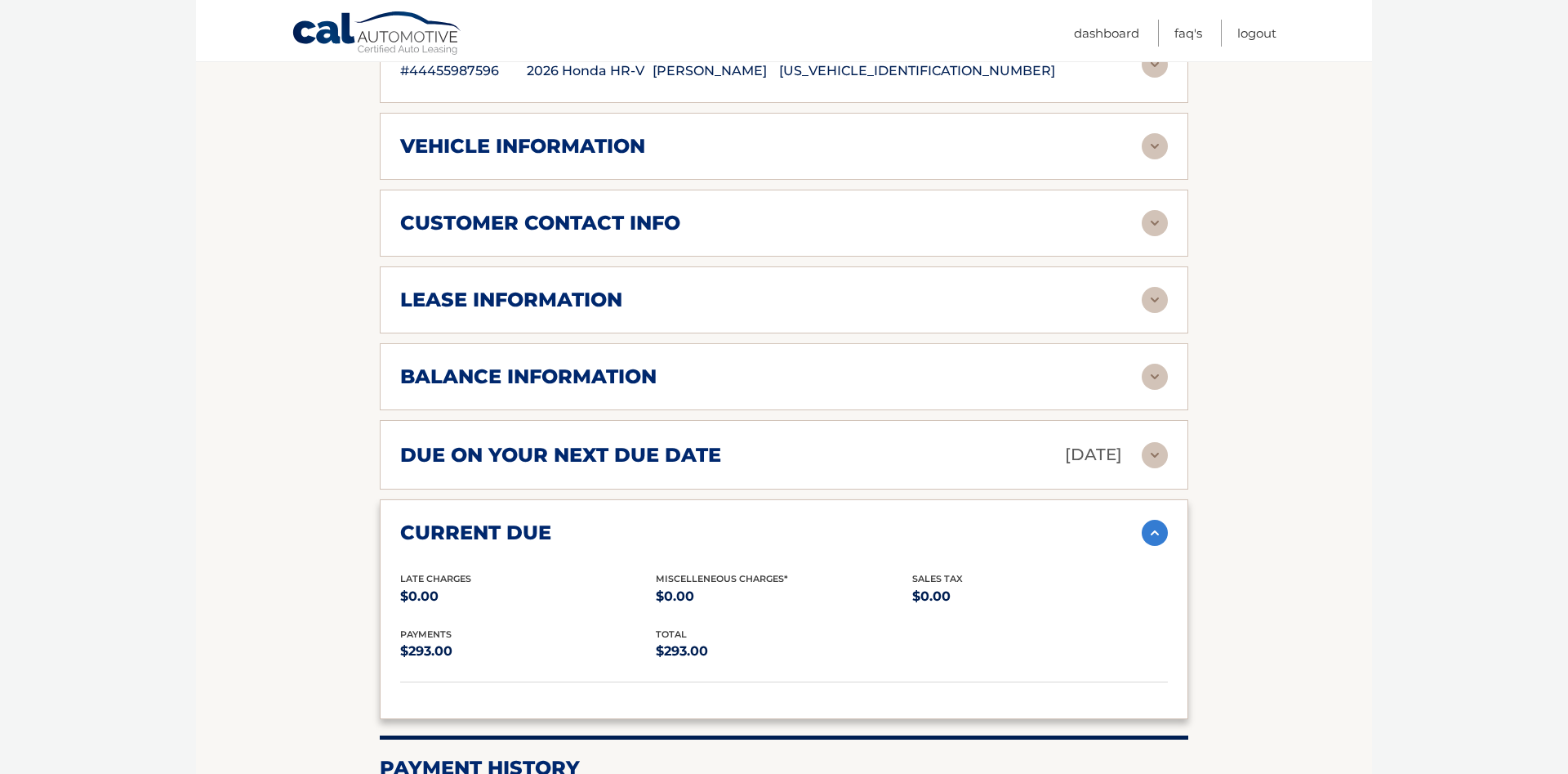
click at [1160, 528] on img at bounding box center [1155, 532] width 26 height 26
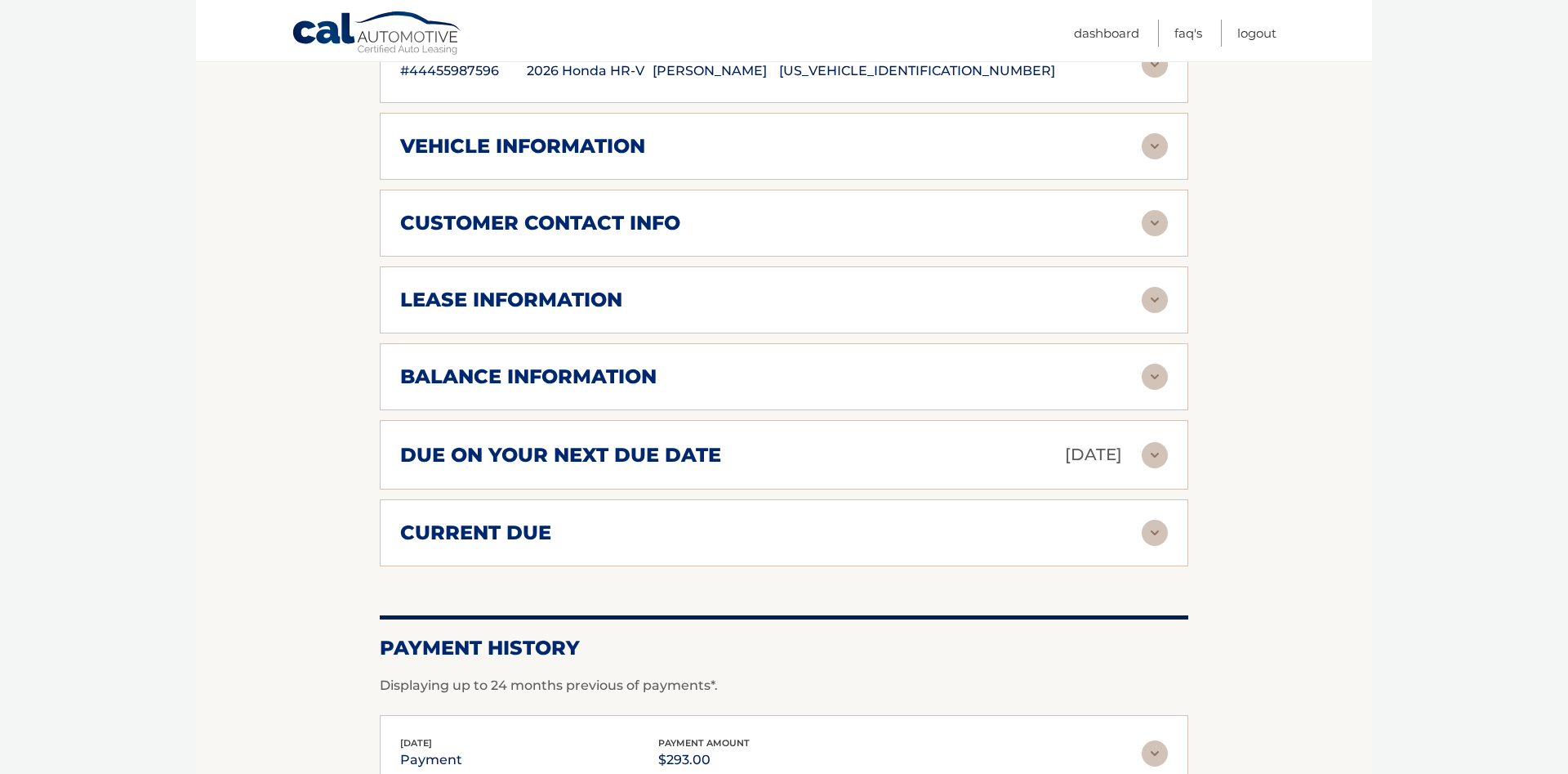
drag, startPoint x: 1129, startPoint y: 396, endPoint x: 1161, endPoint y: 375, distance: 38.3
click at [1129, 394] on div "balance information Payments Received 1 Payments Remaining 38 Next Payment will…" at bounding box center [784, 377] width 809 height 67
click at [1161, 375] on img at bounding box center [1155, 376] width 26 height 26
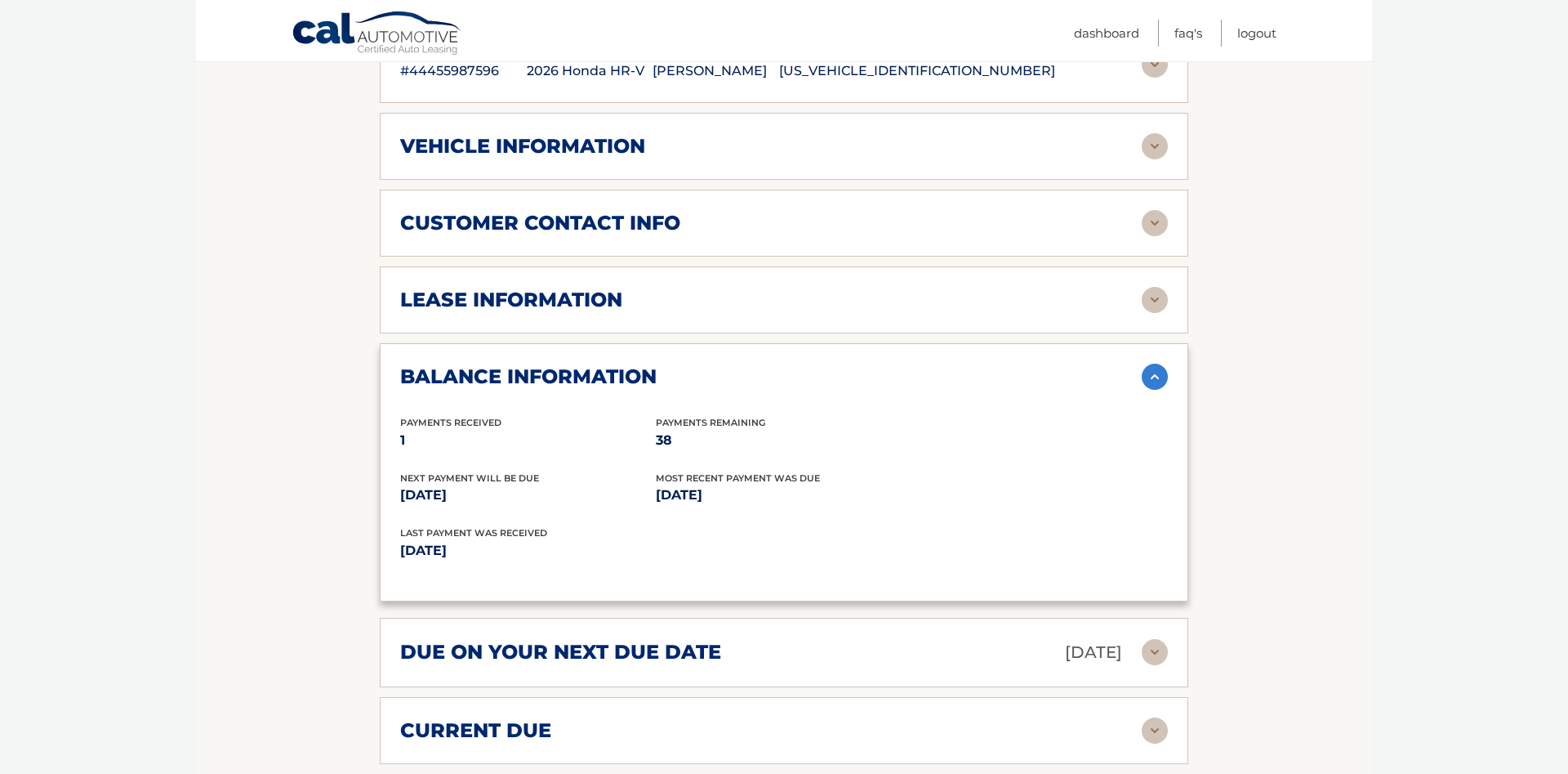
click at [1161, 375] on img at bounding box center [1155, 376] width 26 height 26
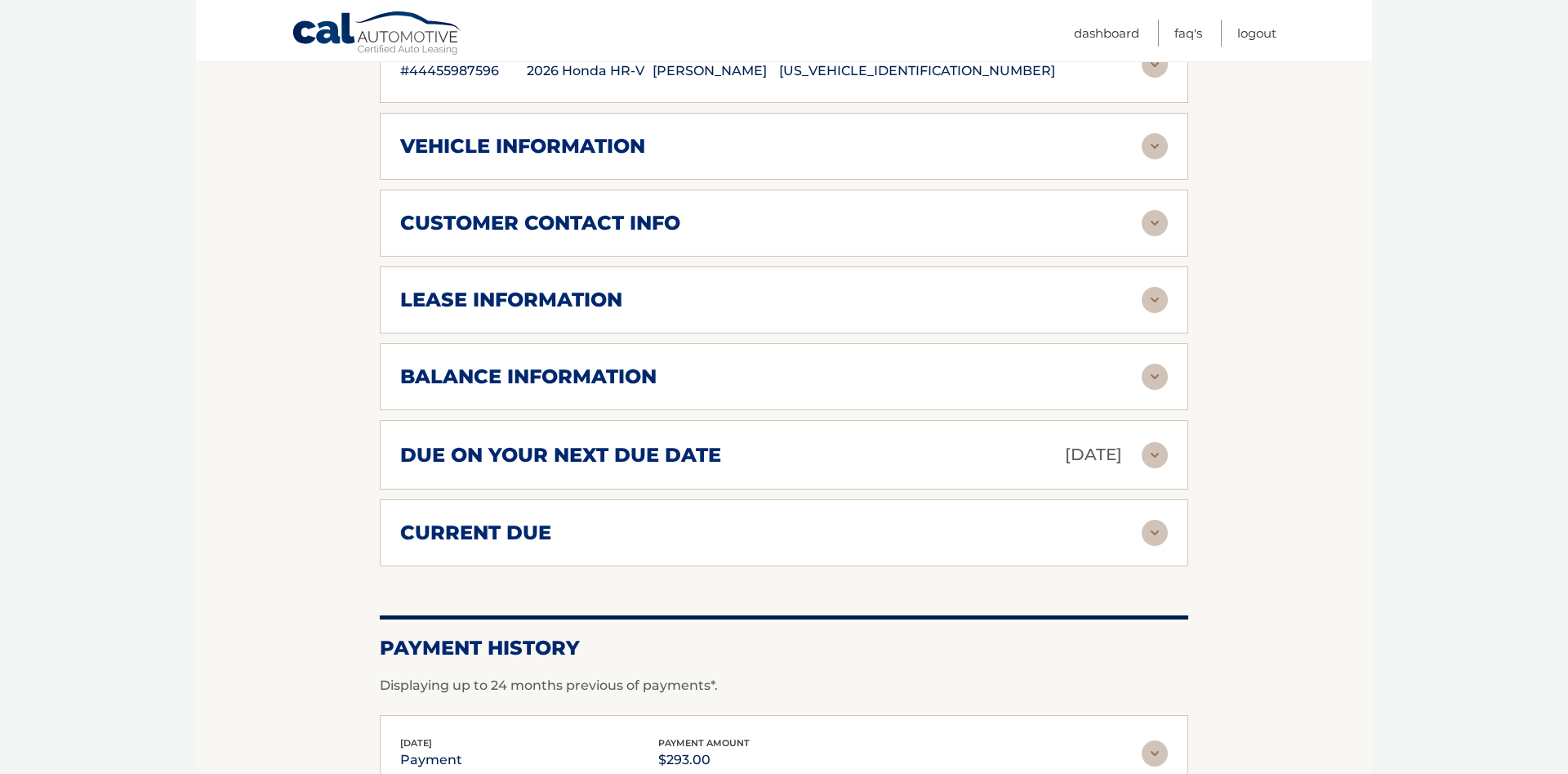
click at [1148, 306] on img at bounding box center [1155, 299] width 26 height 26
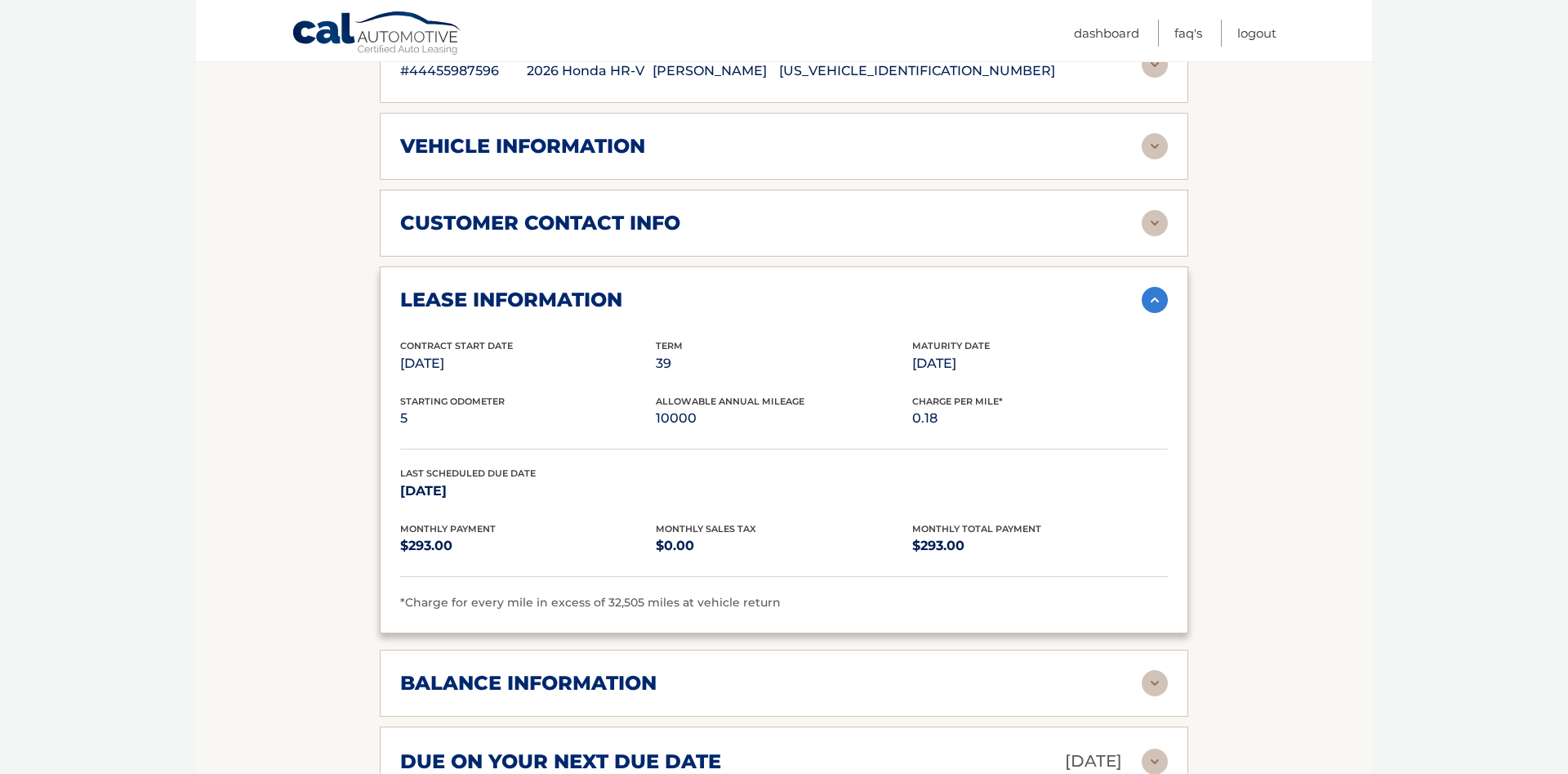
click at [1148, 306] on img at bounding box center [1155, 299] width 26 height 26
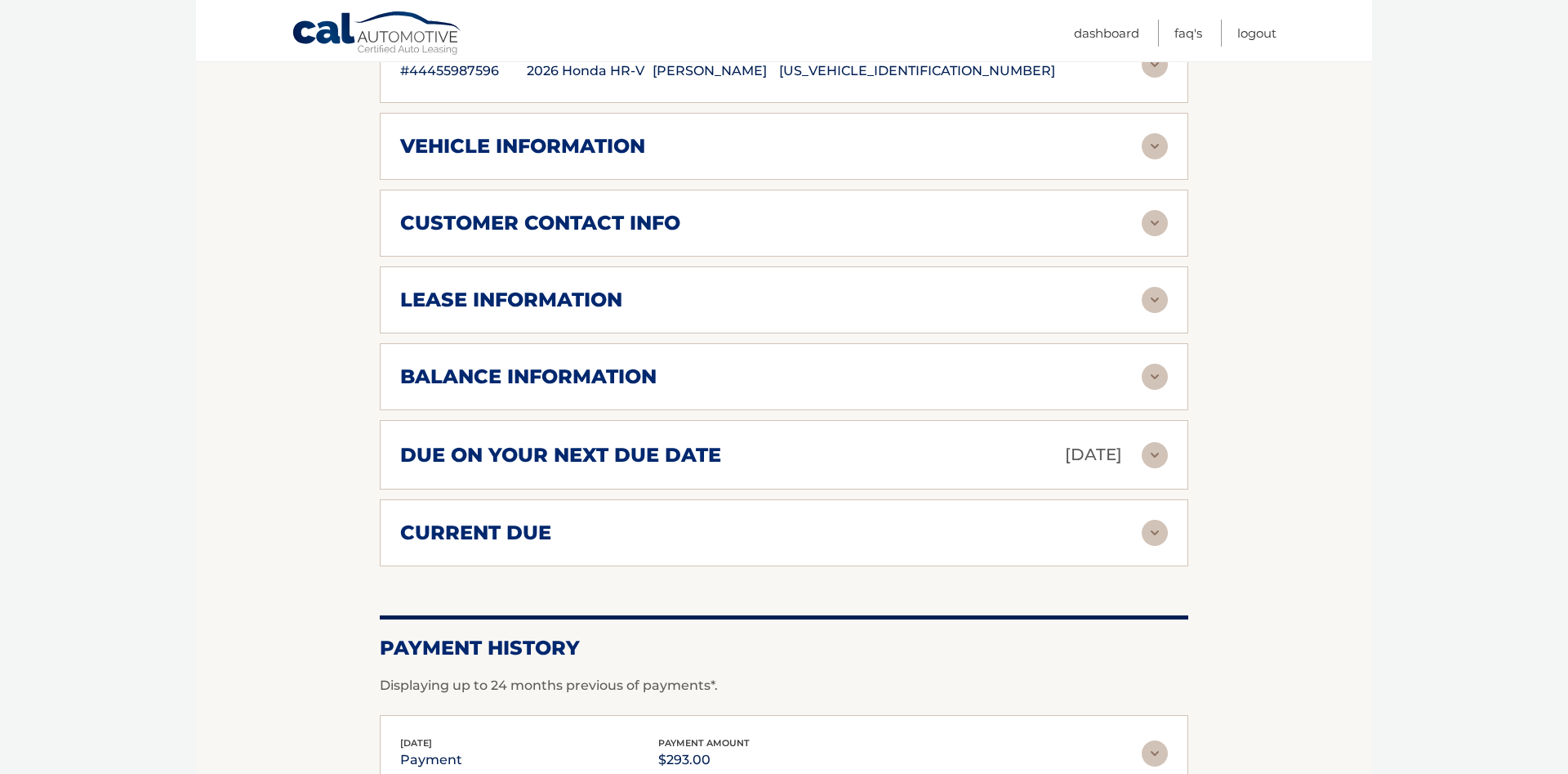
click at [1147, 213] on img at bounding box center [1155, 222] width 26 height 26
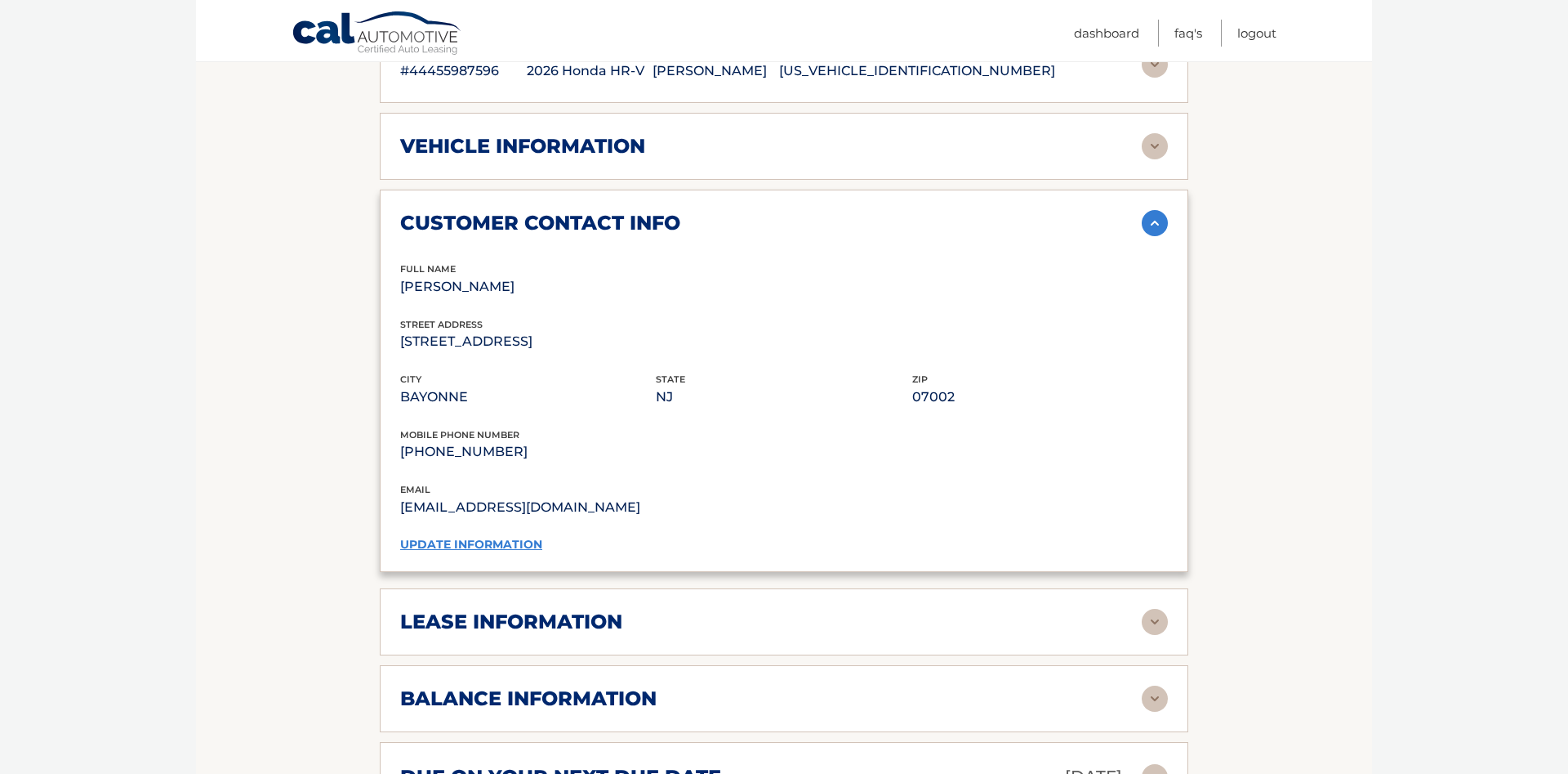
click at [472, 543] on link "update information" at bounding box center [471, 544] width 142 height 15
click at [456, 287] on p "PHILIP MACRE" at bounding box center [528, 286] width 255 height 23
click at [1141, 227] on div "customer contact info" at bounding box center [771, 222] width 741 height 24
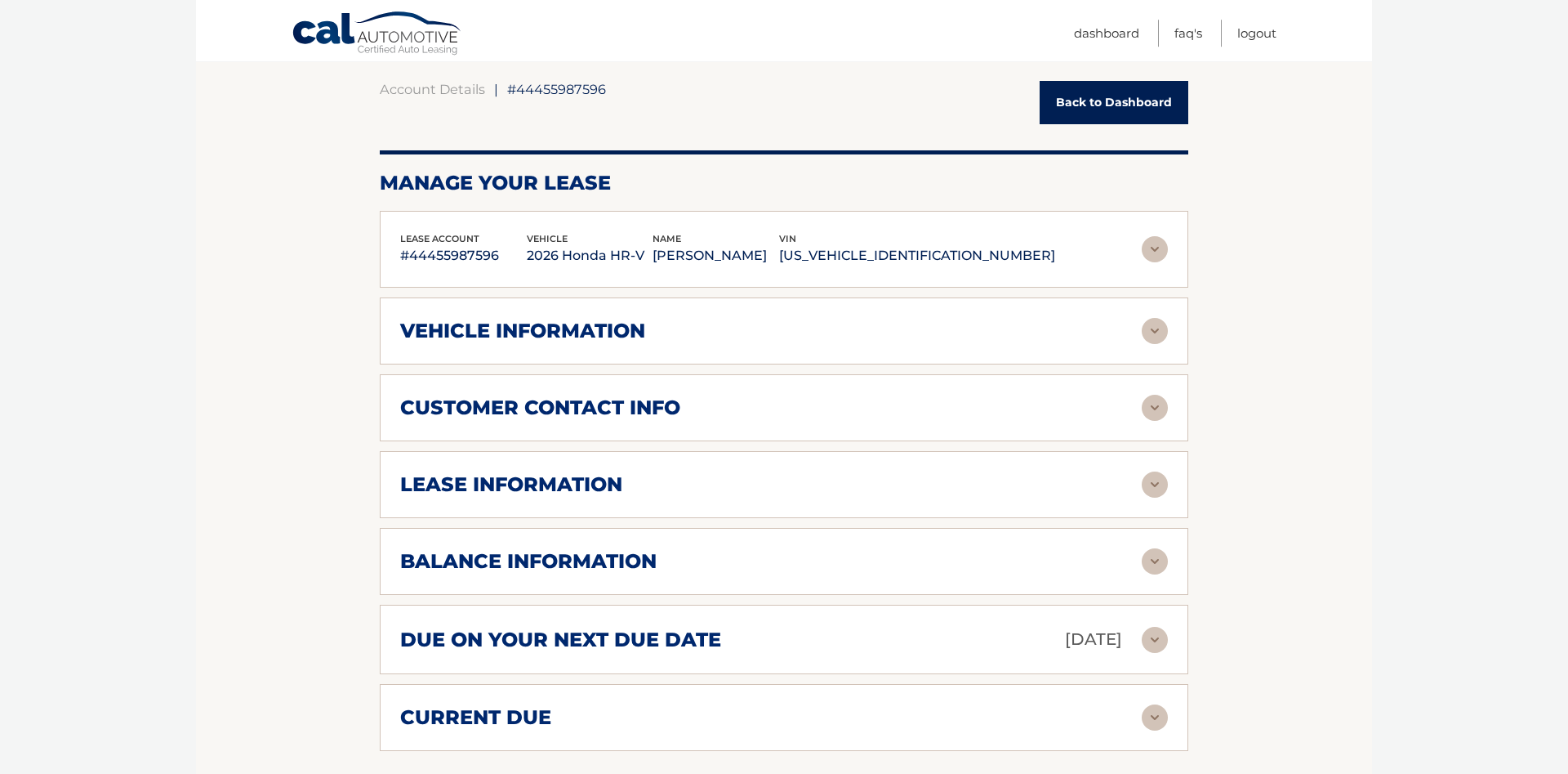
scroll to position [139, 0]
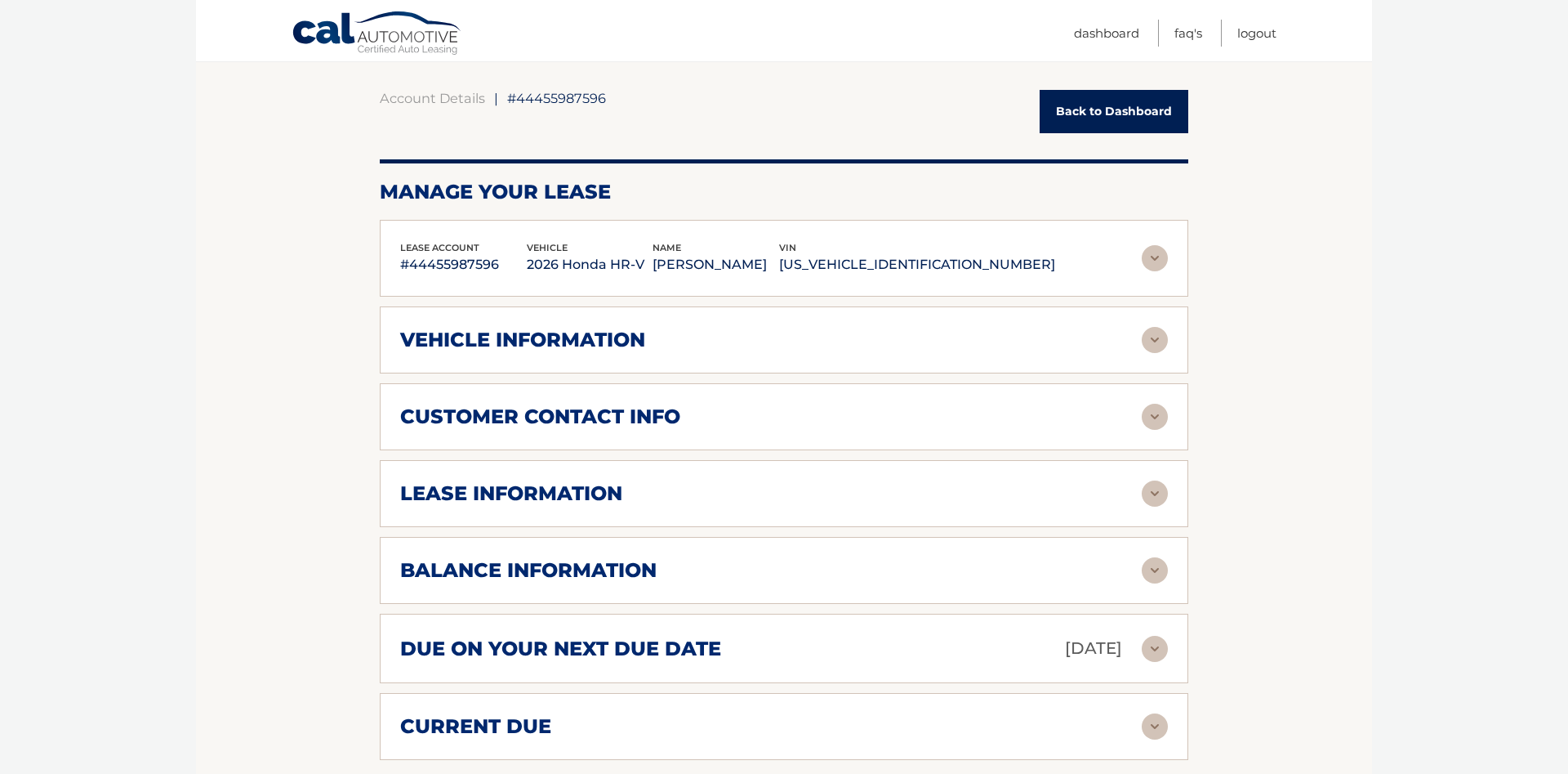
click at [1014, 405] on div "customer contact info" at bounding box center [784, 416] width 768 height 26
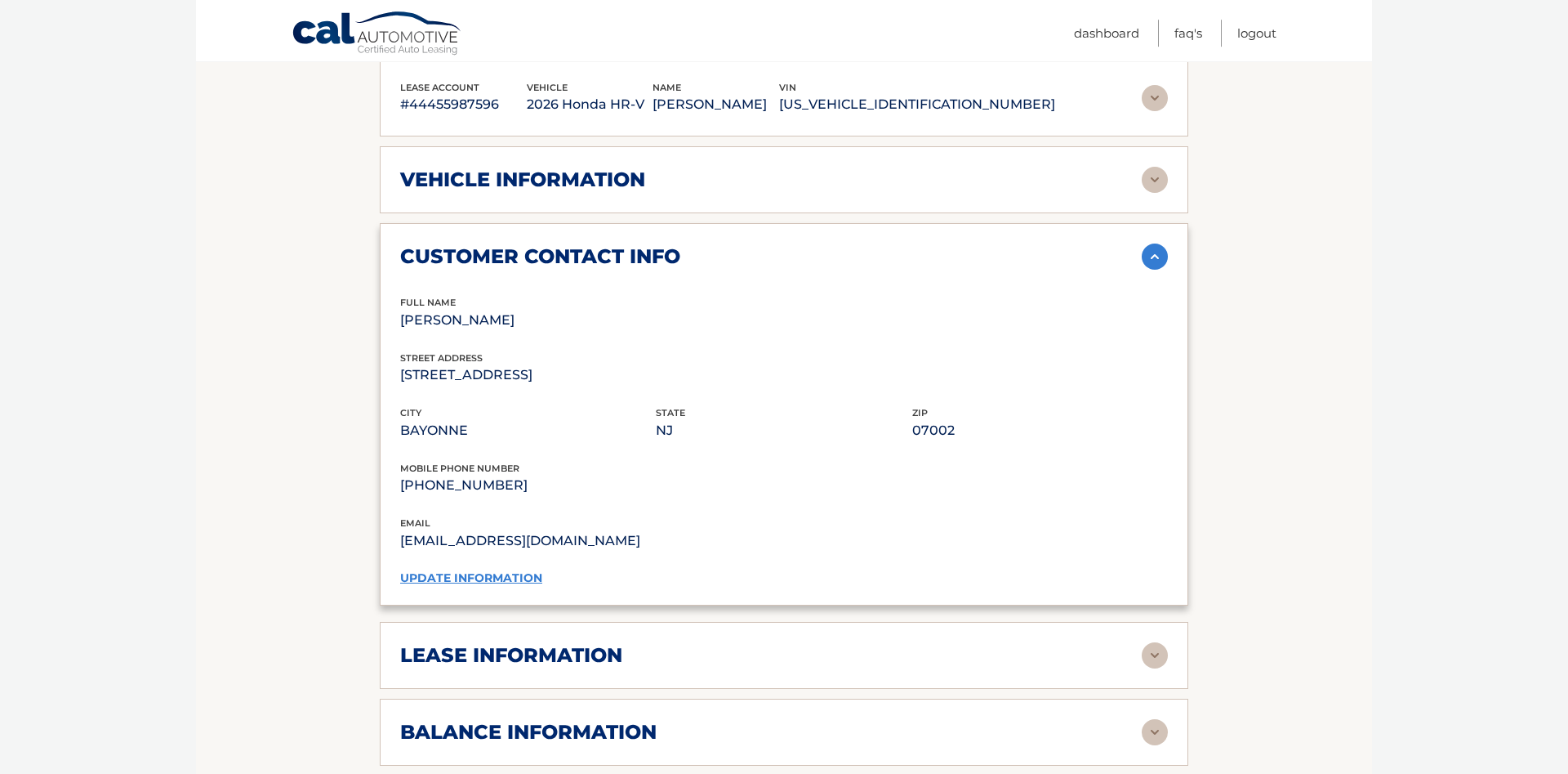
scroll to position [306, 0]
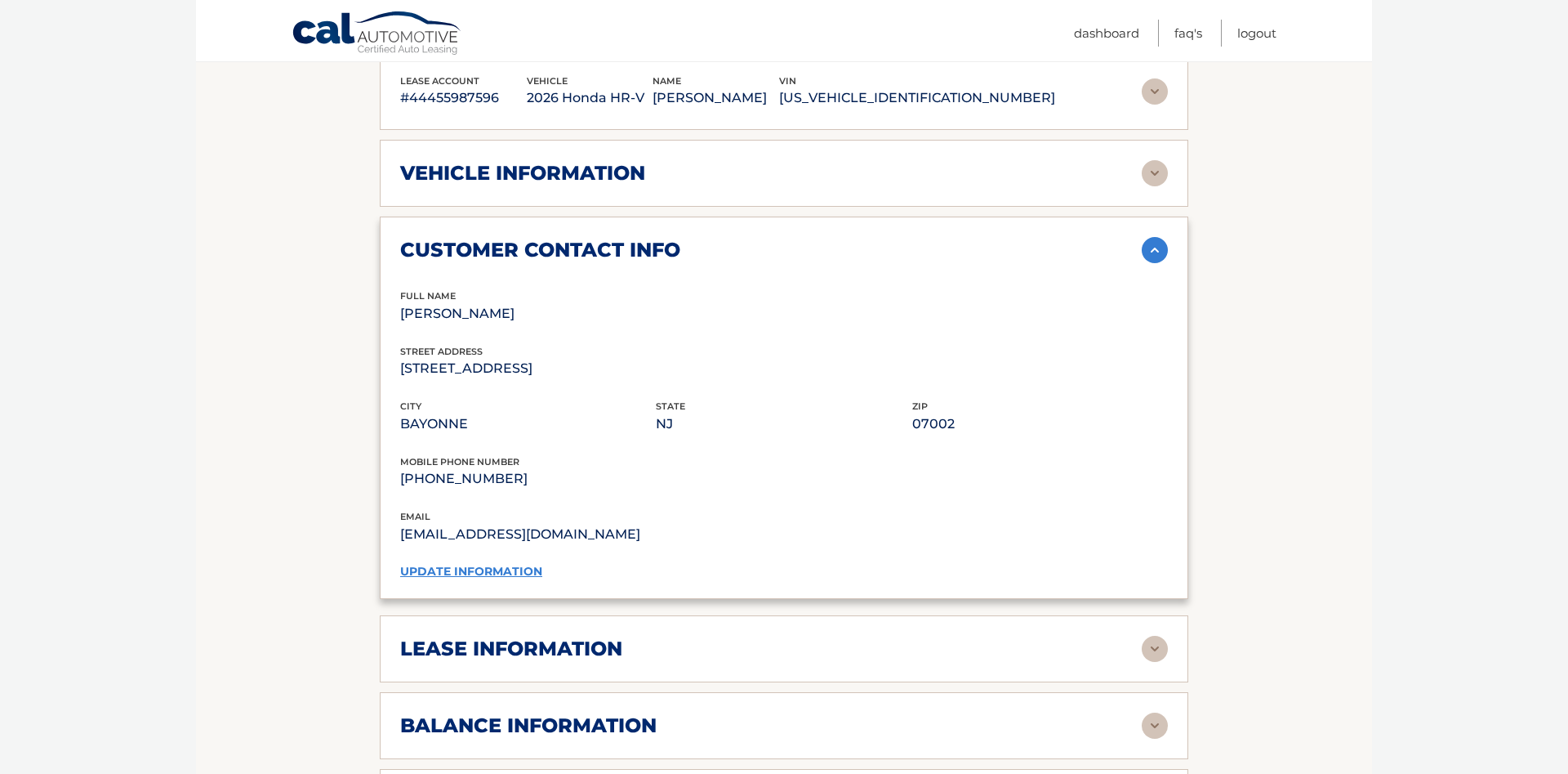
click at [492, 570] on link "update information" at bounding box center [471, 571] width 142 height 15
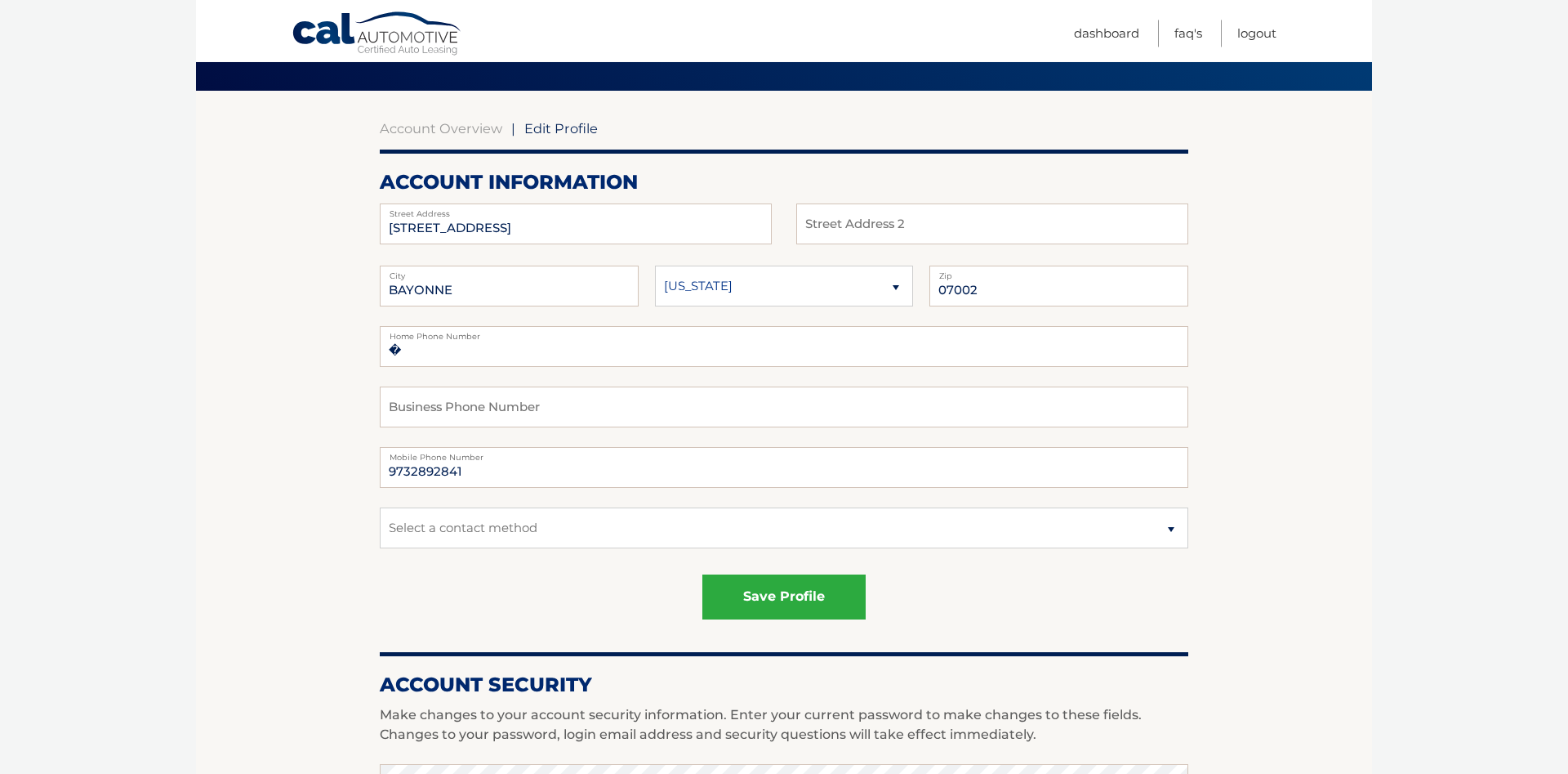
scroll to position [83, 0]
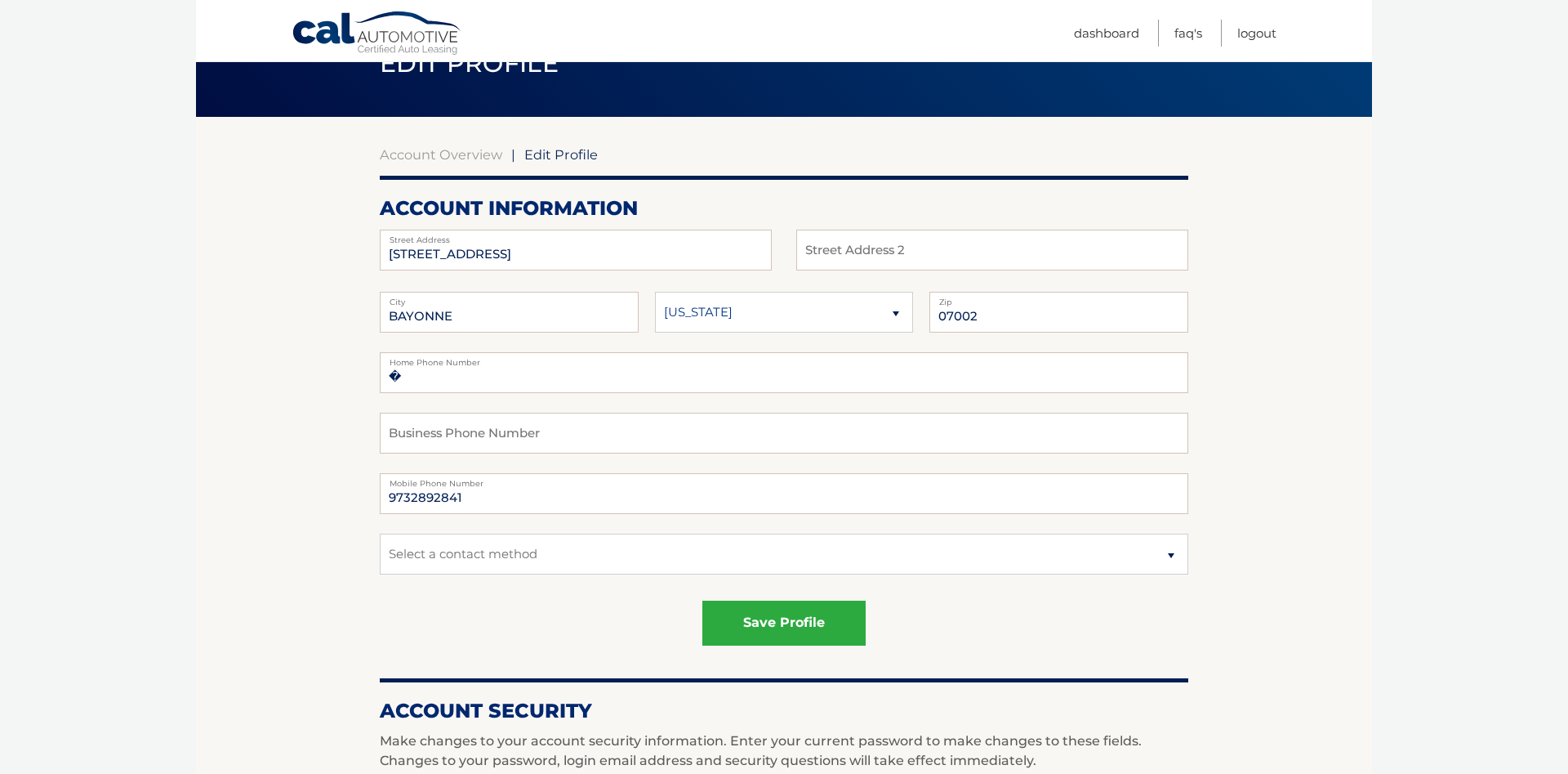
click at [621, 283] on div "[STREET_ADDRESS] Address Street Address 2 [GEOGRAPHIC_DATA] State 07002 Zip � M…" at bounding box center [784, 447] width 809 height 435
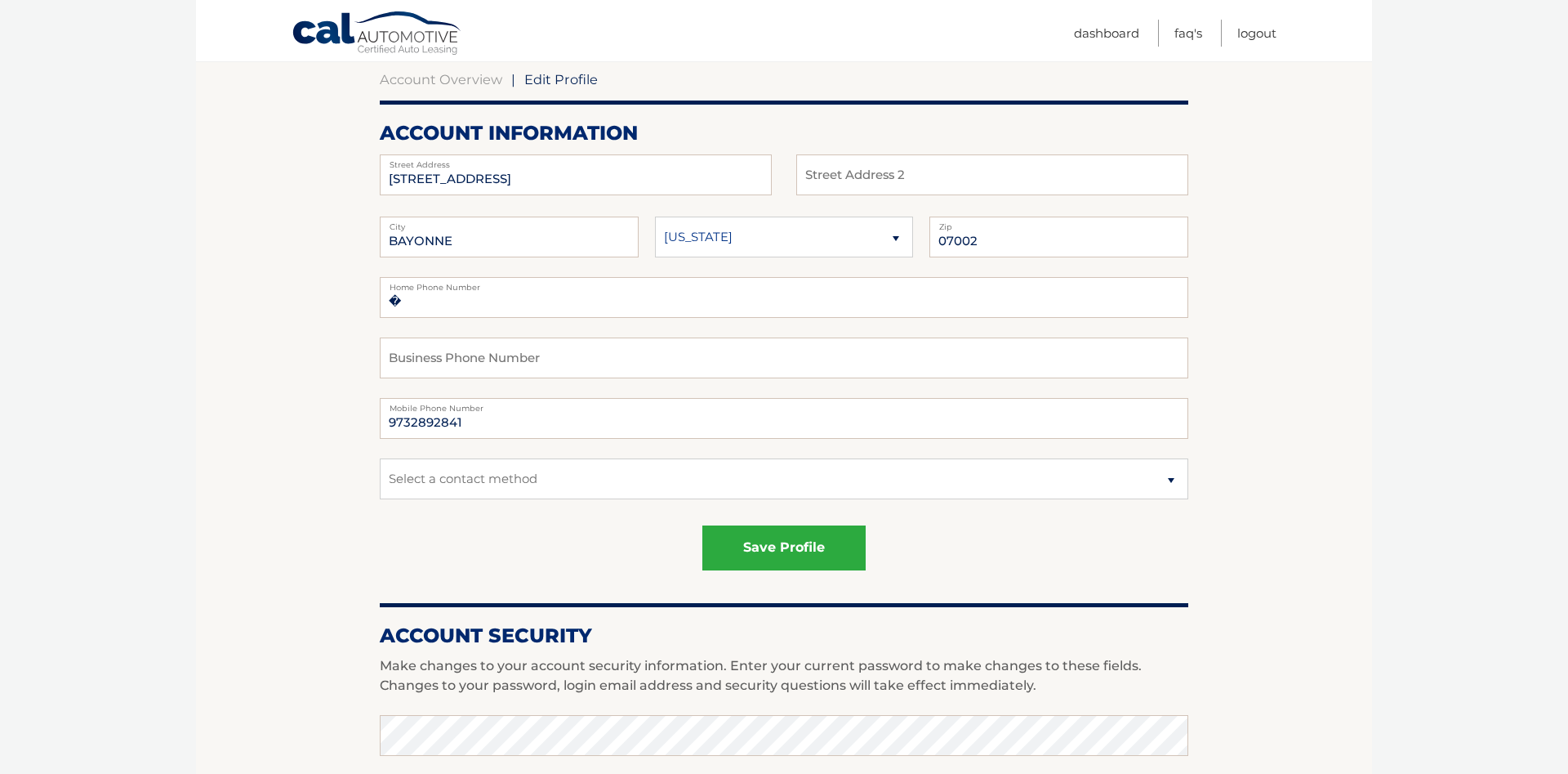
scroll to position [167, 0]
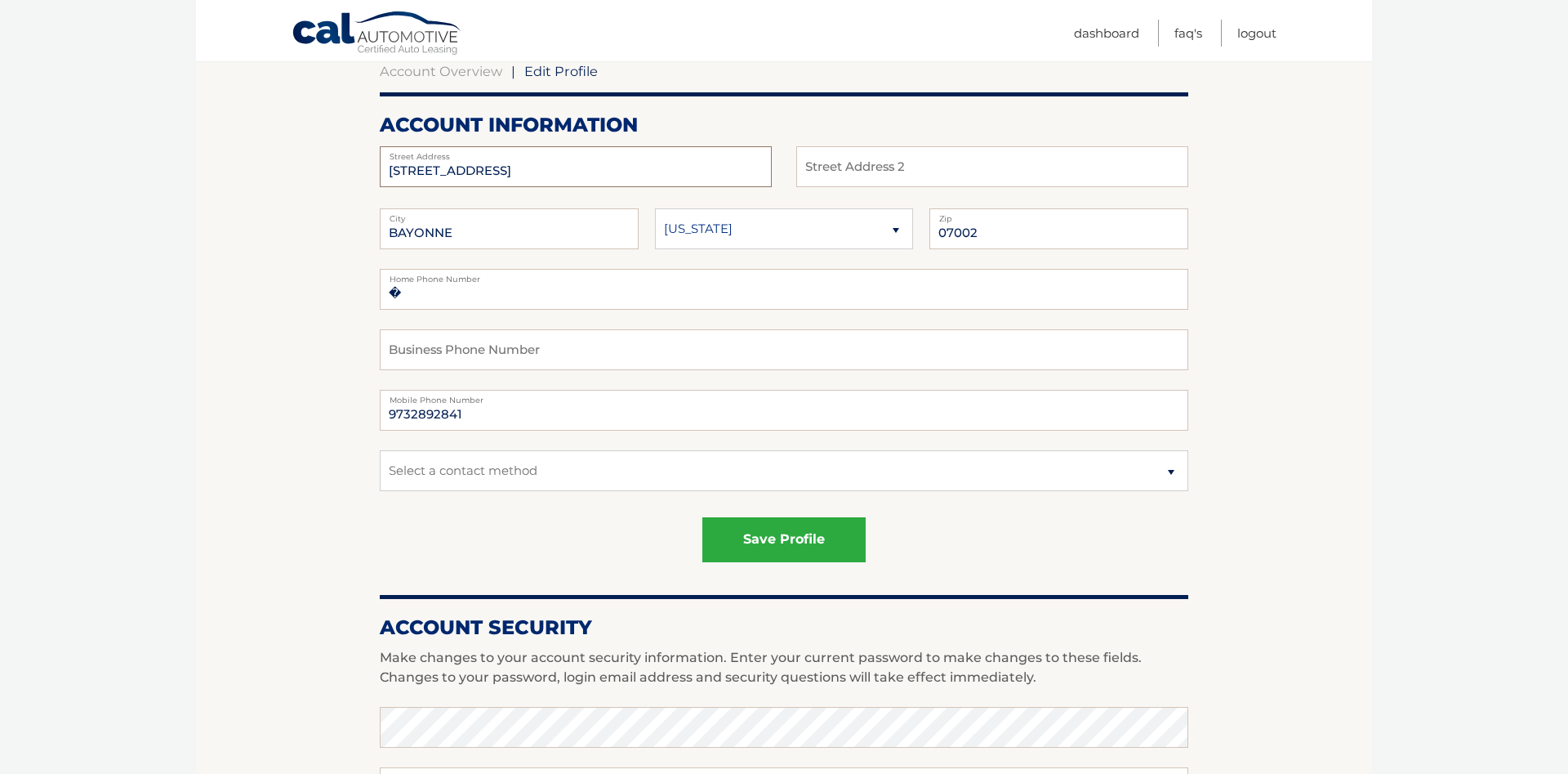
drag, startPoint x: 512, startPoint y: 169, endPoint x: 280, endPoint y: 208, distance: 235.3
click at [280, 208] on section "Account Overview | Edit Profile account information [STREET_ADDRESS] Address St…" at bounding box center [784, 664] width 1176 height 1261
type input "1"
type input "[STREET_ADDRESS]"
type input "[GEOGRAPHIC_DATA]"
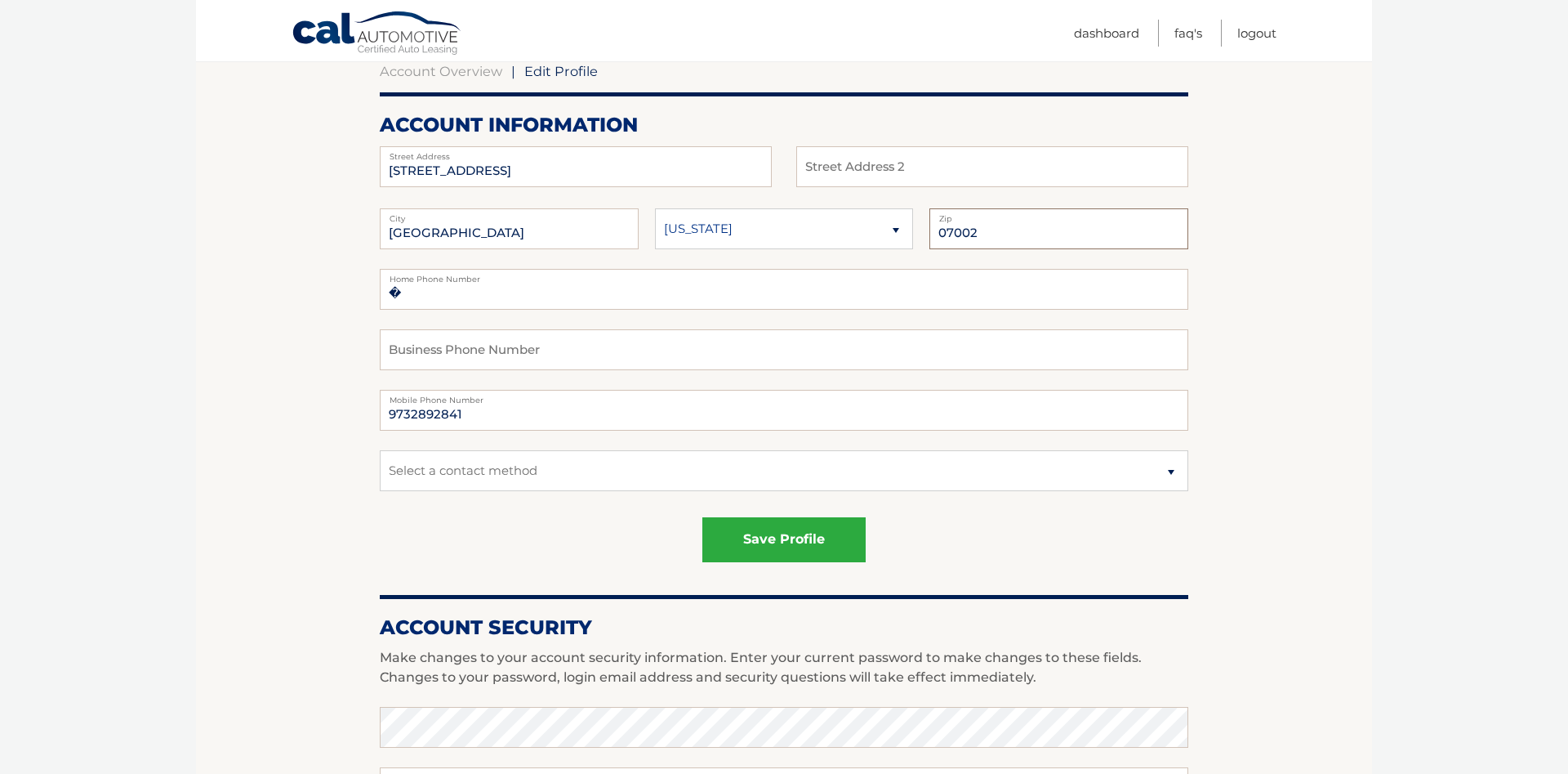
type input "07105"
type input "201"
type input "349"
type input "6639"
type input "2013496639"
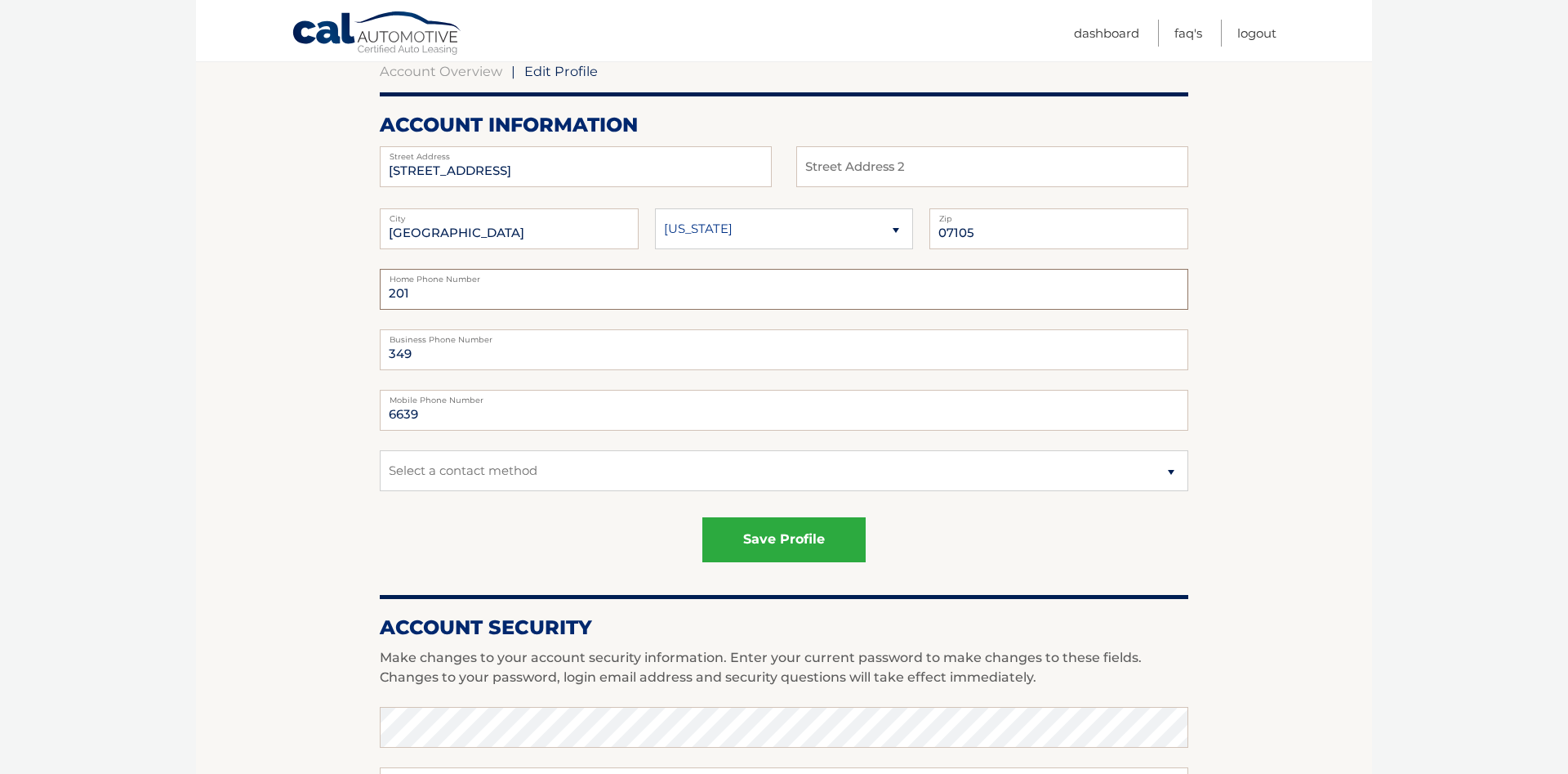
drag, startPoint x: 443, startPoint y: 300, endPoint x: 368, endPoint y: 311, distance: 75.8
click at [380, 310] on input "201" at bounding box center [784, 289] width 809 height 41
drag, startPoint x: 432, startPoint y: 358, endPoint x: 347, endPoint y: 358, distance: 85.0
click at [380, 357] on input "349" at bounding box center [784, 349] width 809 height 41
drag, startPoint x: 438, startPoint y: 421, endPoint x: 325, endPoint y: 431, distance: 113.4
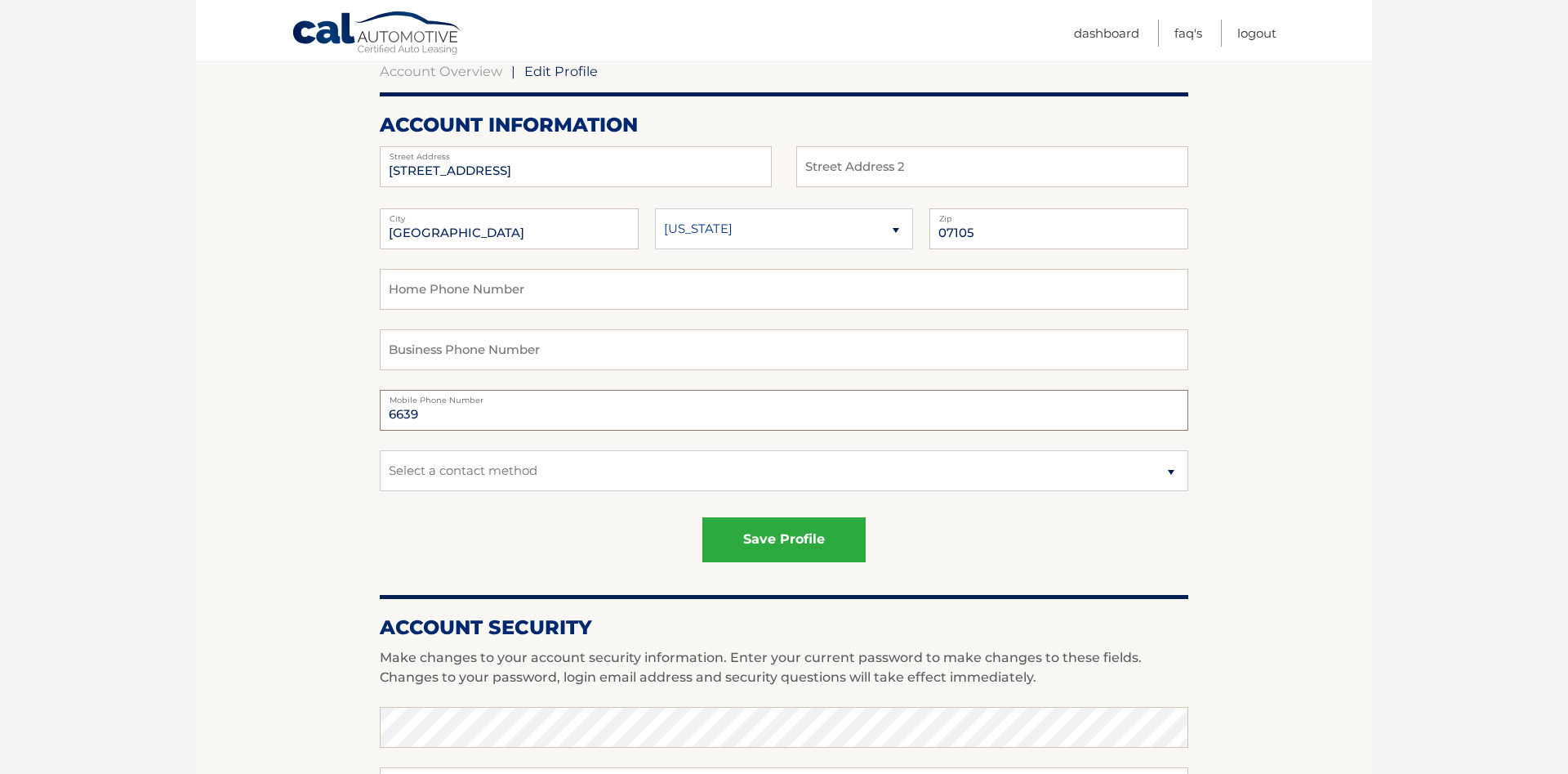
click at [380, 427] on input "6639" at bounding box center [784, 410] width 809 height 41
click at [380, 450] on select "Select a contact method Mobile Home" at bounding box center [784, 470] width 809 height 41
select select "1"
click option "Mobile" at bounding box center [0, 0] width 0 height 0
click at [445, 416] on input "text" at bounding box center [784, 410] width 809 height 41
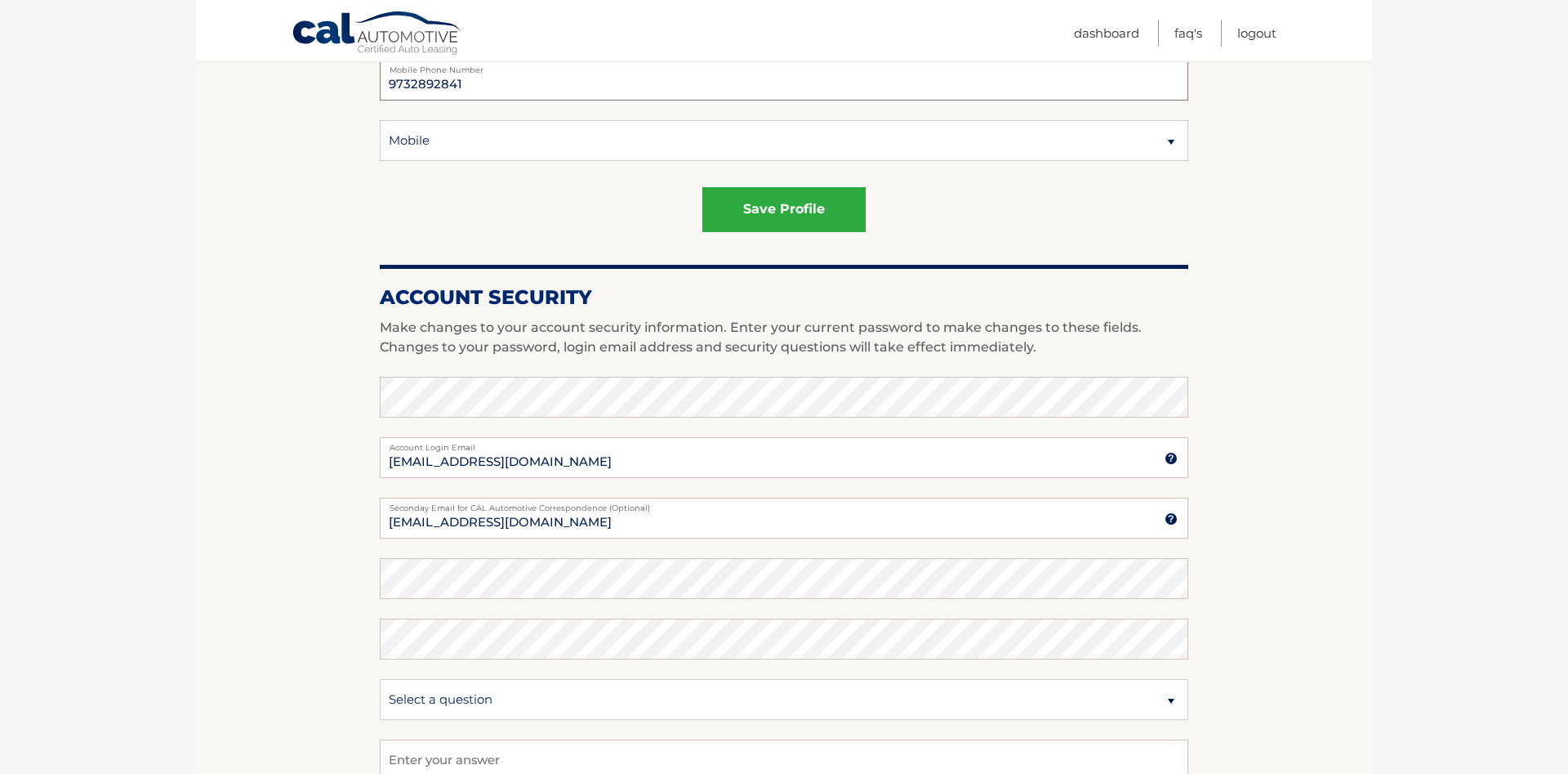
scroll to position [500, 0]
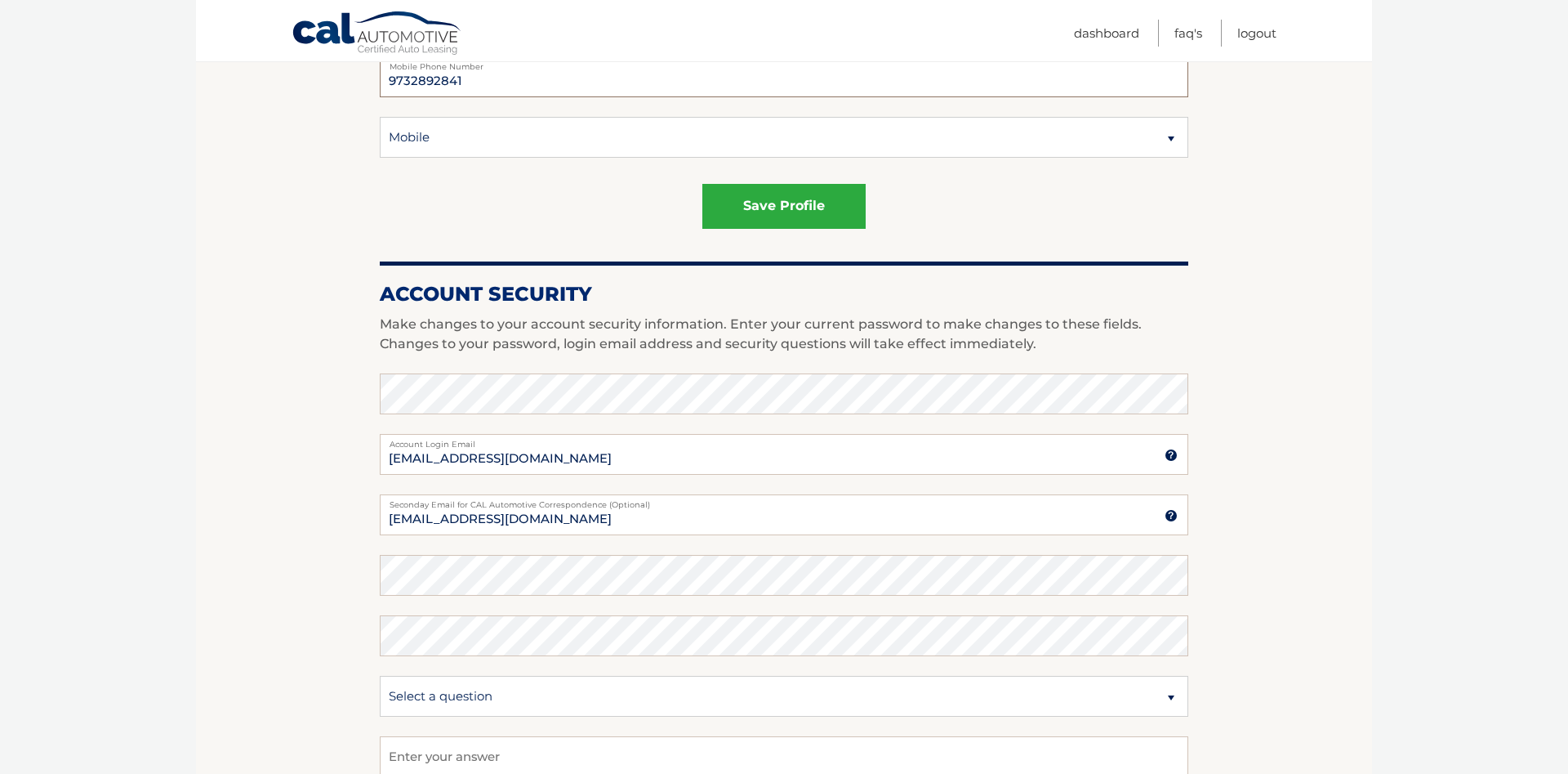
type input "9732892841"
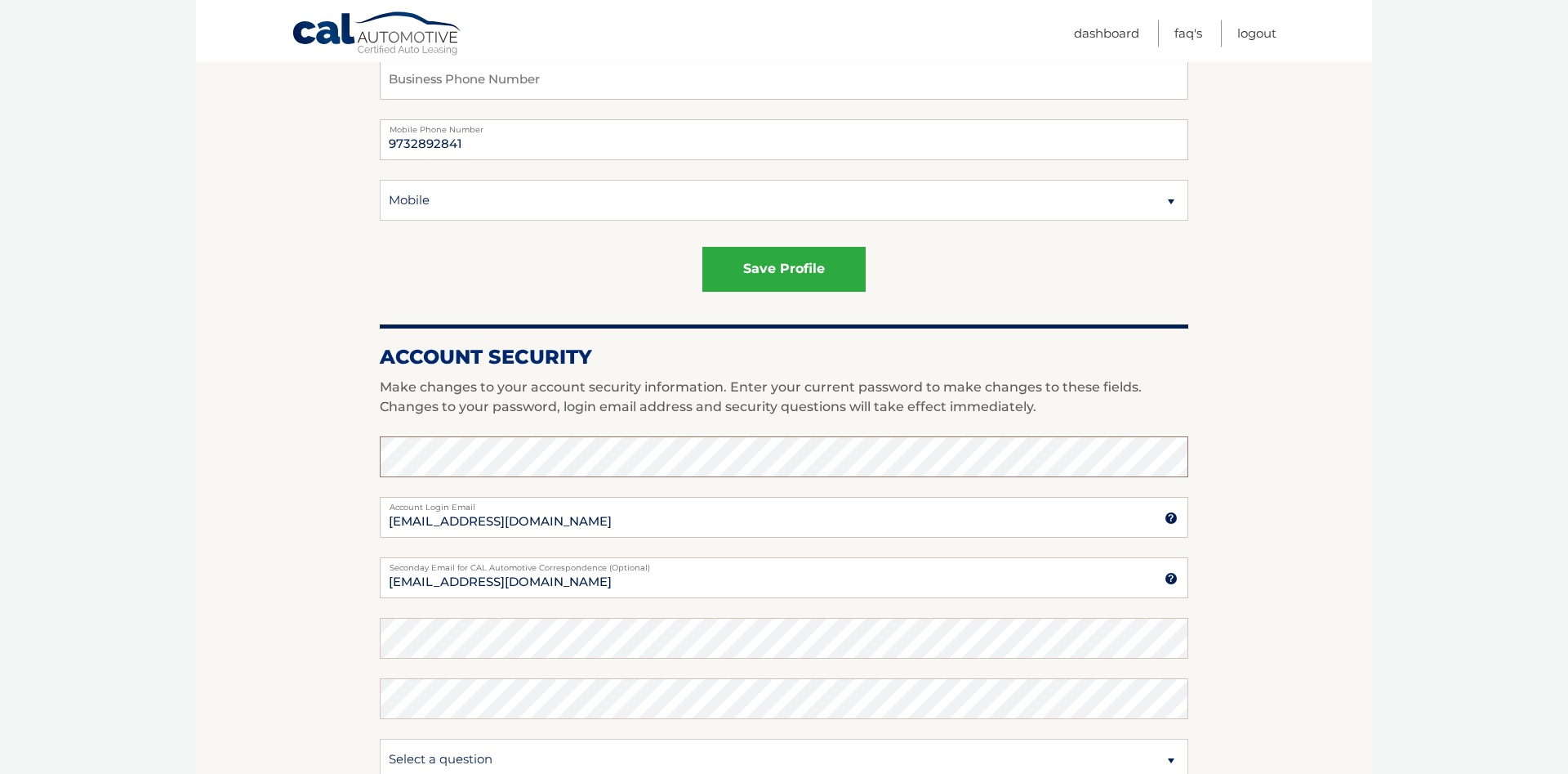
scroll to position [0, 0]
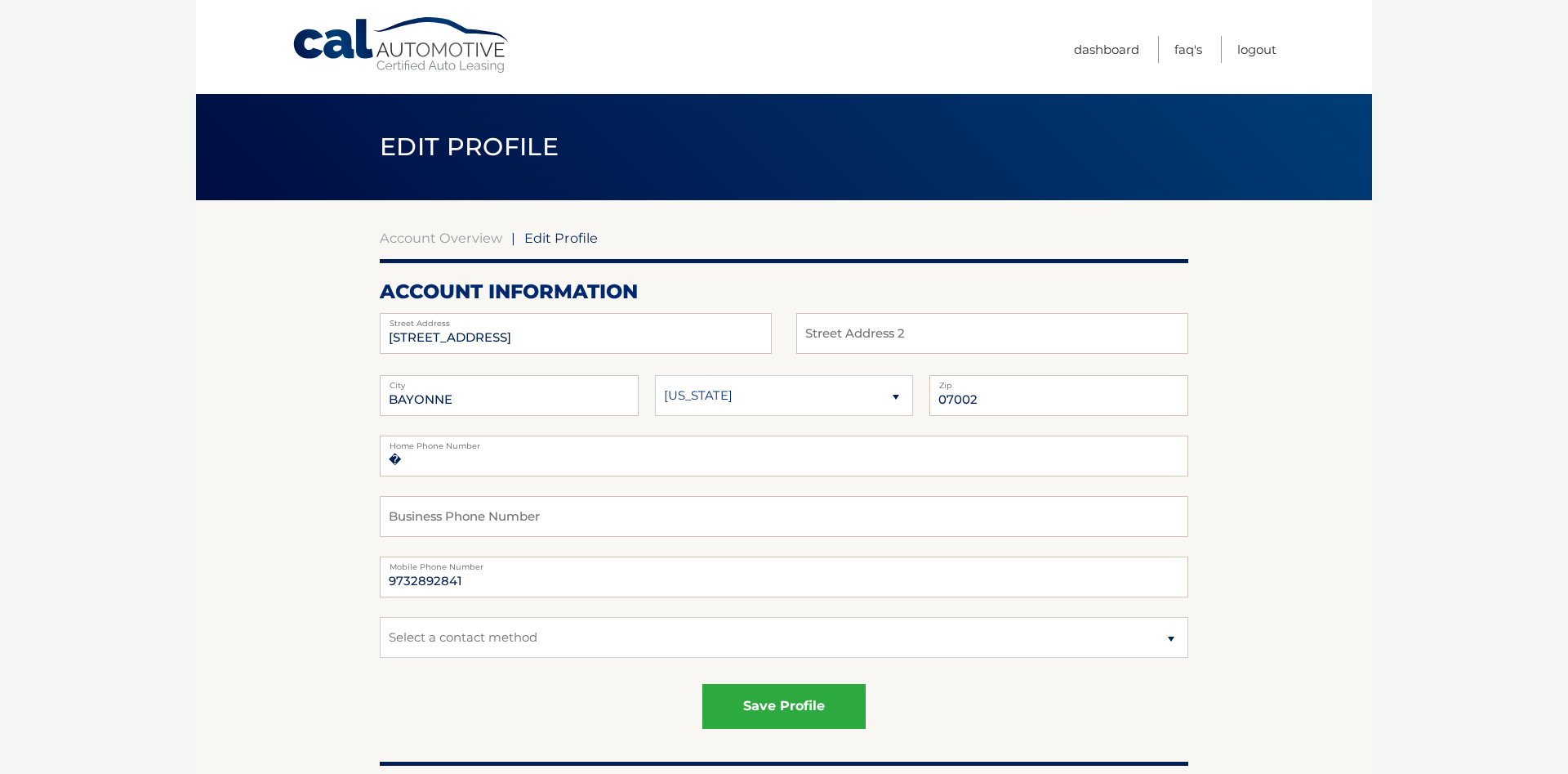
click at [536, 237] on span "Edit Profile" at bounding box center [561, 238] width 73 height 17
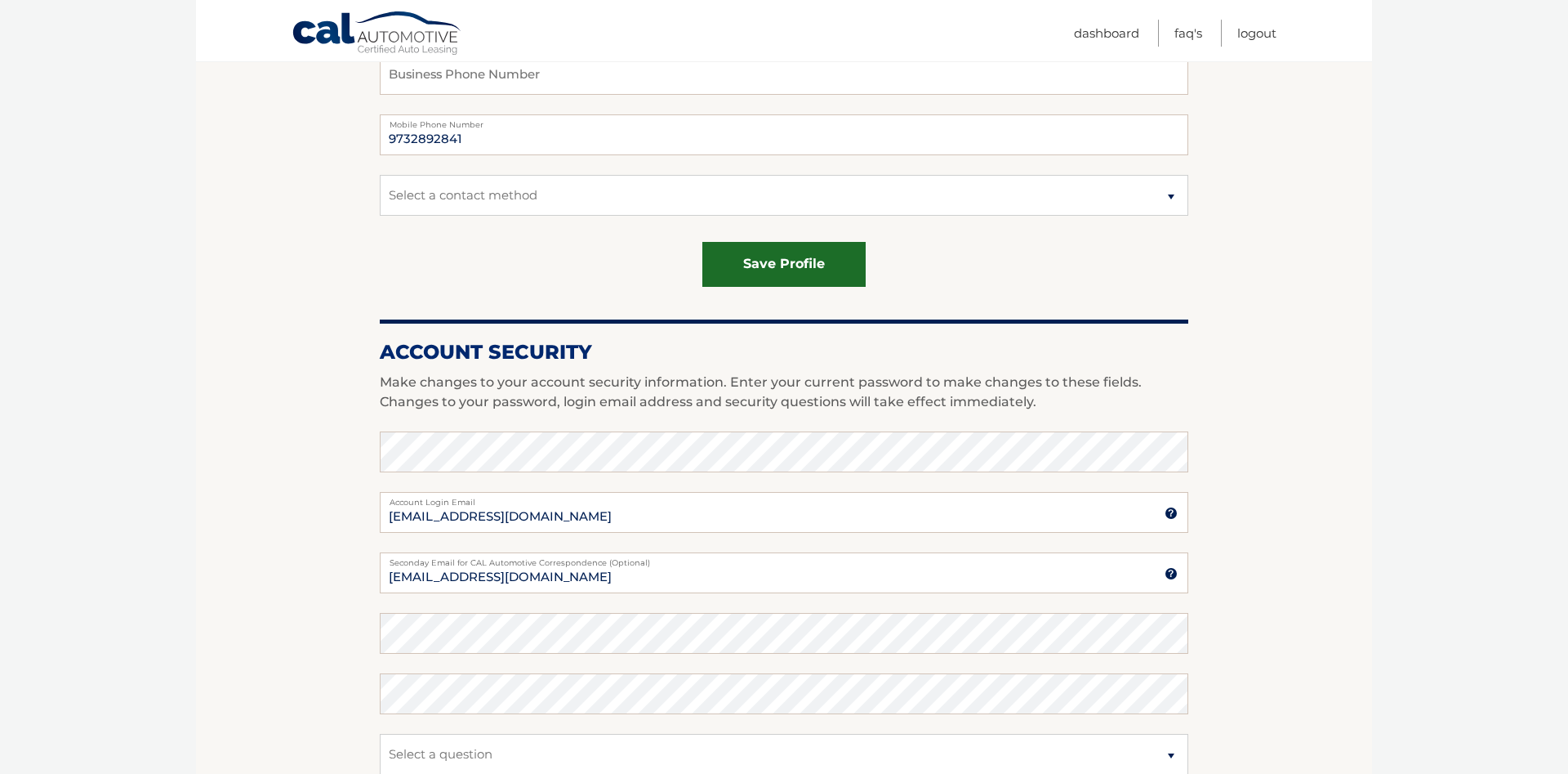
scroll to position [144, 0]
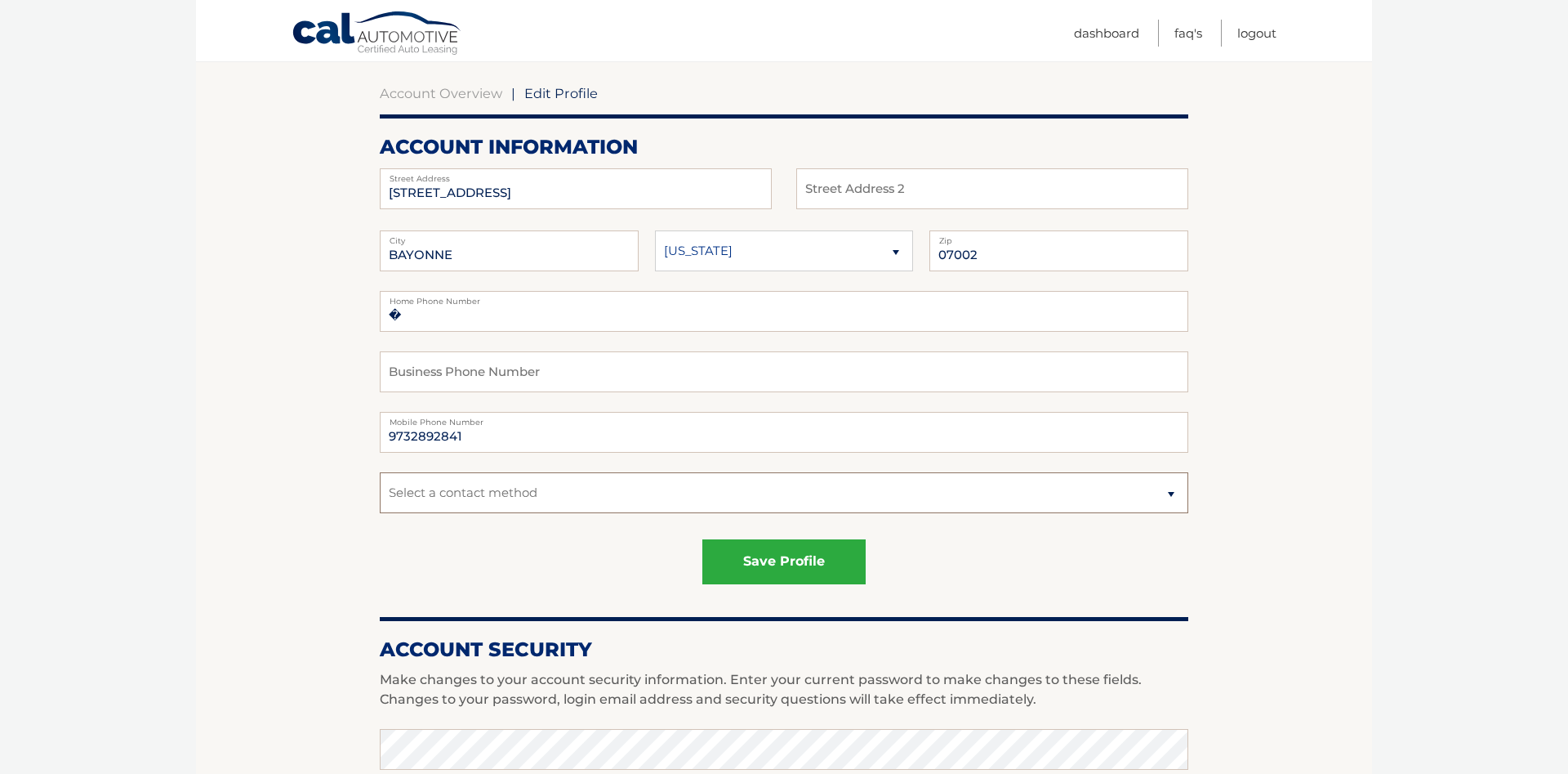
click at [380, 473] on select "Select a contact method Mobile Home" at bounding box center [784, 493] width 809 height 41
click at [684, 488] on select "Select a contact method Mobile Home" at bounding box center [784, 493] width 809 height 41
